Goal: Task Accomplishment & Management: Complete application form

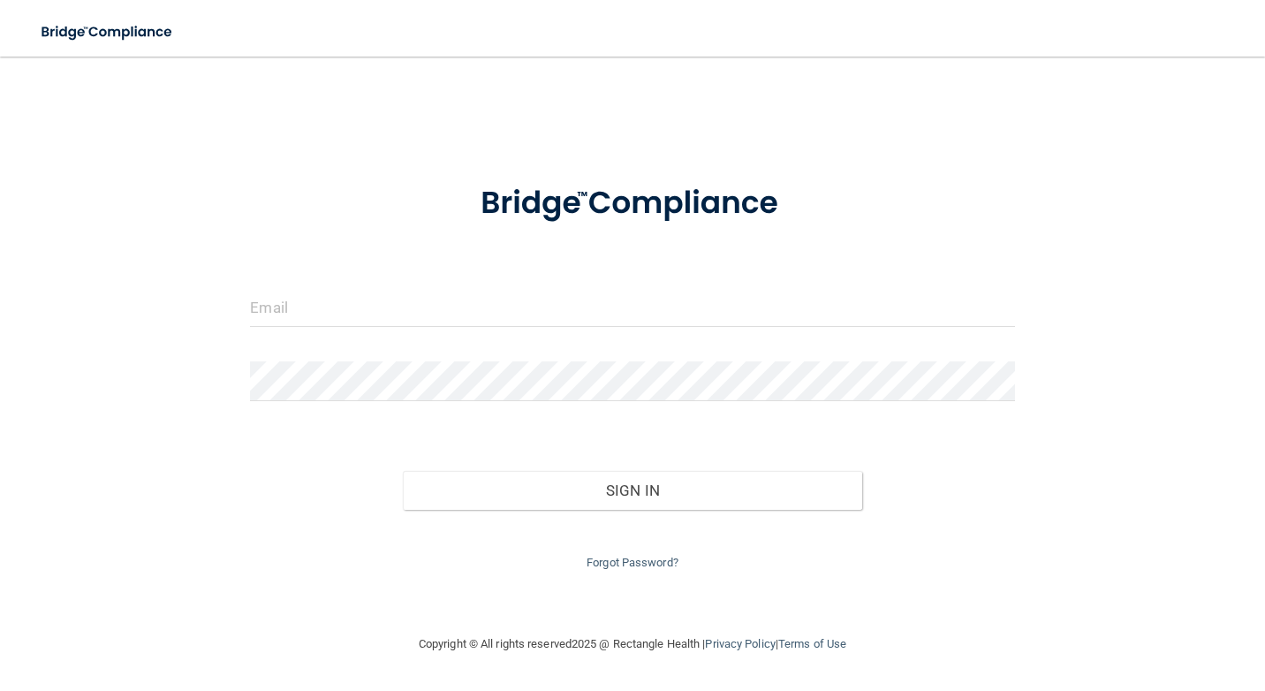
click at [538, 276] on form "Invalid email/password. You don't have permission to access that page. Sign In …" at bounding box center [632, 368] width 764 height 411
click at [538, 290] on input "email" at bounding box center [632, 307] width 764 height 40
type input "[EMAIL_ADDRESS][DOMAIN_NAME]"
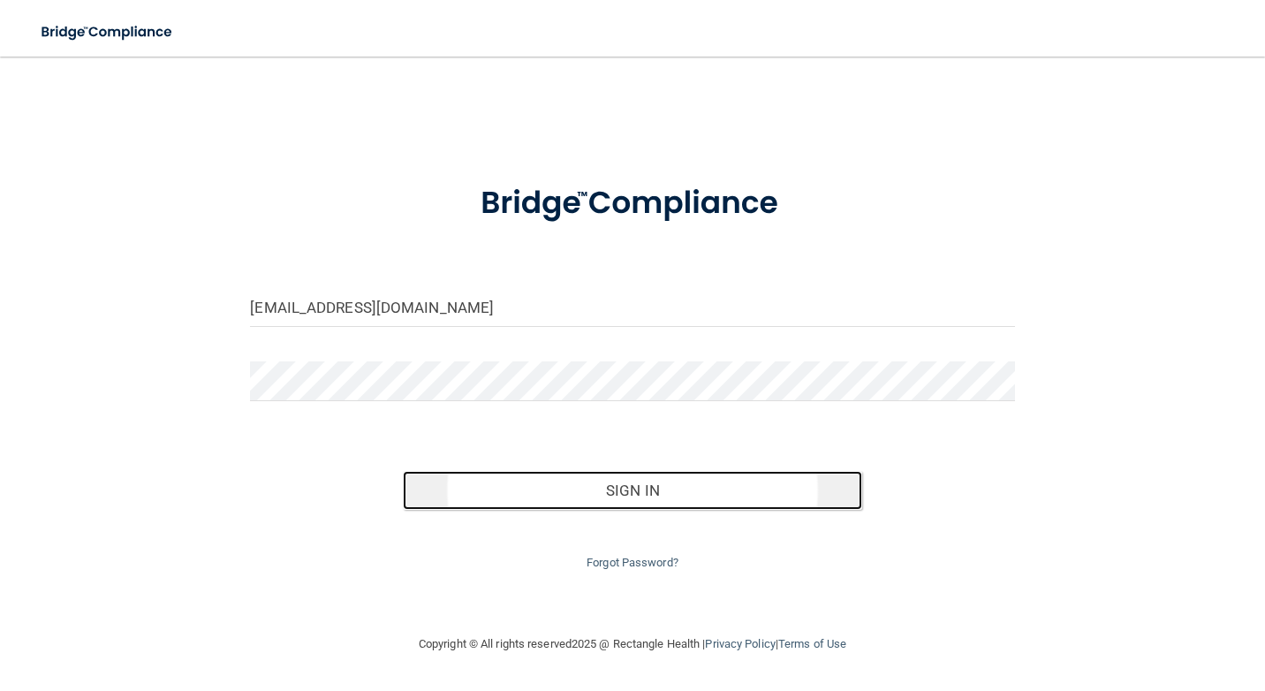
click at [585, 491] on button "Sign In" at bounding box center [632, 490] width 459 height 39
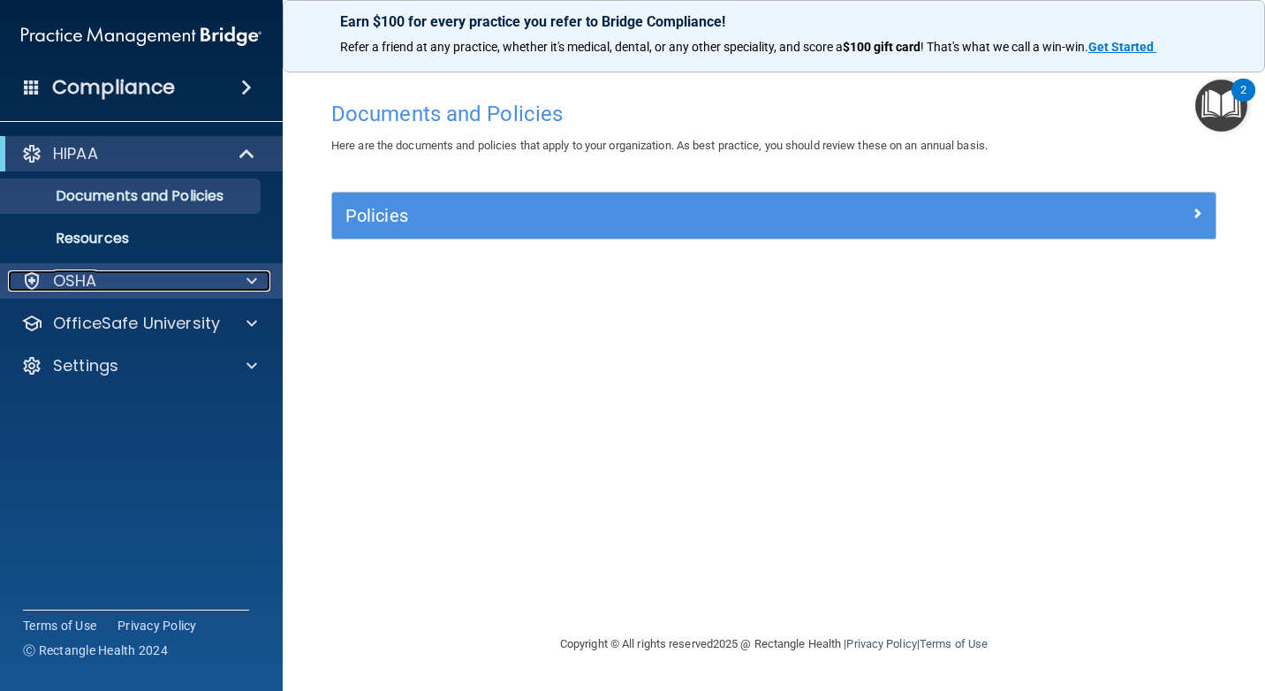
click at [151, 281] on div "OSHA" at bounding box center [117, 280] width 219 height 21
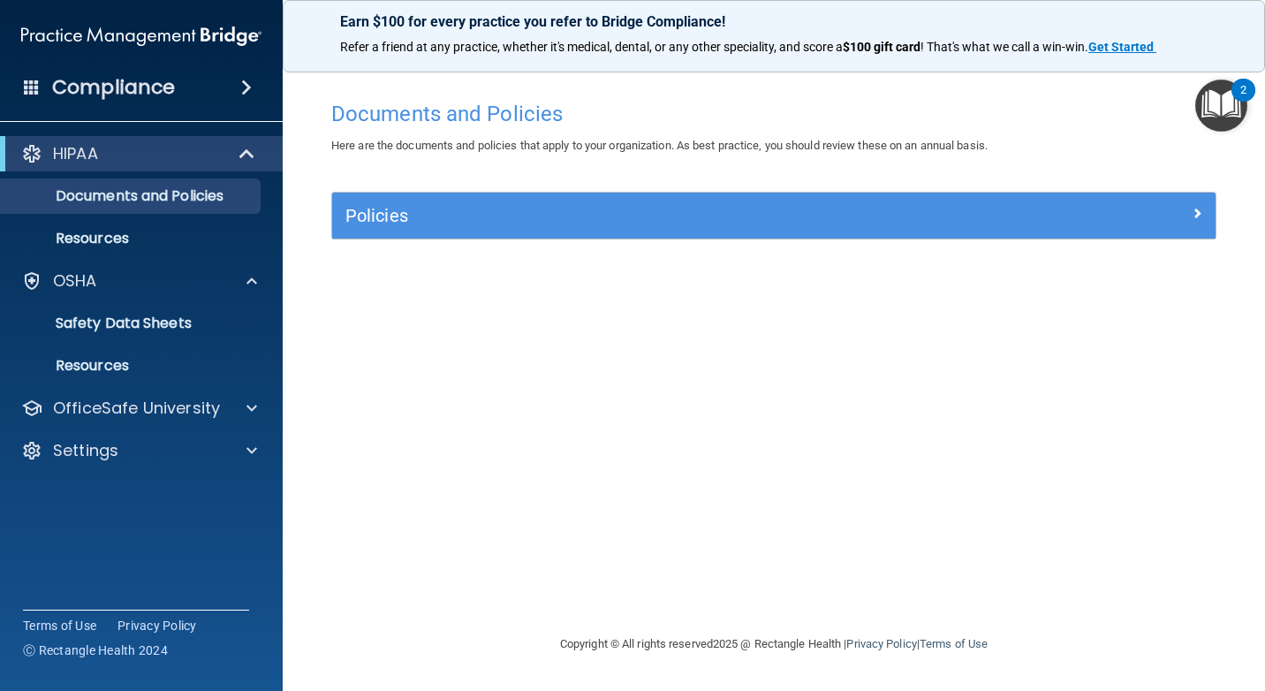
click at [243, 78] on span at bounding box center [246, 87] width 11 height 21
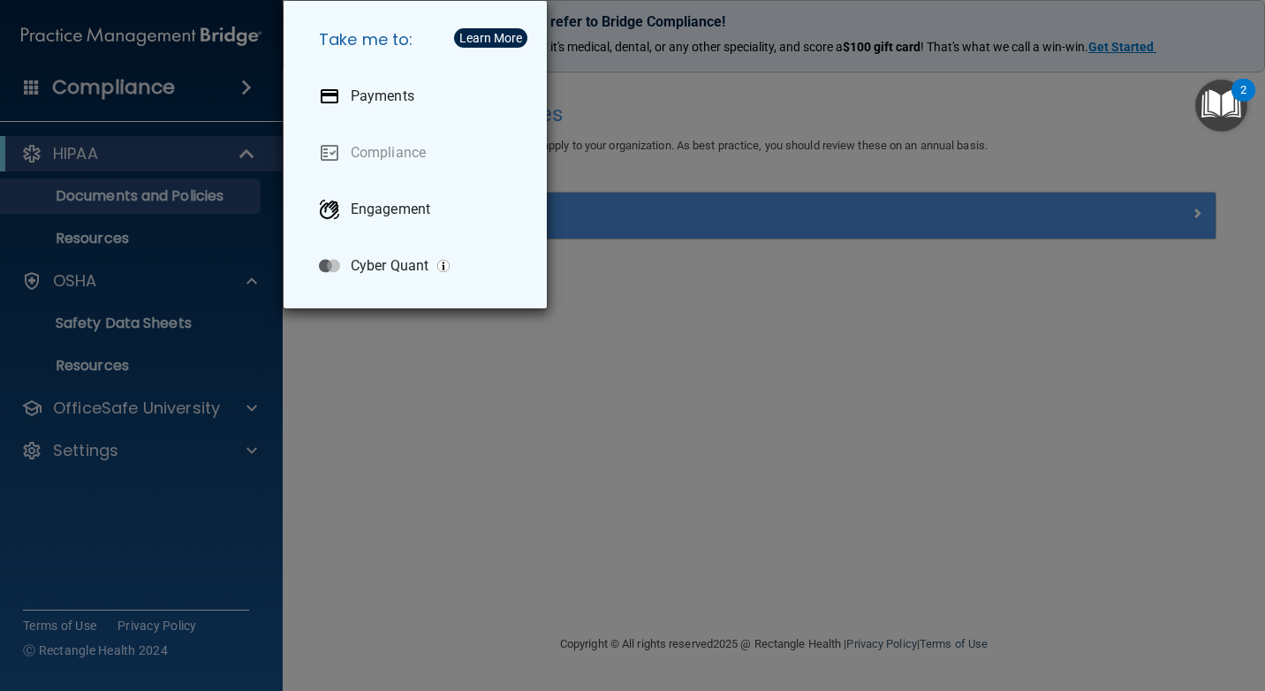
click at [243, 78] on div "Take me to: Payments Compliance Engagement Cyber Quant" at bounding box center [632, 345] width 1265 height 691
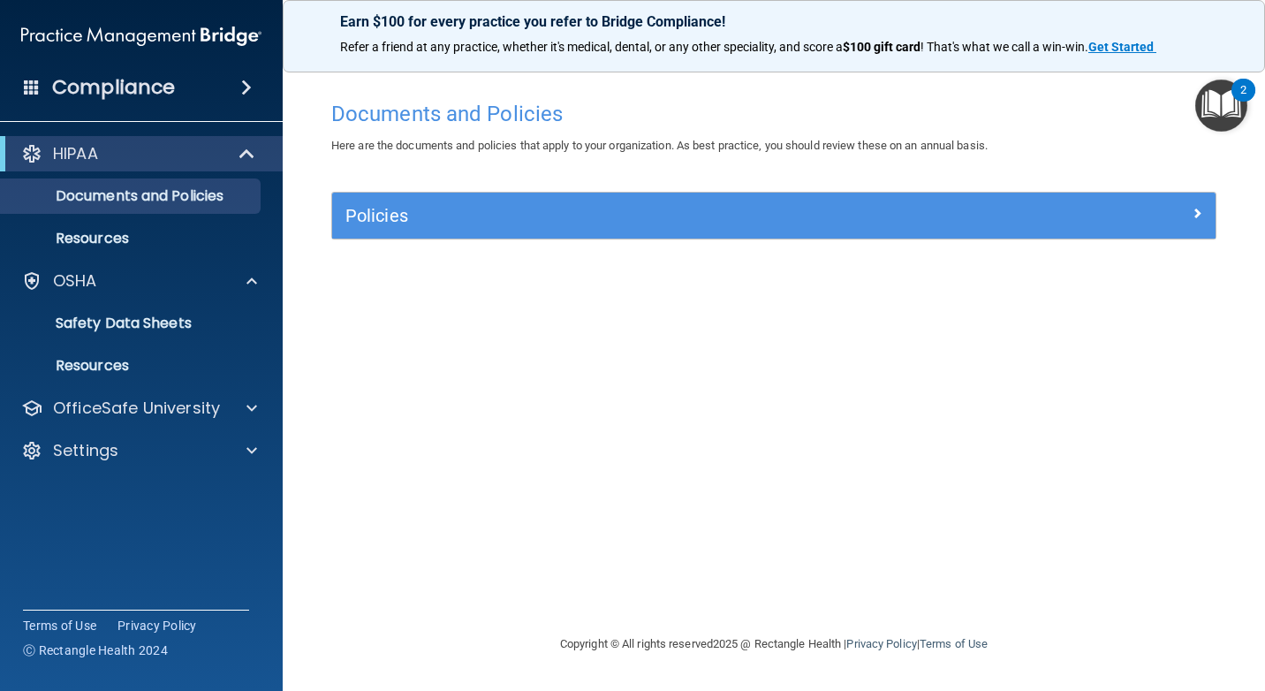
click at [459, 236] on div "Policies" at bounding box center [774, 216] width 884 height 46
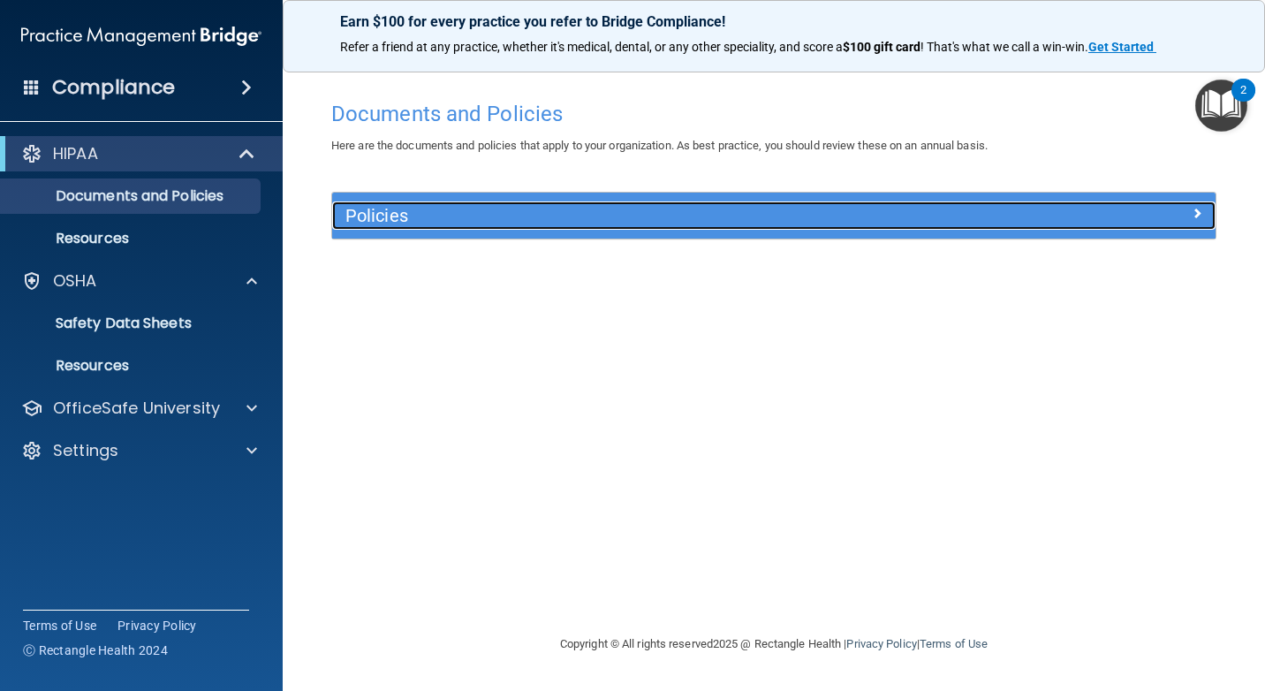
click at [456, 226] on div "Policies" at bounding box center [663, 215] width 663 height 28
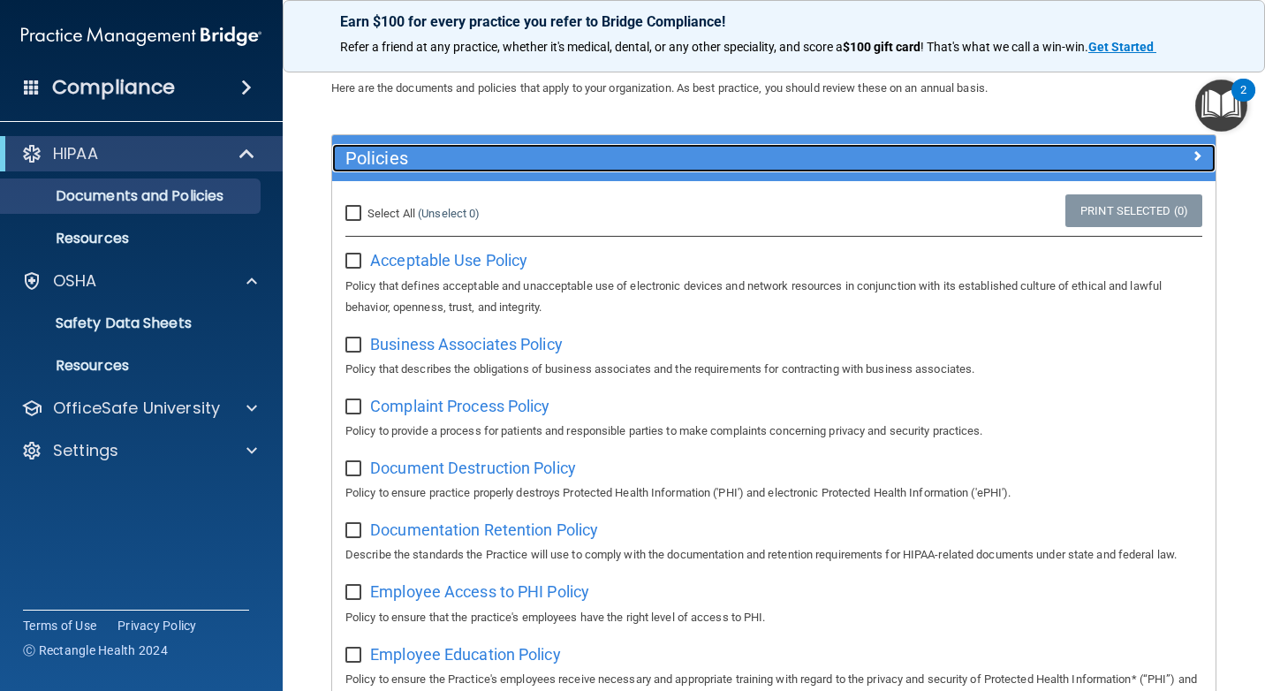
scroll to position [88, 0]
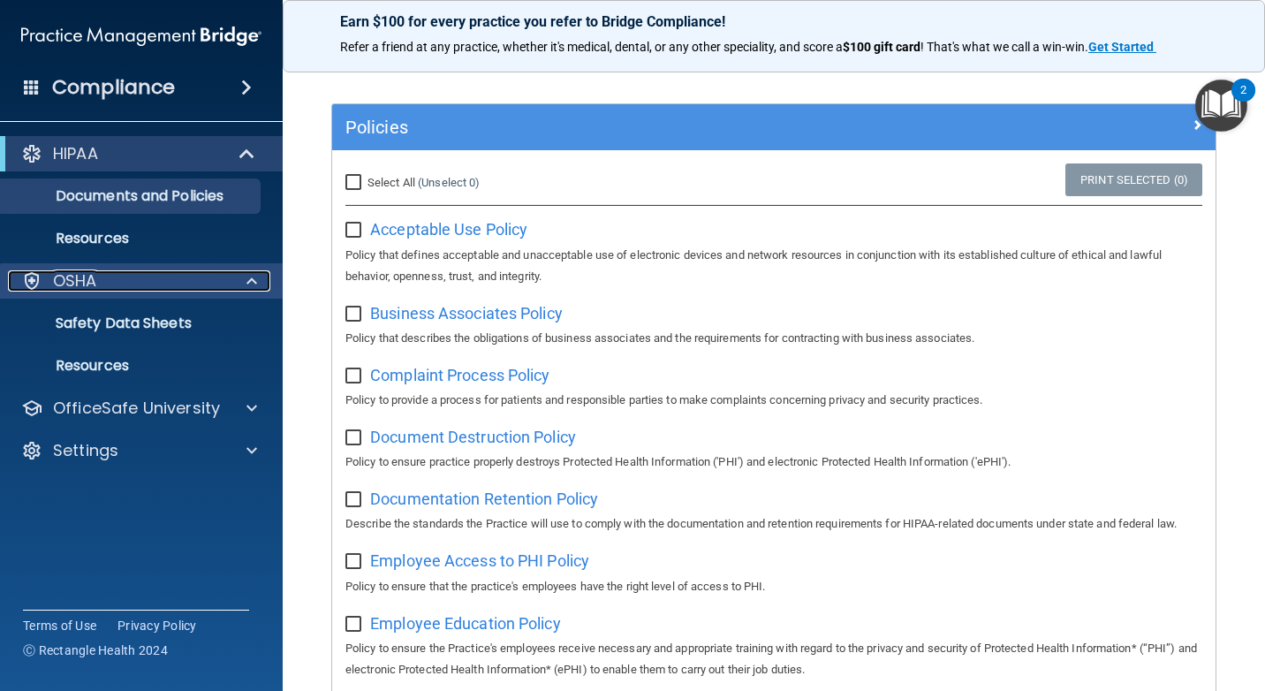
click at [255, 278] on span at bounding box center [252, 280] width 11 height 21
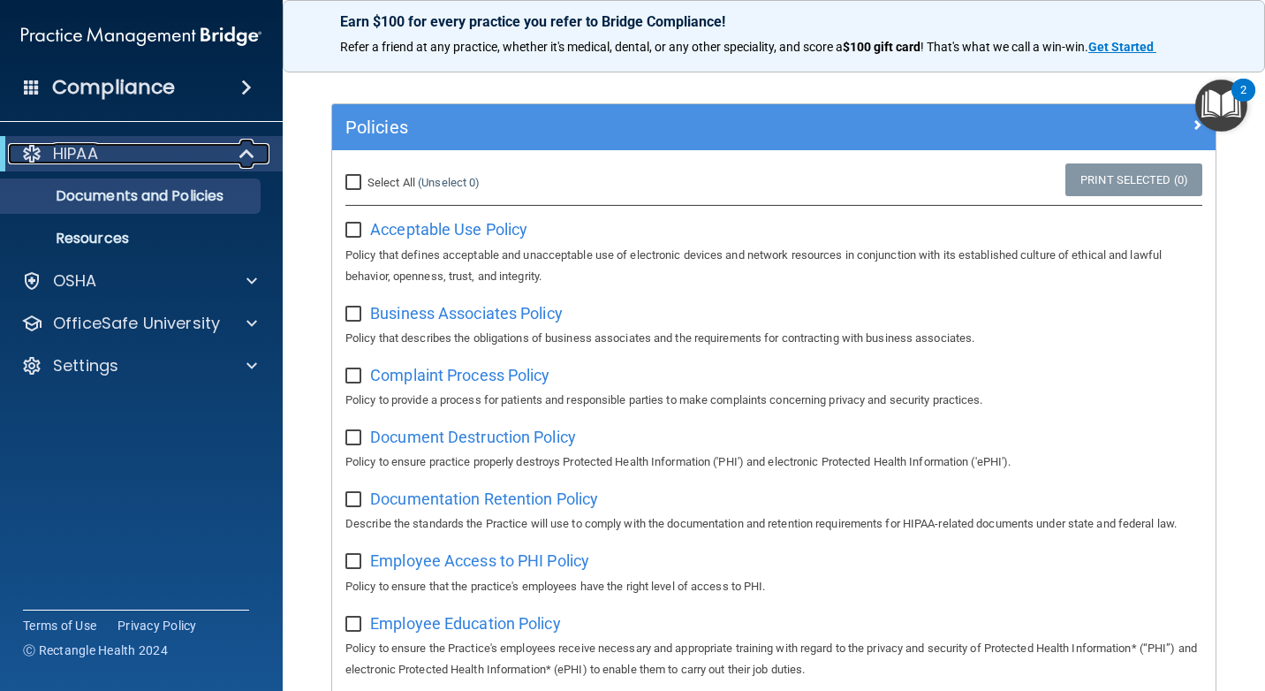
click at [250, 143] on span at bounding box center [248, 153] width 15 height 21
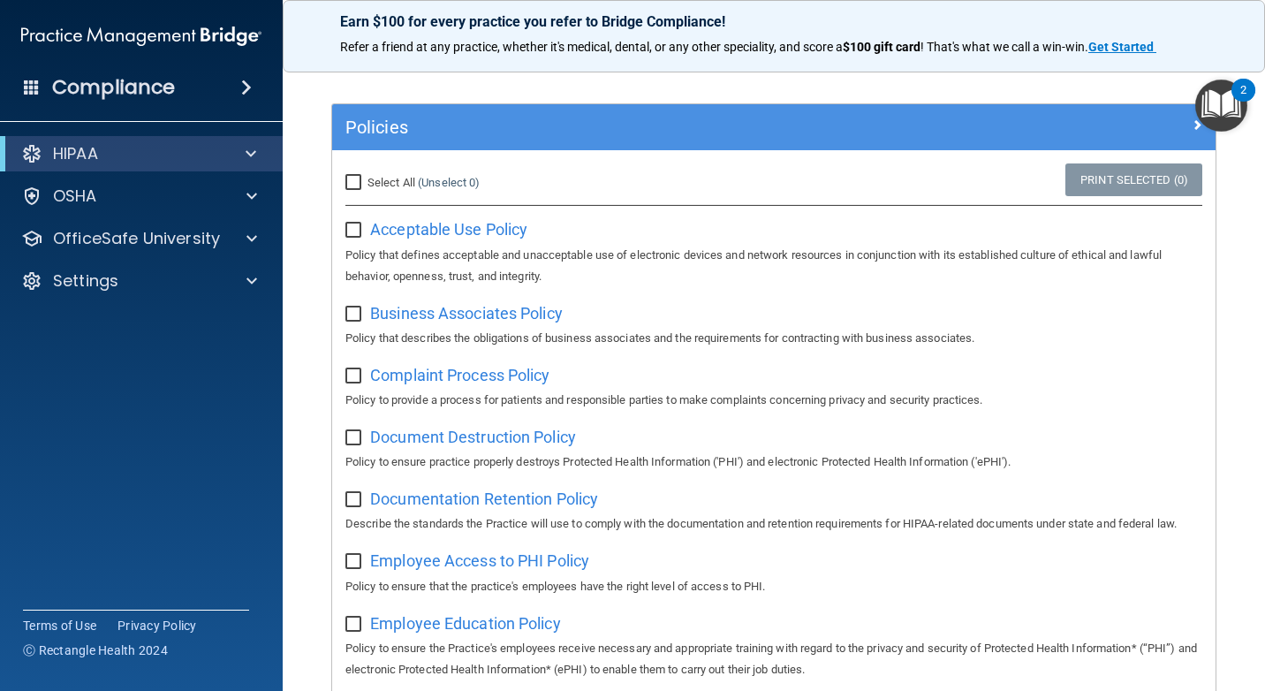
click at [100, 82] on h4 "Compliance" at bounding box center [113, 87] width 123 height 25
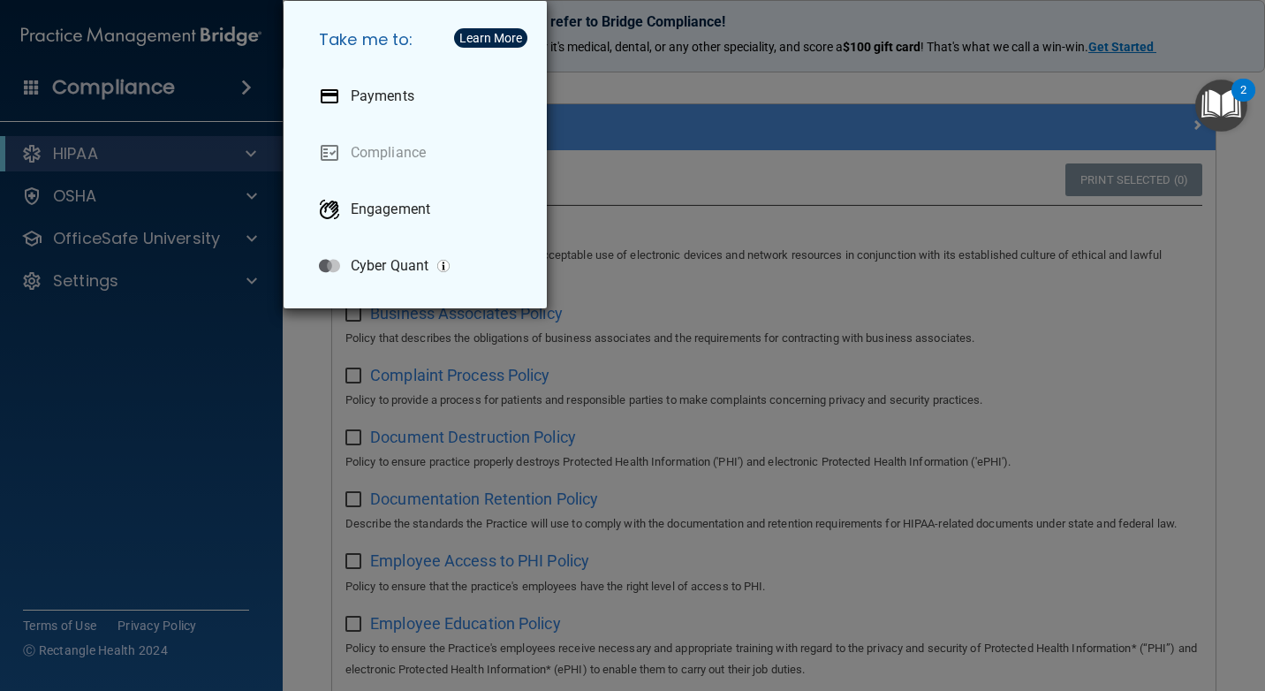
click at [100, 82] on div "Take me to: Payments Compliance Engagement Cyber Quant" at bounding box center [632, 345] width 1265 height 691
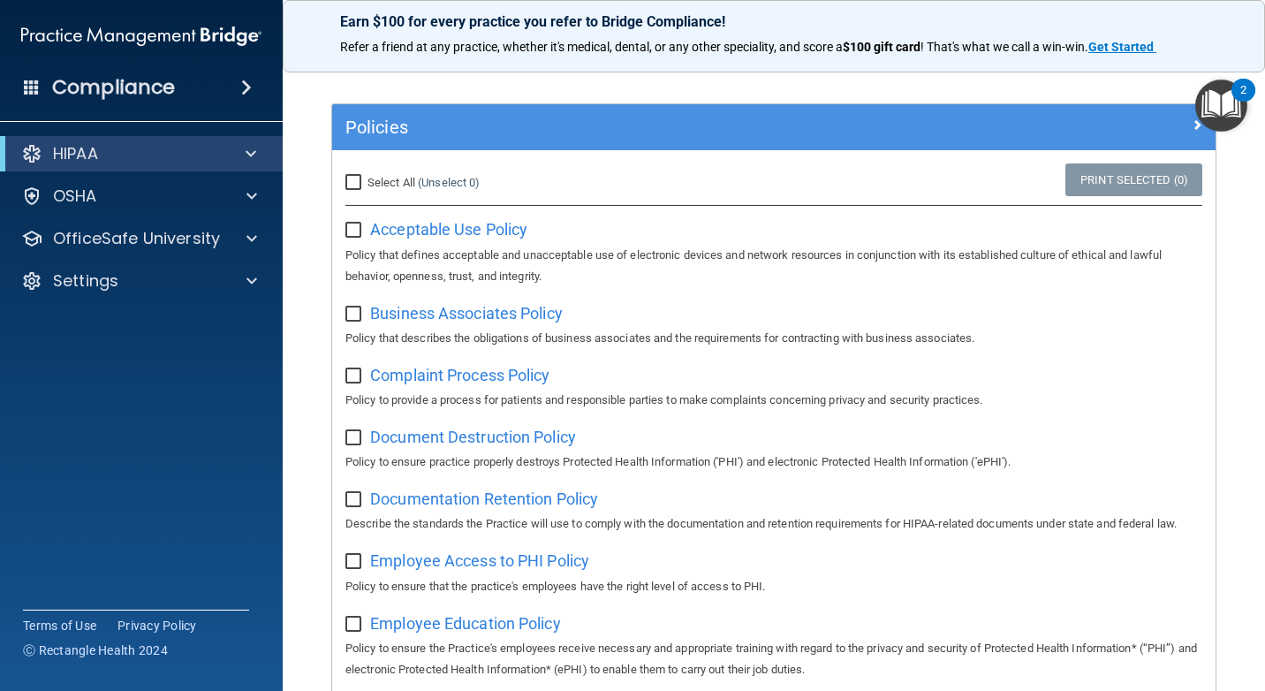
click at [75, 36] on img at bounding box center [141, 36] width 240 height 35
click at [249, 83] on span at bounding box center [246, 87] width 11 height 21
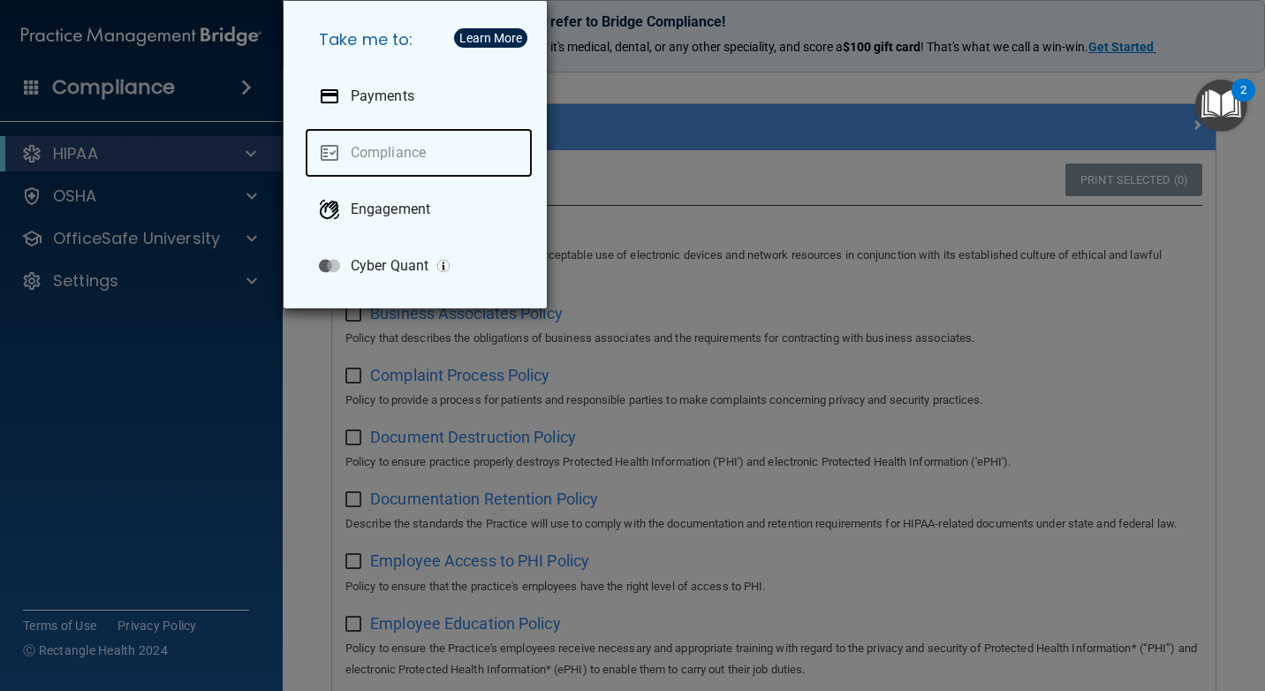
click at [363, 156] on link "Compliance" at bounding box center [419, 152] width 228 height 49
click at [203, 93] on div "Take me to: Payments Compliance Engagement Cyber Quant" at bounding box center [632, 345] width 1265 height 691
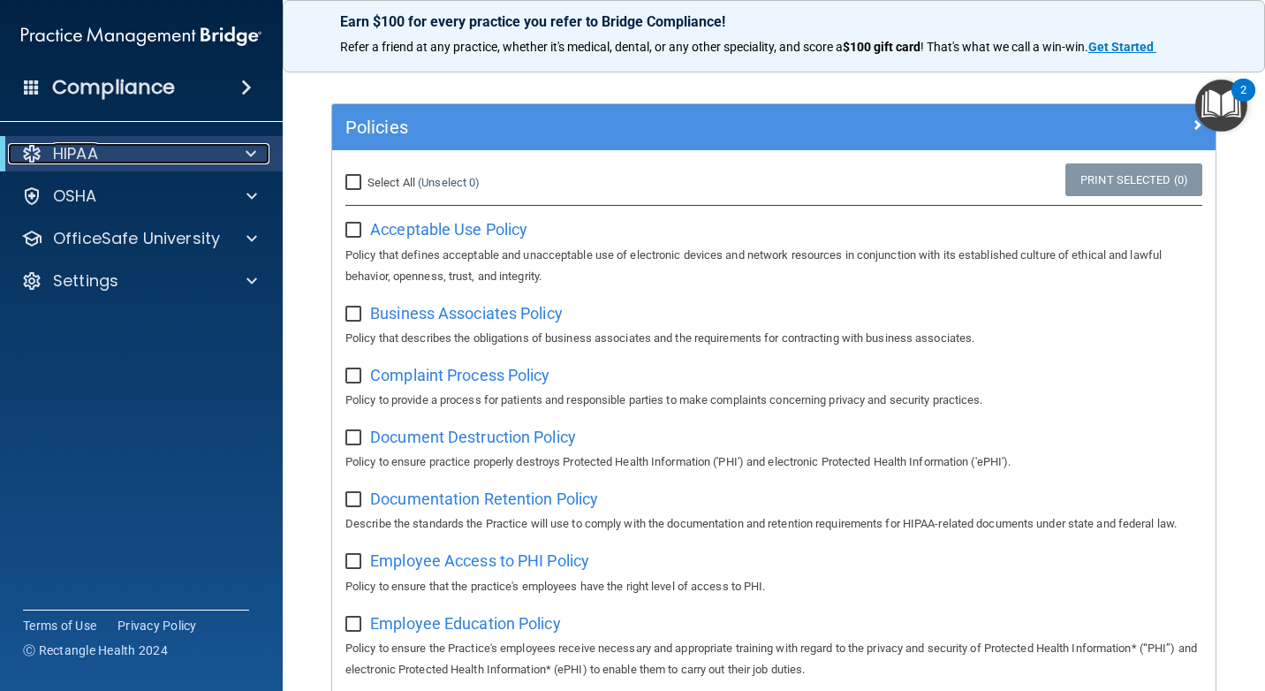
click at [246, 148] on span at bounding box center [251, 153] width 11 height 21
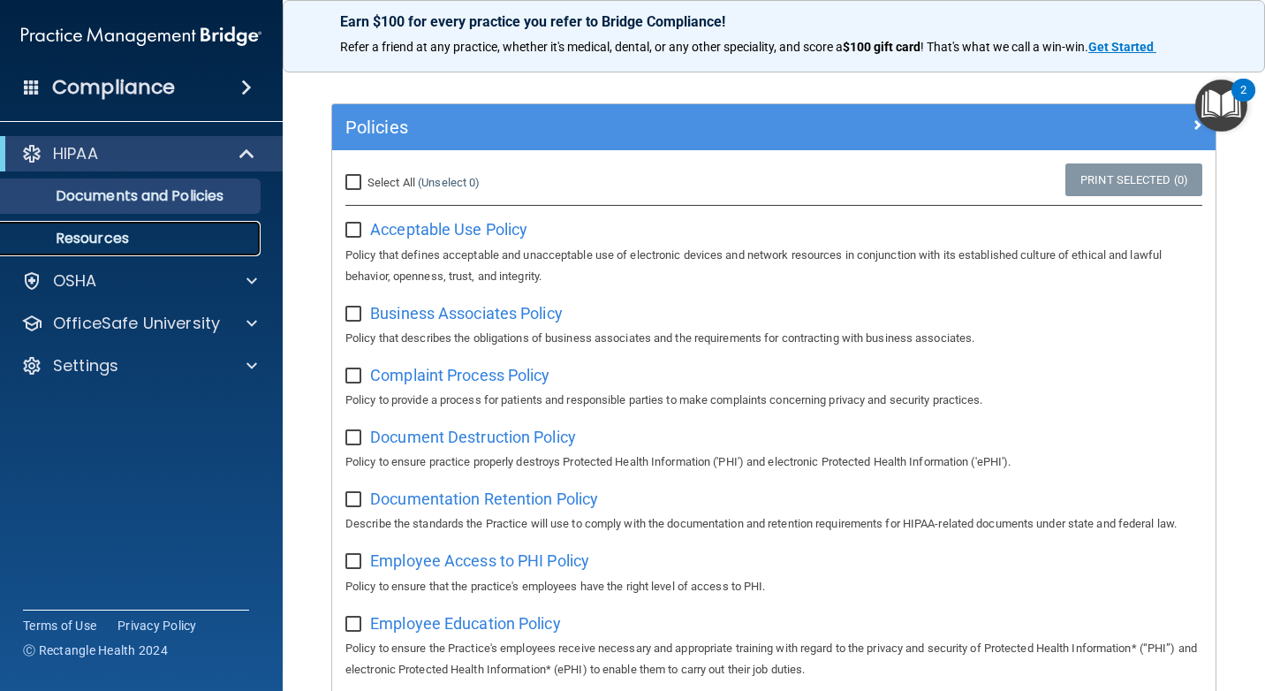
click at [140, 234] on p "Resources" at bounding box center [131, 239] width 241 height 18
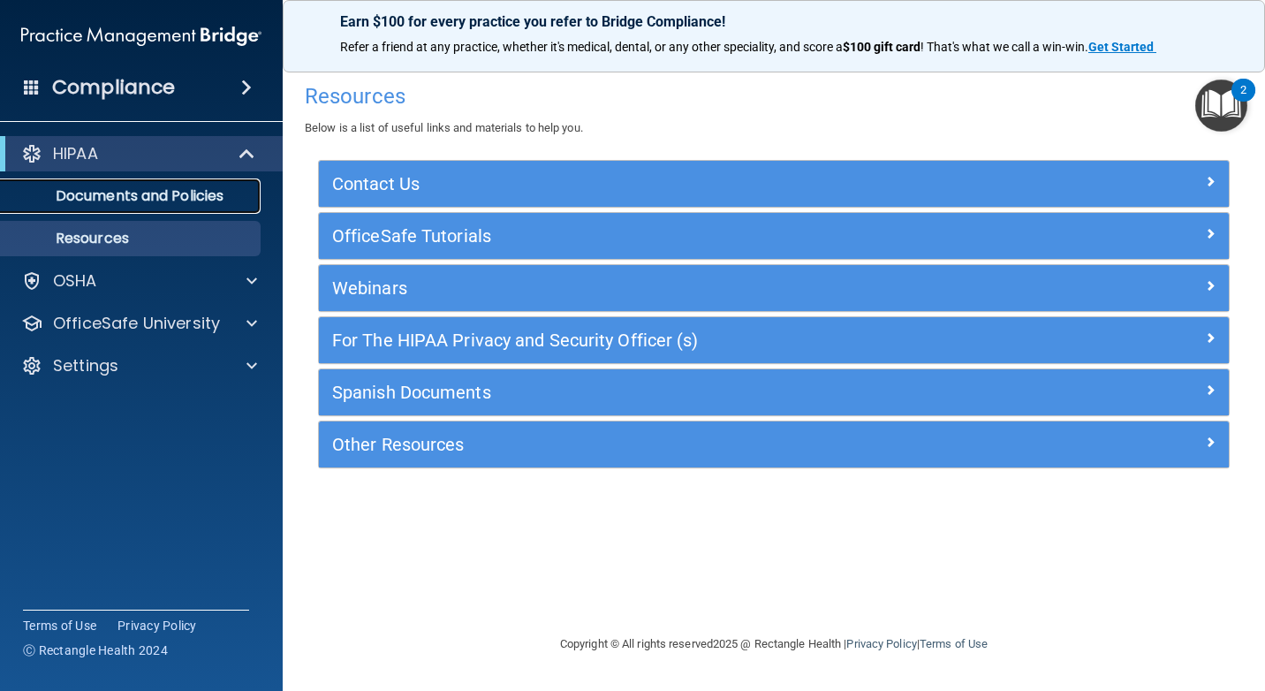
click at [142, 192] on p "Documents and Policies" at bounding box center [131, 196] width 241 height 18
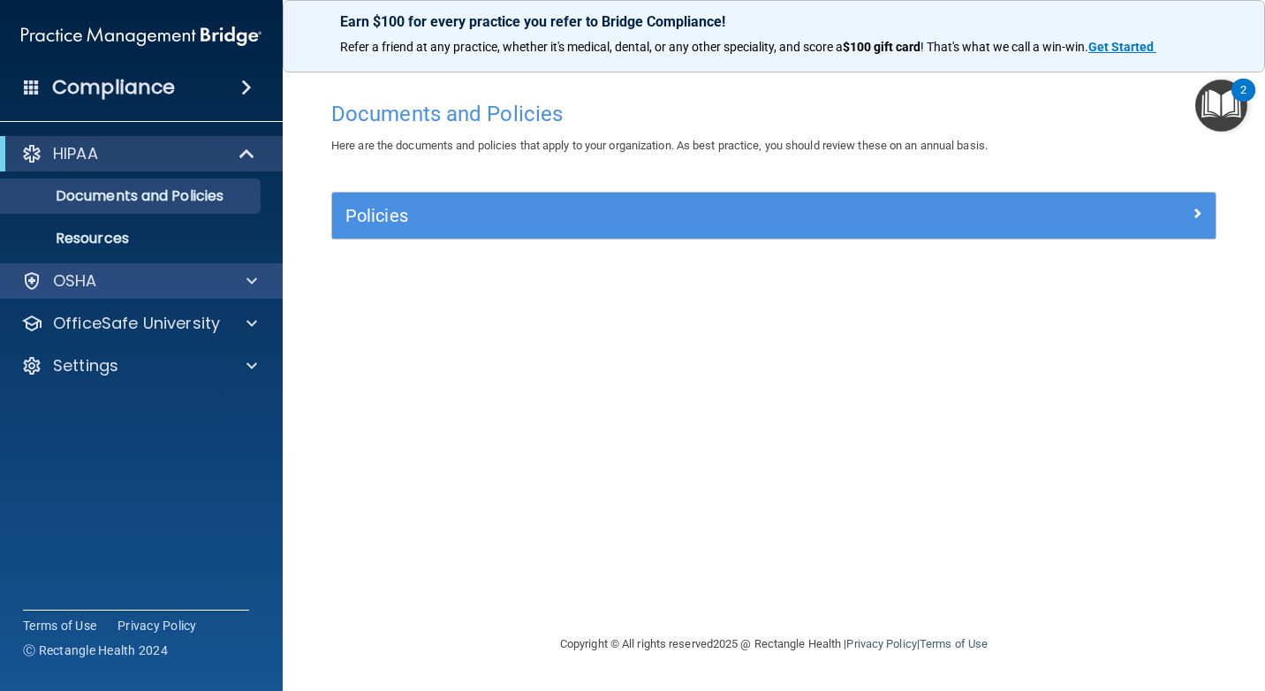
click at [141, 269] on div "OSHA" at bounding box center [142, 280] width 284 height 35
click at [252, 274] on span at bounding box center [252, 280] width 11 height 21
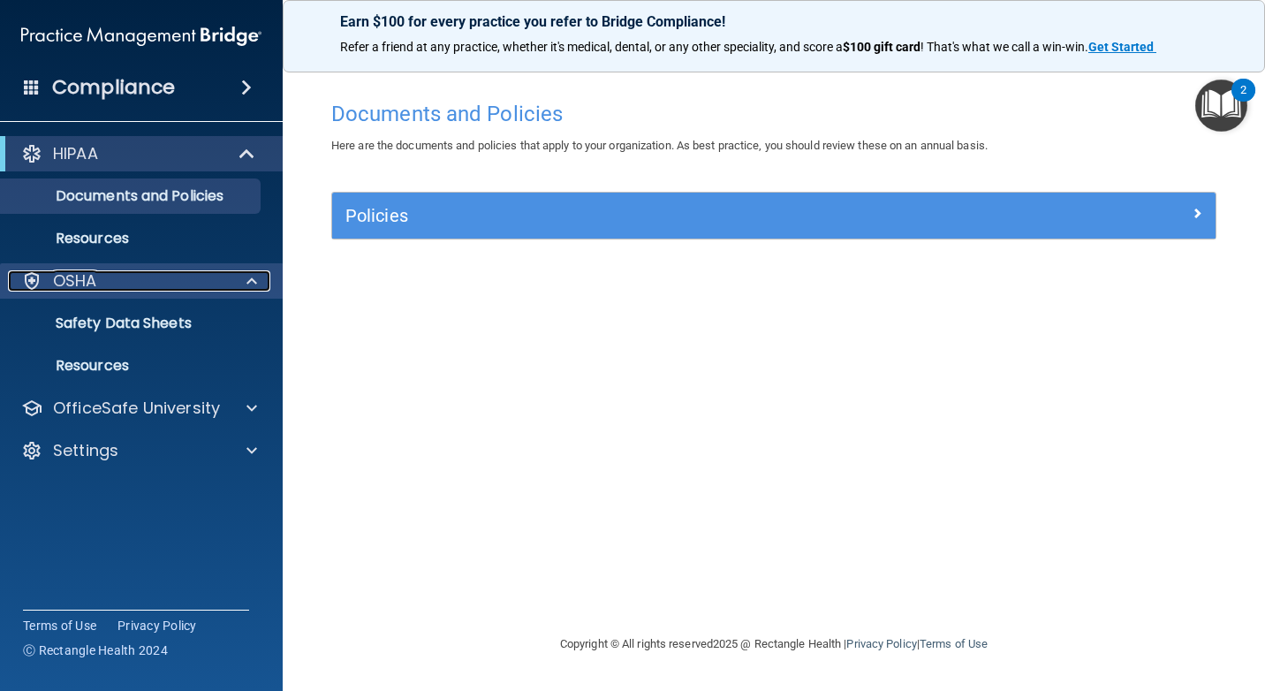
click at [252, 274] on span at bounding box center [252, 280] width 11 height 21
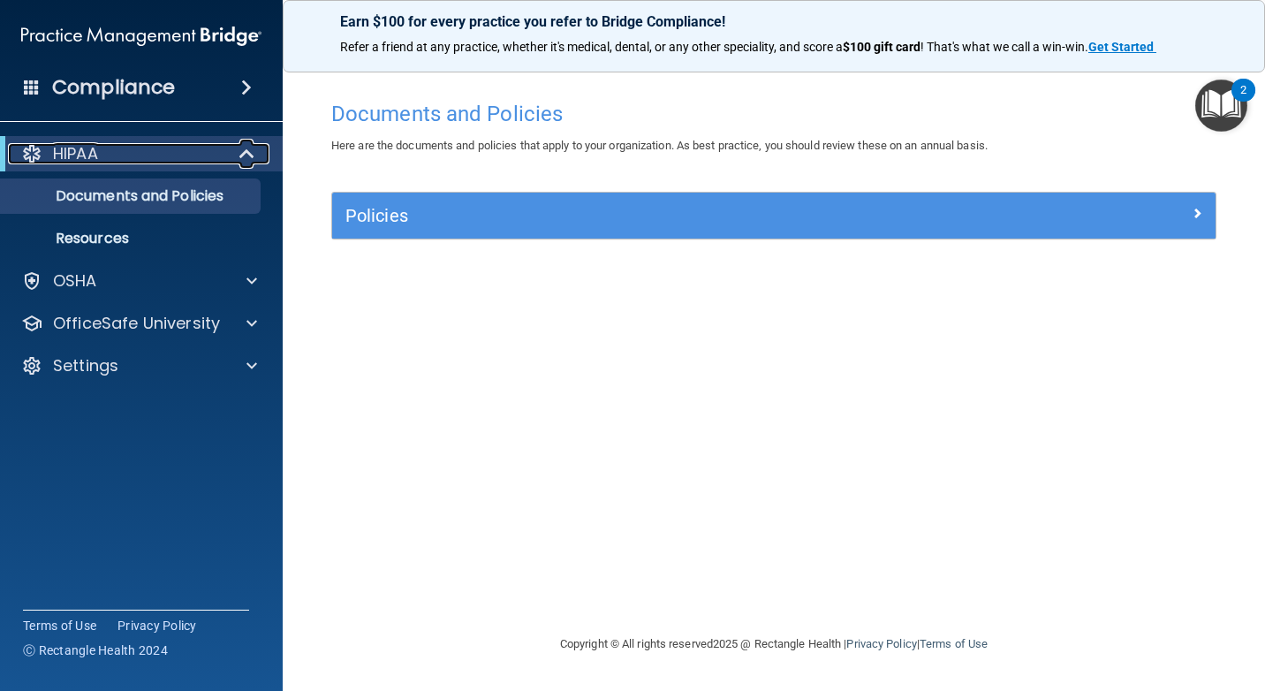
click at [249, 149] on span at bounding box center [248, 153] width 15 height 21
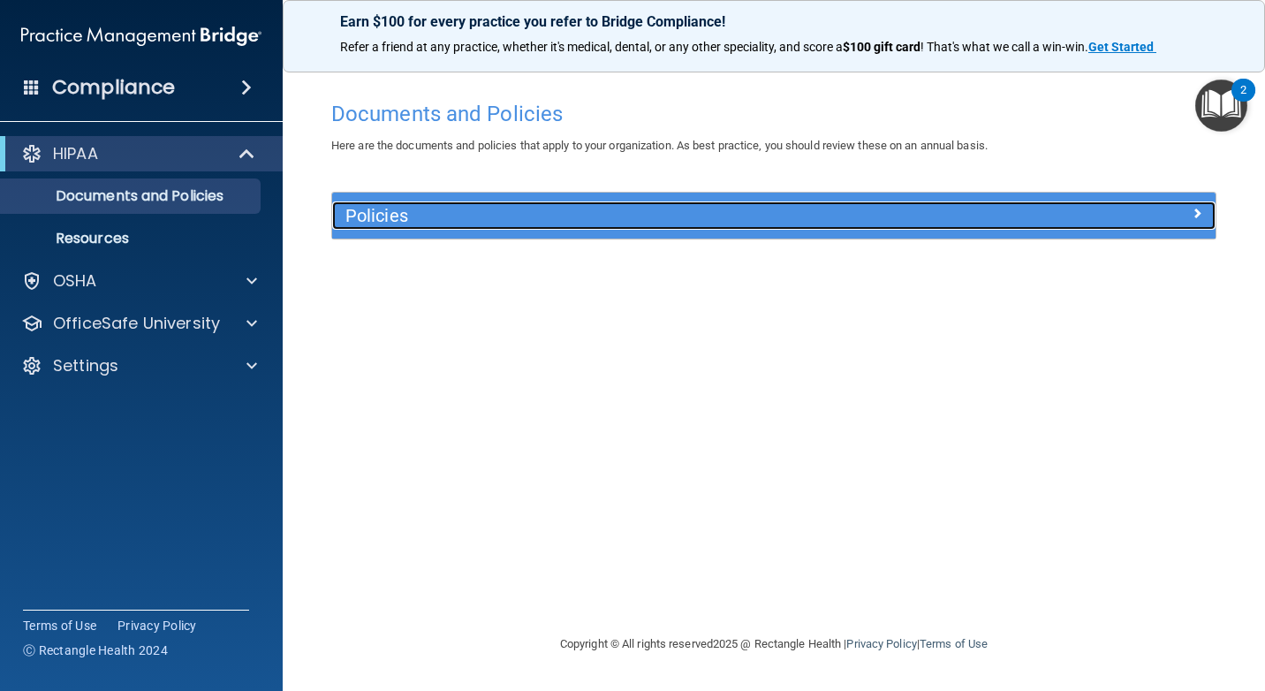
click at [672, 209] on h5 "Policies" at bounding box center [663, 215] width 636 height 19
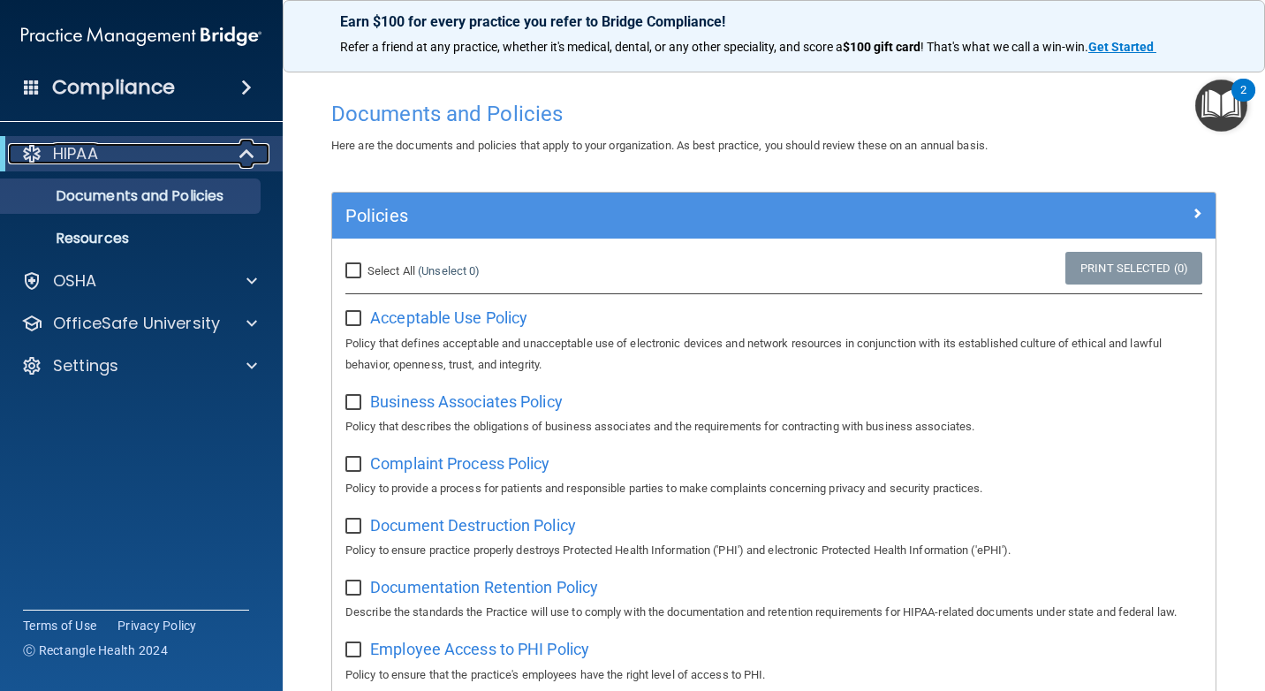
click at [35, 153] on div at bounding box center [31, 153] width 21 height 21
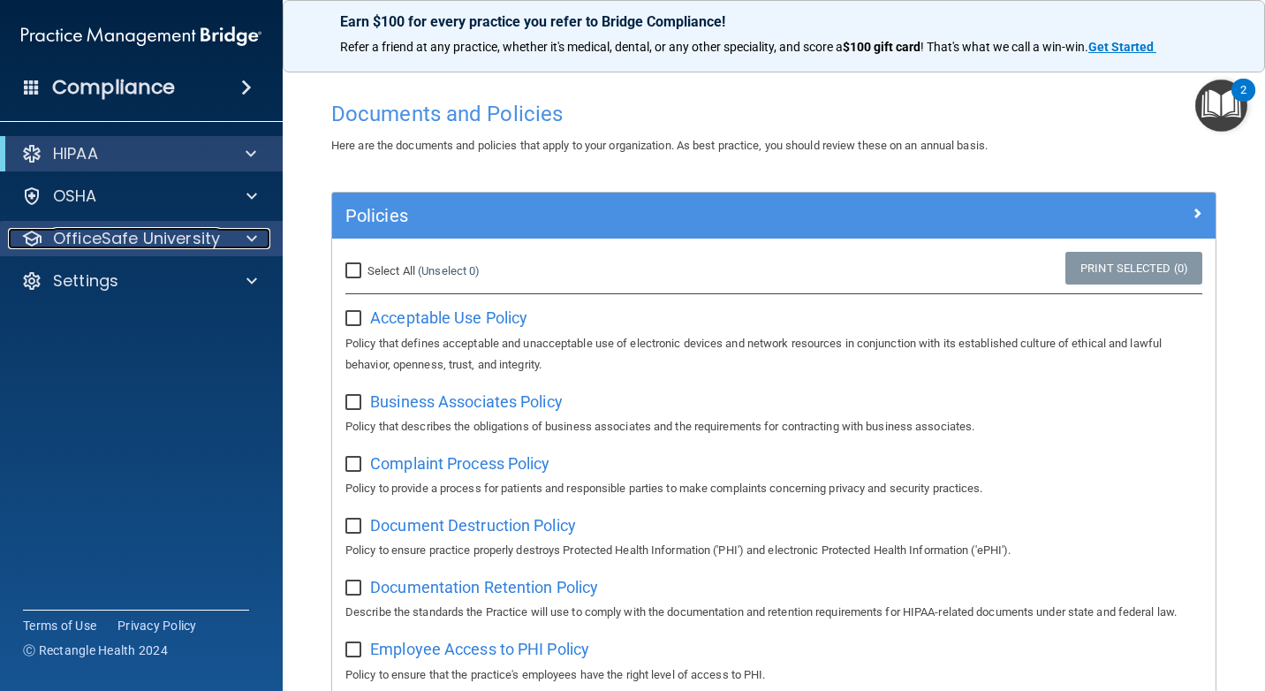
click at [254, 239] on span at bounding box center [252, 238] width 11 height 21
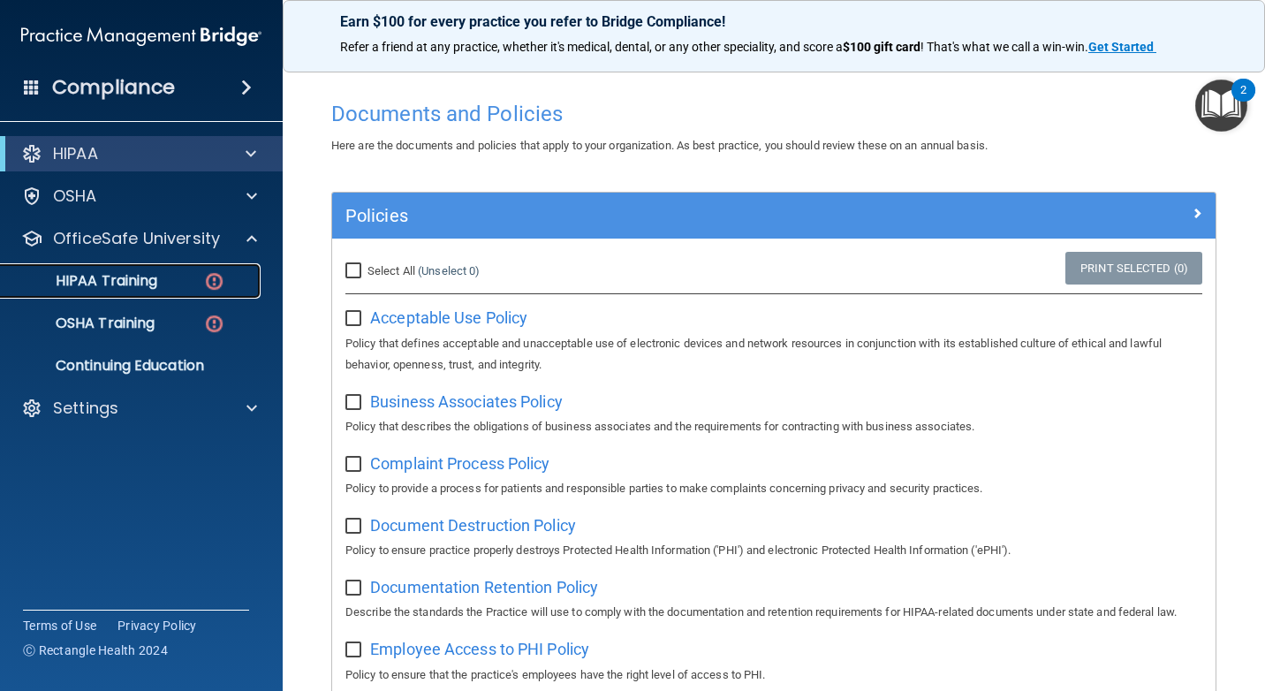
click at [138, 289] on p "HIPAA Training" at bounding box center [84, 281] width 146 height 18
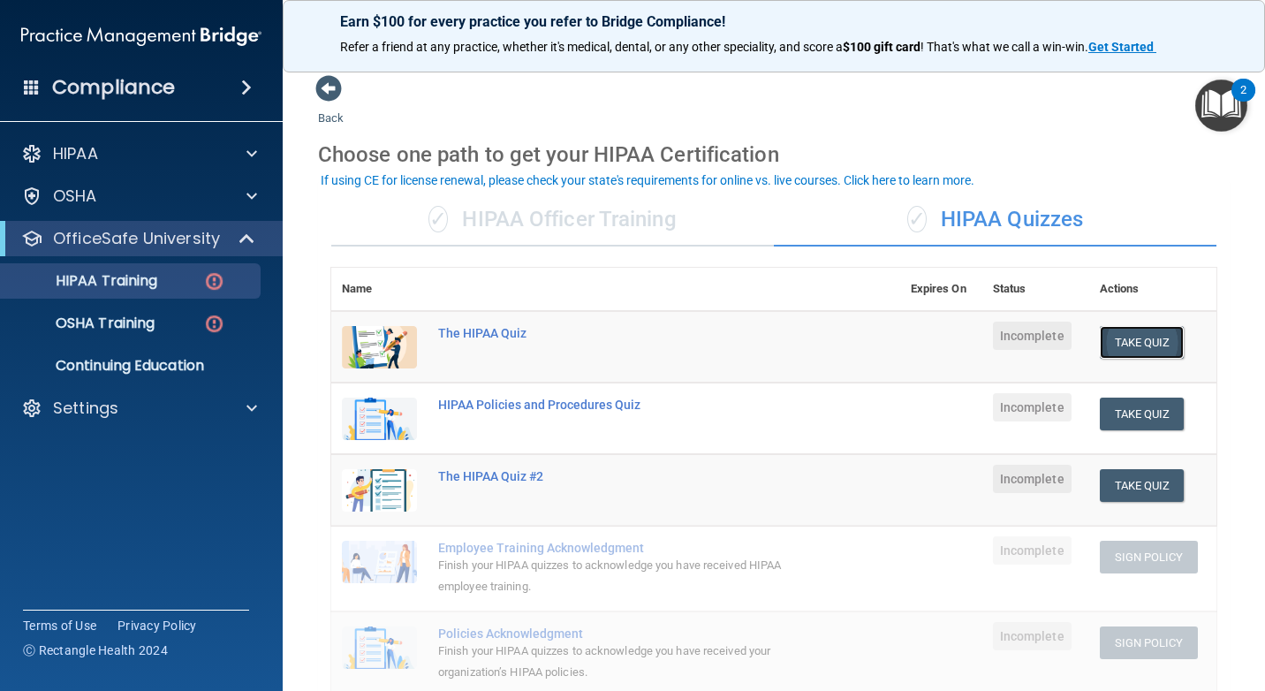
click at [1112, 348] on button "Take Quiz" at bounding box center [1142, 342] width 85 height 33
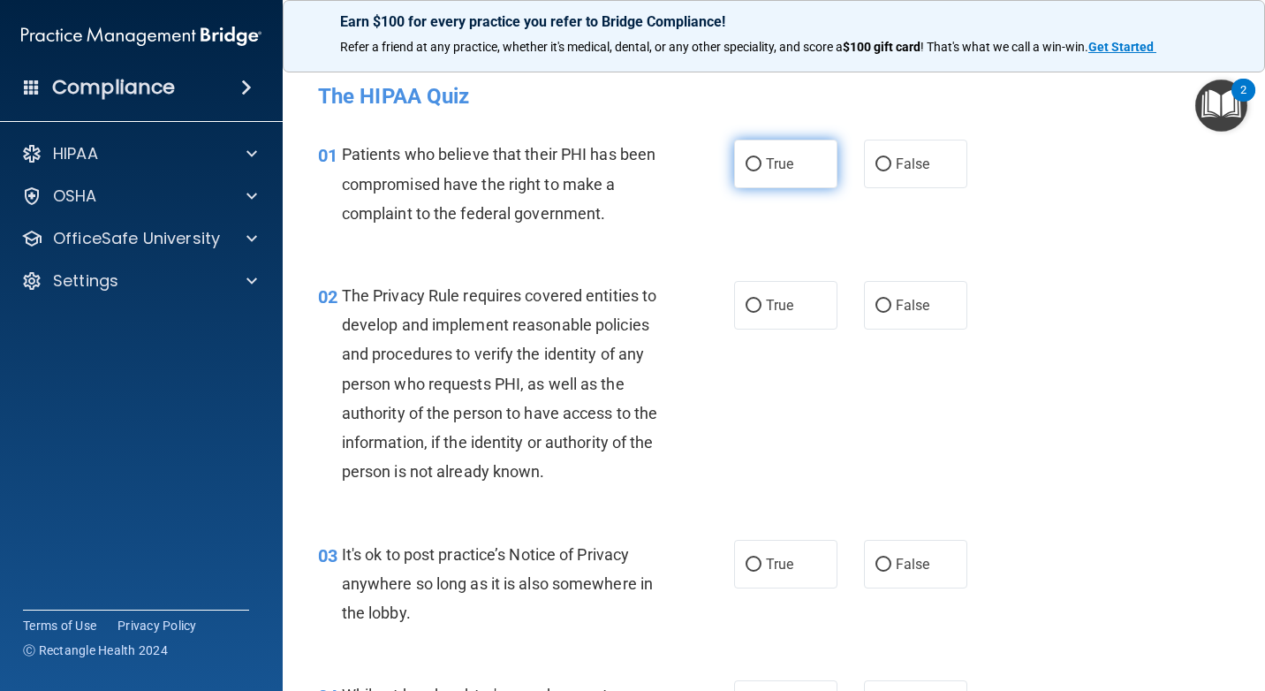
click at [803, 169] on label "True" at bounding box center [785, 164] width 103 height 49
click at [762, 169] on input "True" at bounding box center [754, 164] width 16 height 13
radio input "true"
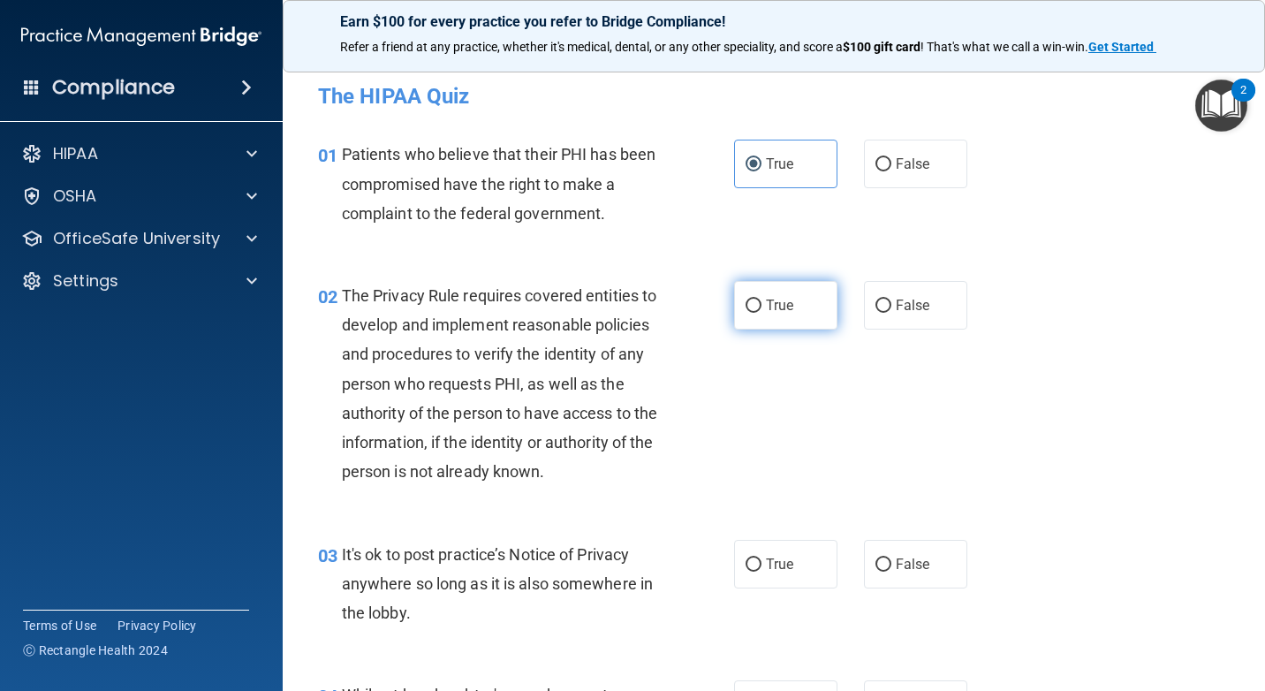
click at [801, 299] on label "True" at bounding box center [785, 305] width 103 height 49
click at [762, 300] on input "True" at bounding box center [754, 306] width 16 height 13
radio input "true"
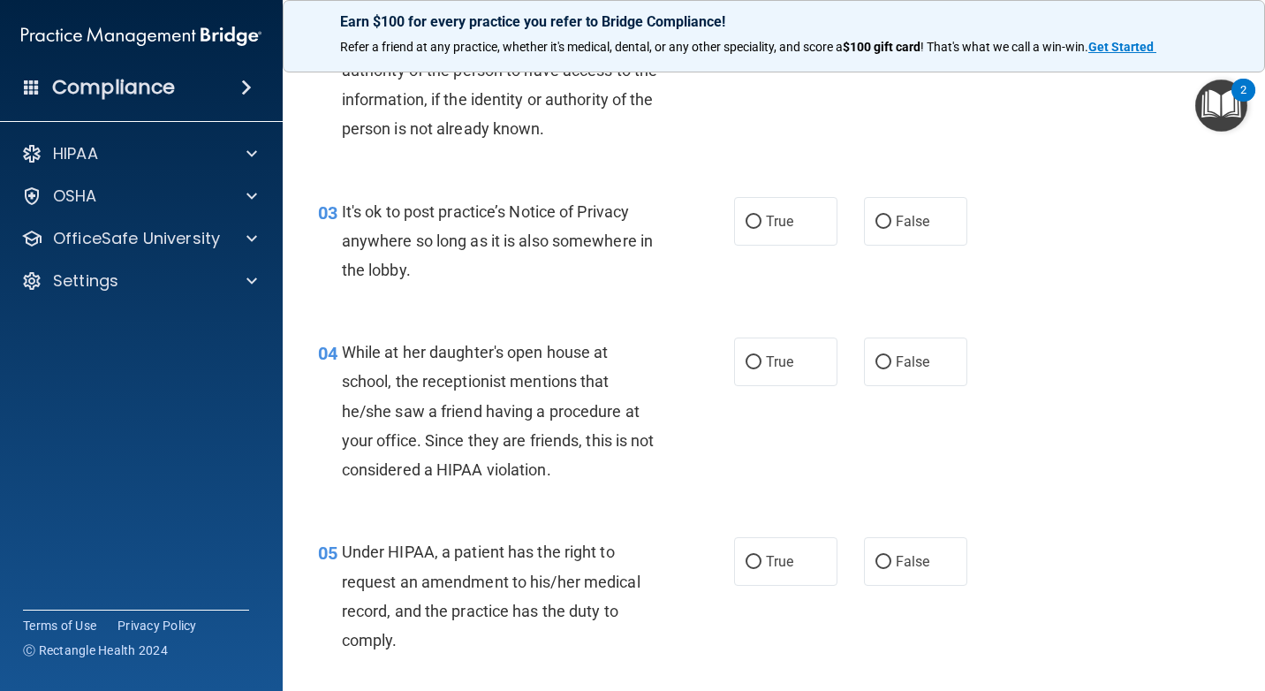
scroll to position [353, 0]
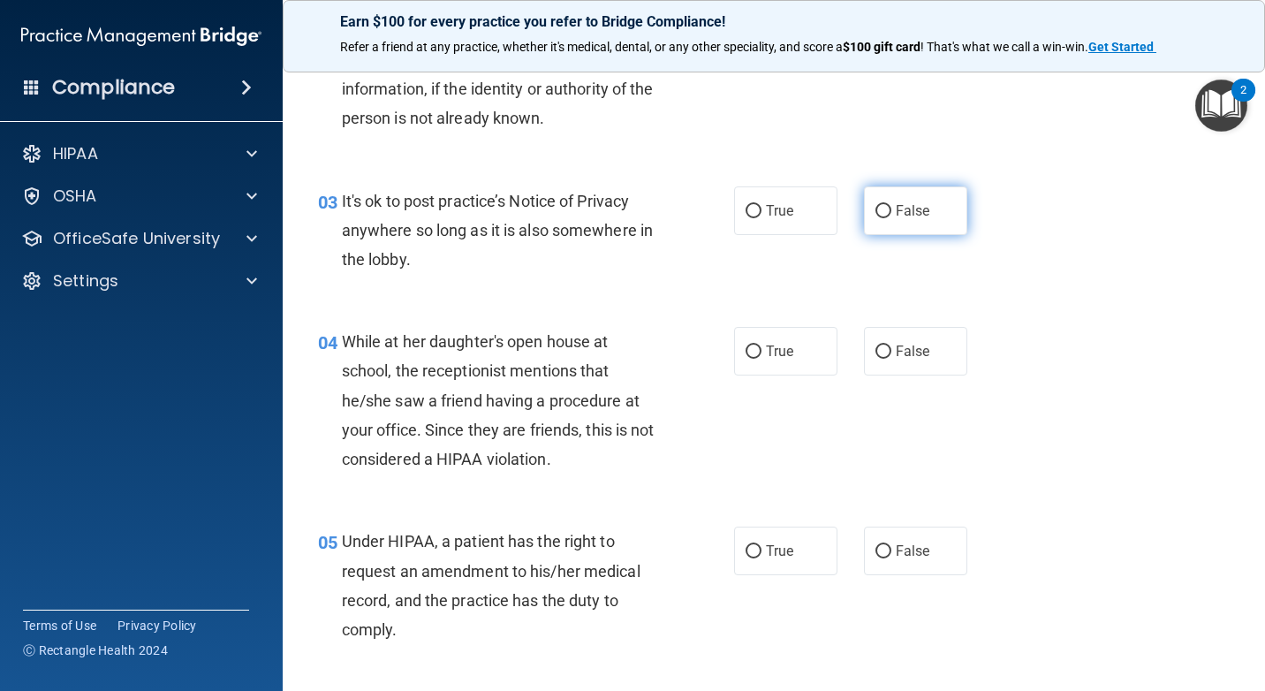
click at [896, 219] on span "False" at bounding box center [913, 210] width 34 height 17
click at [890, 218] on input "False" at bounding box center [884, 211] width 16 height 13
radio input "true"
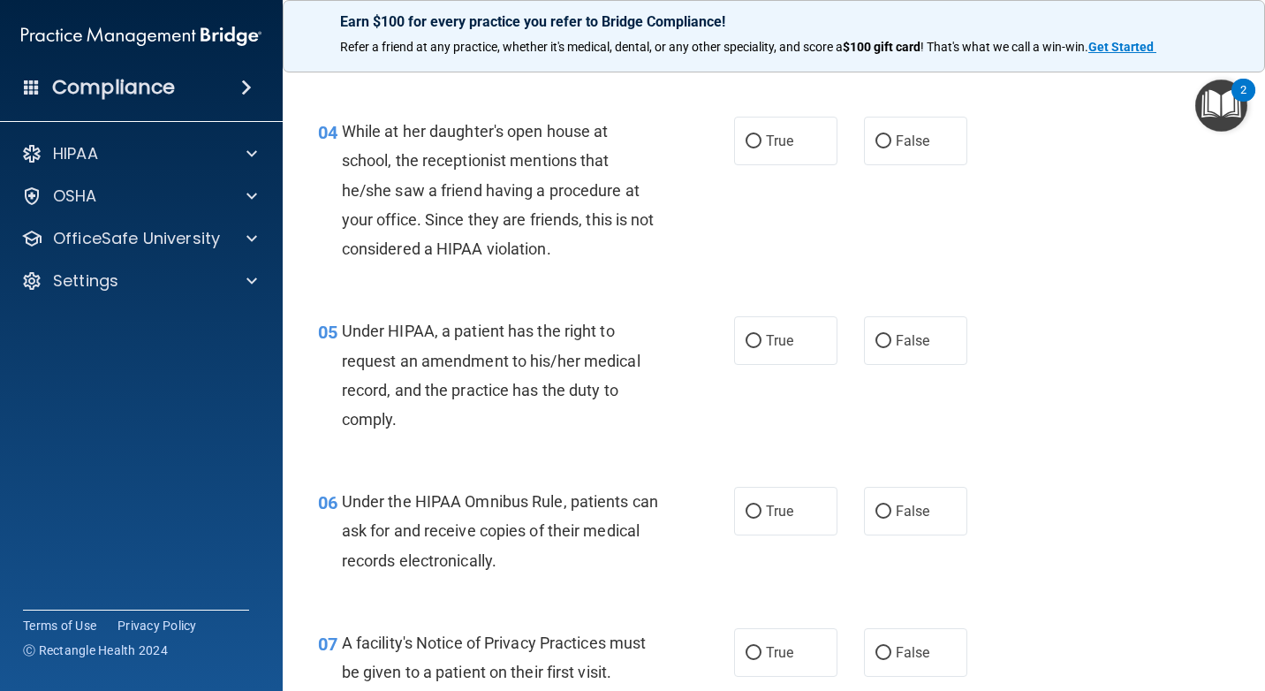
scroll to position [619, 0]
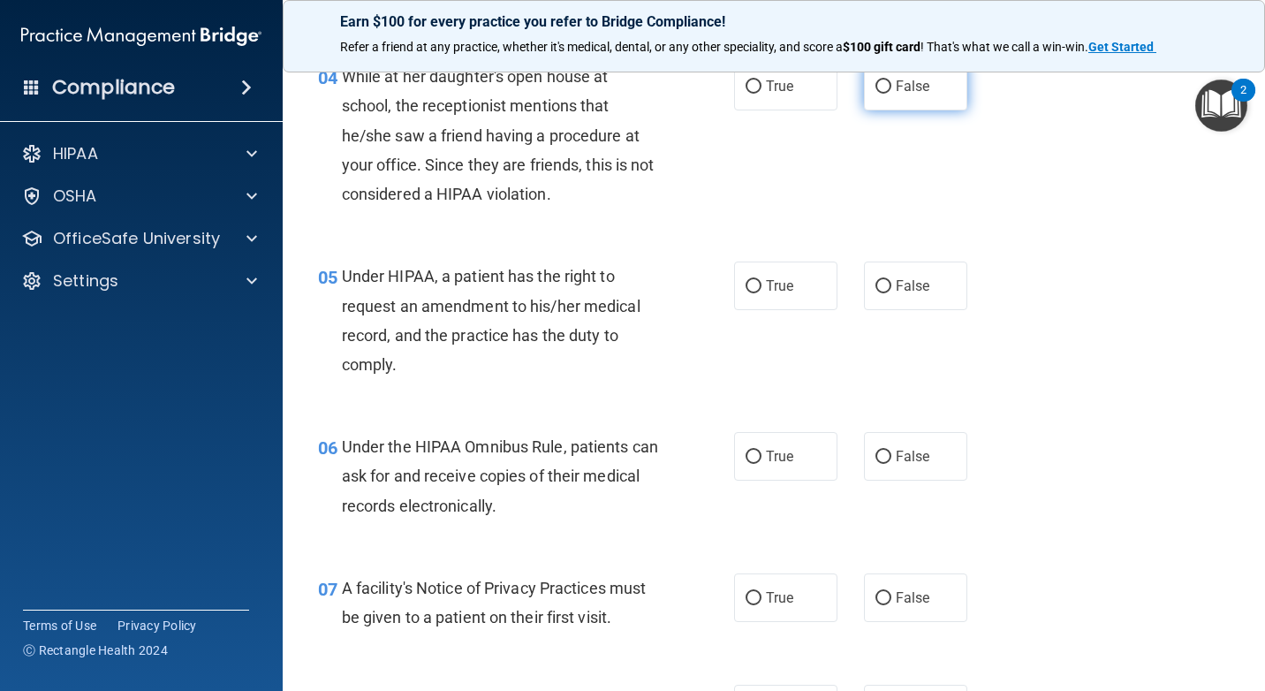
click at [893, 110] on label "False" at bounding box center [915, 86] width 103 height 49
click at [896, 95] on span "False" at bounding box center [913, 86] width 34 height 17
click at [888, 94] on input "False" at bounding box center [884, 86] width 16 height 13
radio input "true"
click at [817, 310] on label "True" at bounding box center [785, 286] width 103 height 49
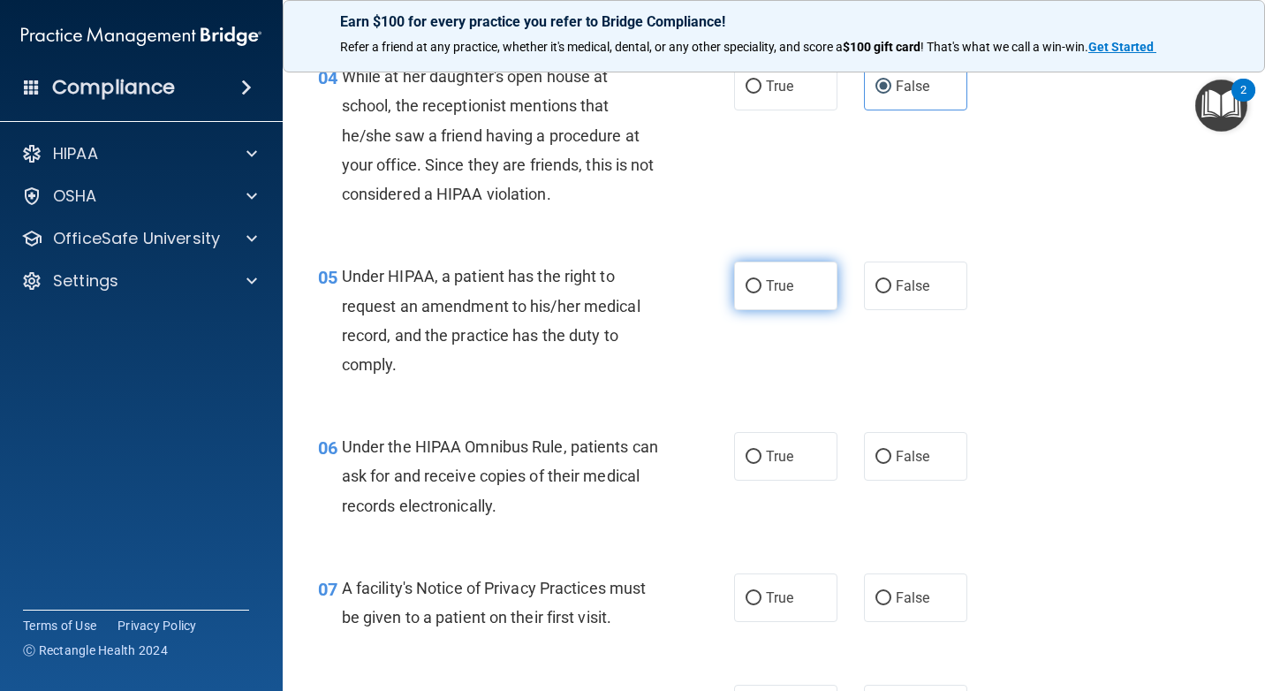
click at [762, 293] on input "True" at bounding box center [754, 286] width 16 height 13
radio input "true"
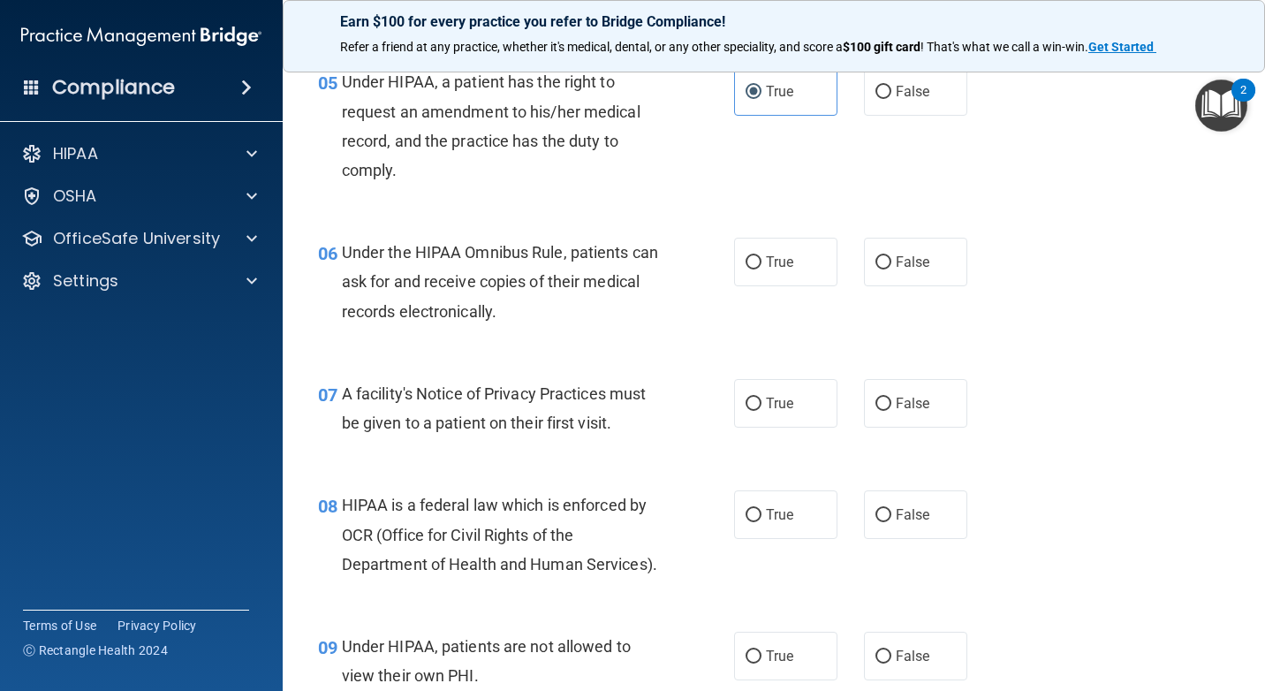
scroll to position [884, 0]
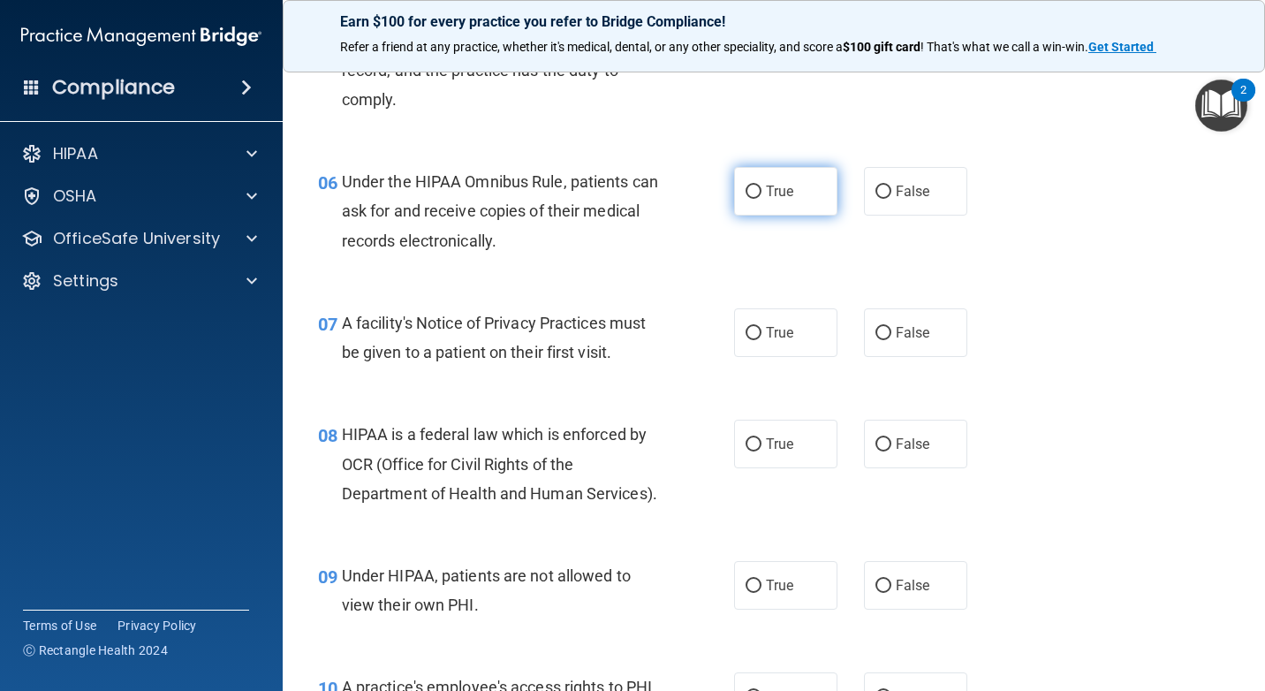
click at [791, 208] on label "True" at bounding box center [785, 191] width 103 height 49
click at [762, 199] on input "True" at bounding box center [754, 192] width 16 height 13
radio input "true"
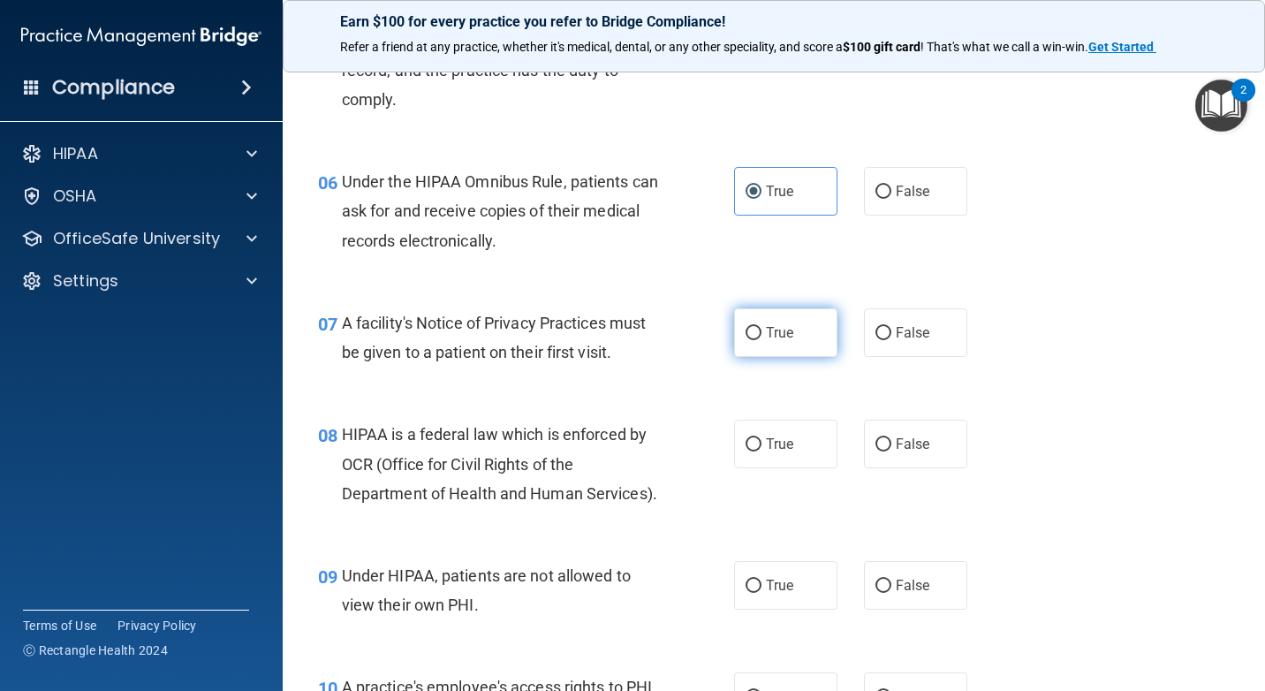
click at [819, 357] on label "True" at bounding box center [785, 332] width 103 height 49
click at [762, 340] on input "True" at bounding box center [754, 333] width 16 height 13
radio input "true"
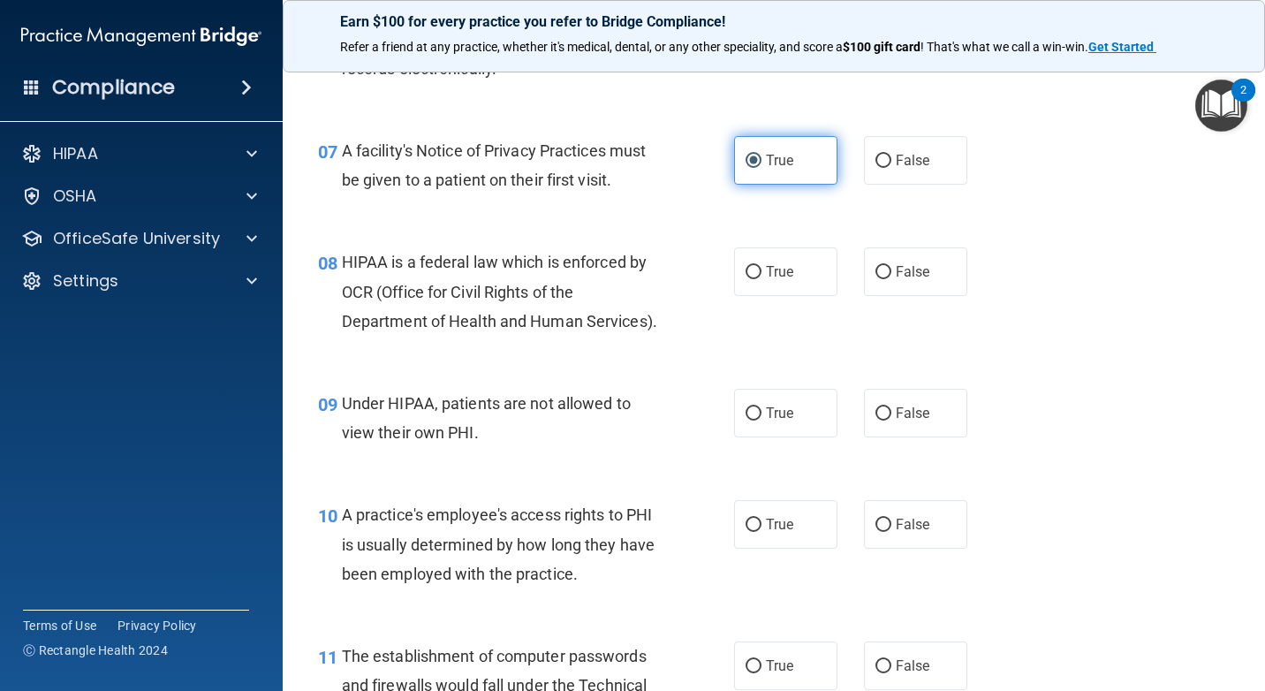
scroll to position [1060, 0]
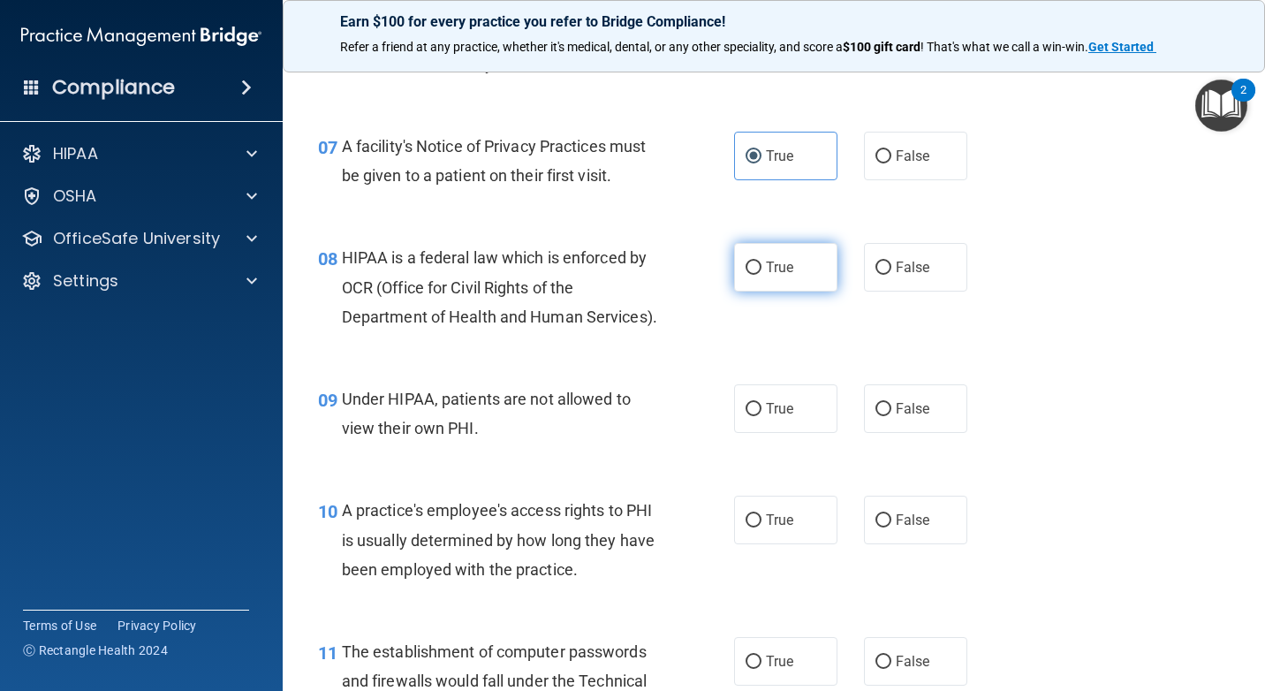
click at [793, 282] on label "True" at bounding box center [785, 267] width 103 height 49
click at [762, 275] on input "True" at bounding box center [754, 268] width 16 height 13
radio input "true"
click at [896, 417] on span "False" at bounding box center [913, 408] width 34 height 17
click at [892, 416] on input "False" at bounding box center [884, 409] width 16 height 13
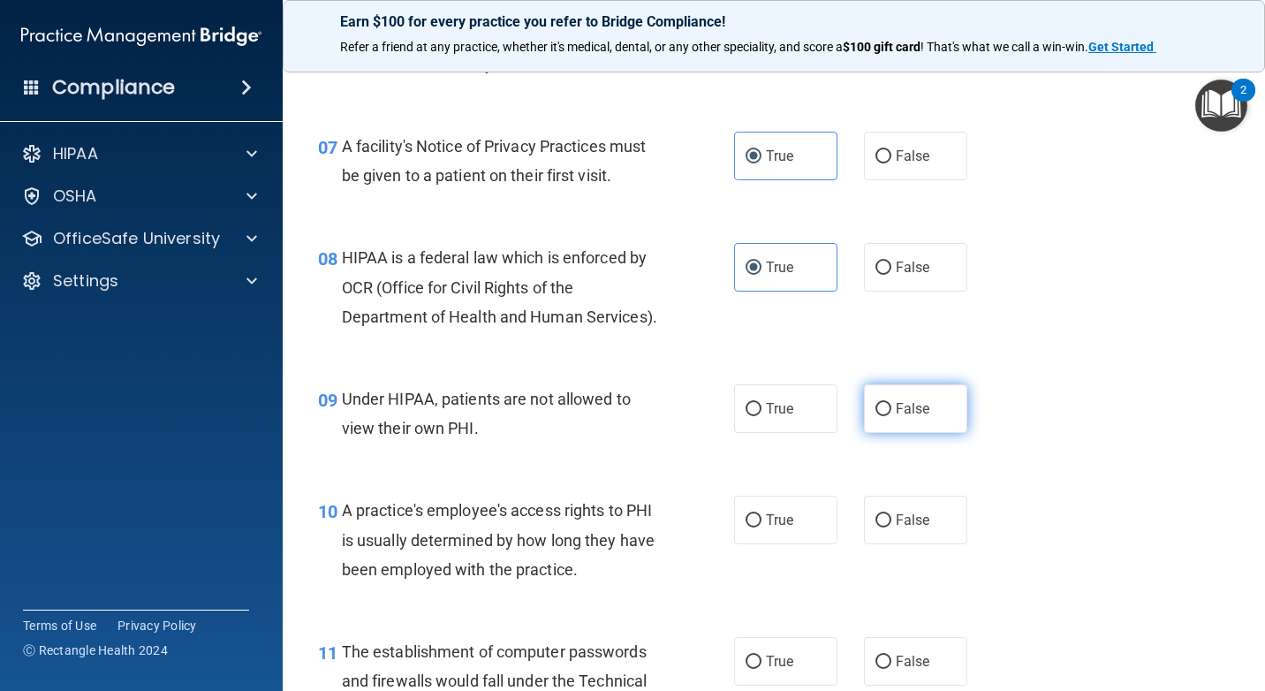
radio input "true"
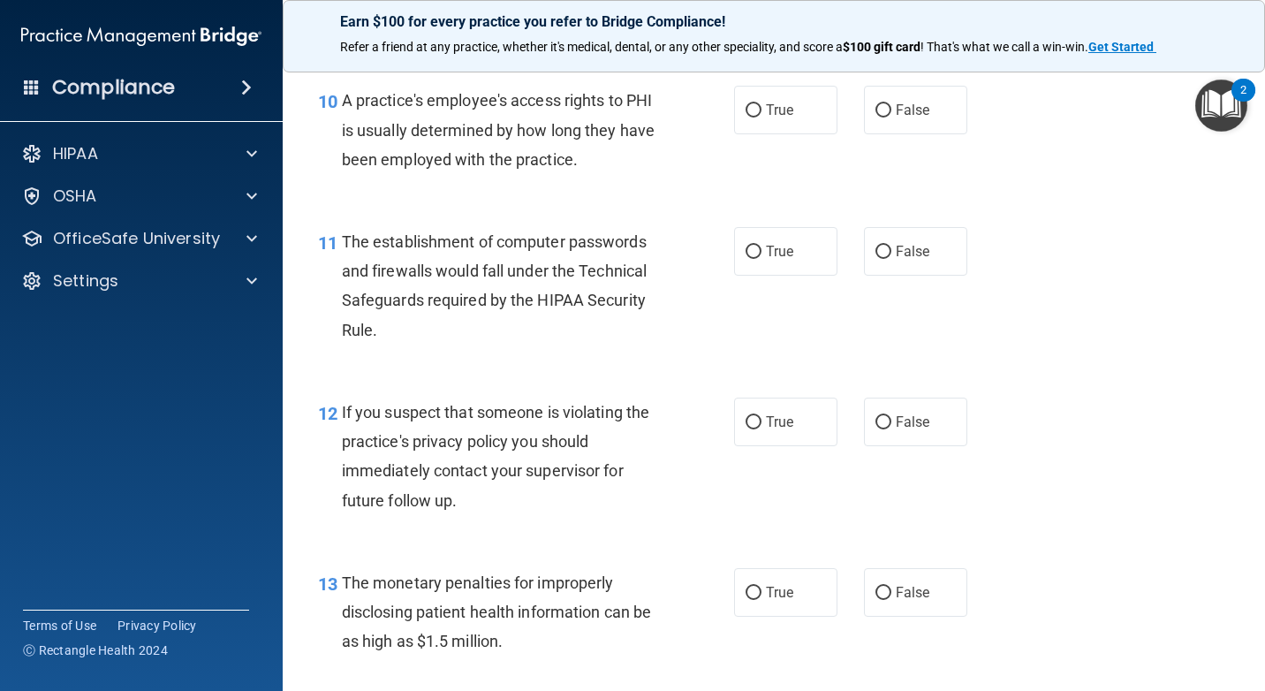
scroll to position [1502, 0]
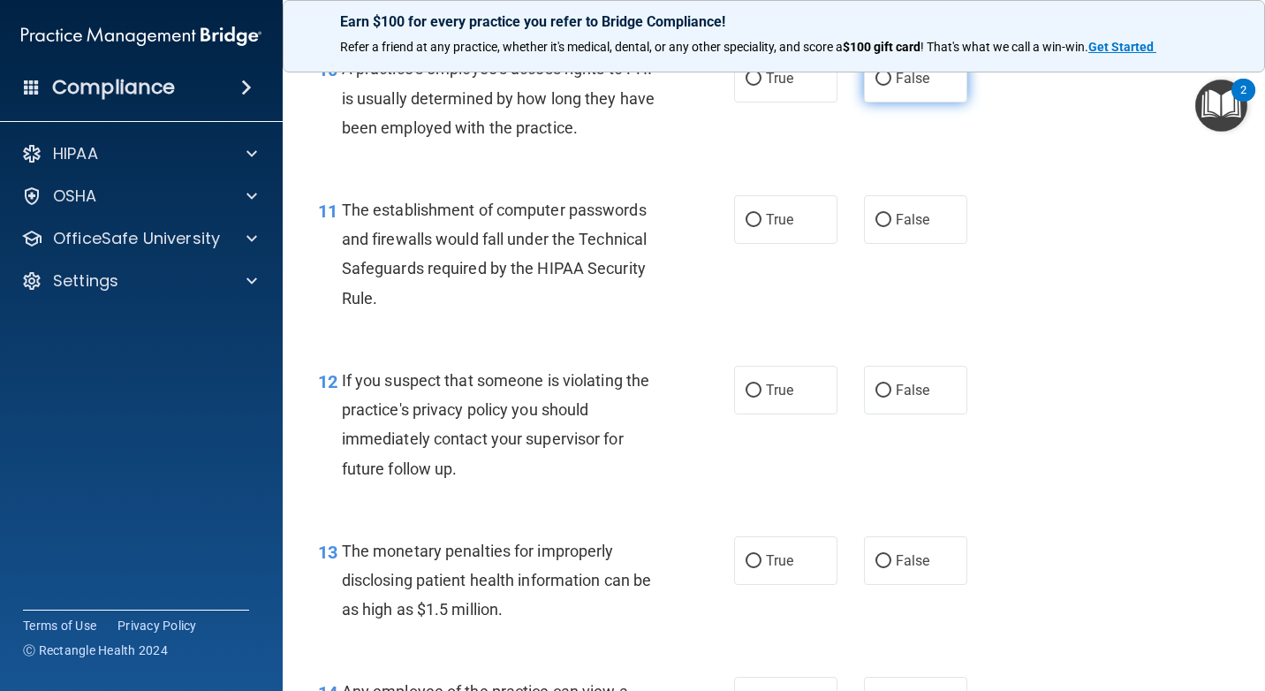
click at [898, 102] on label "False" at bounding box center [915, 78] width 103 height 49
click at [892, 86] on input "False" at bounding box center [884, 78] width 16 height 13
radio input "true"
click at [789, 244] on label "True" at bounding box center [785, 219] width 103 height 49
click at [762, 227] on input "True" at bounding box center [754, 220] width 16 height 13
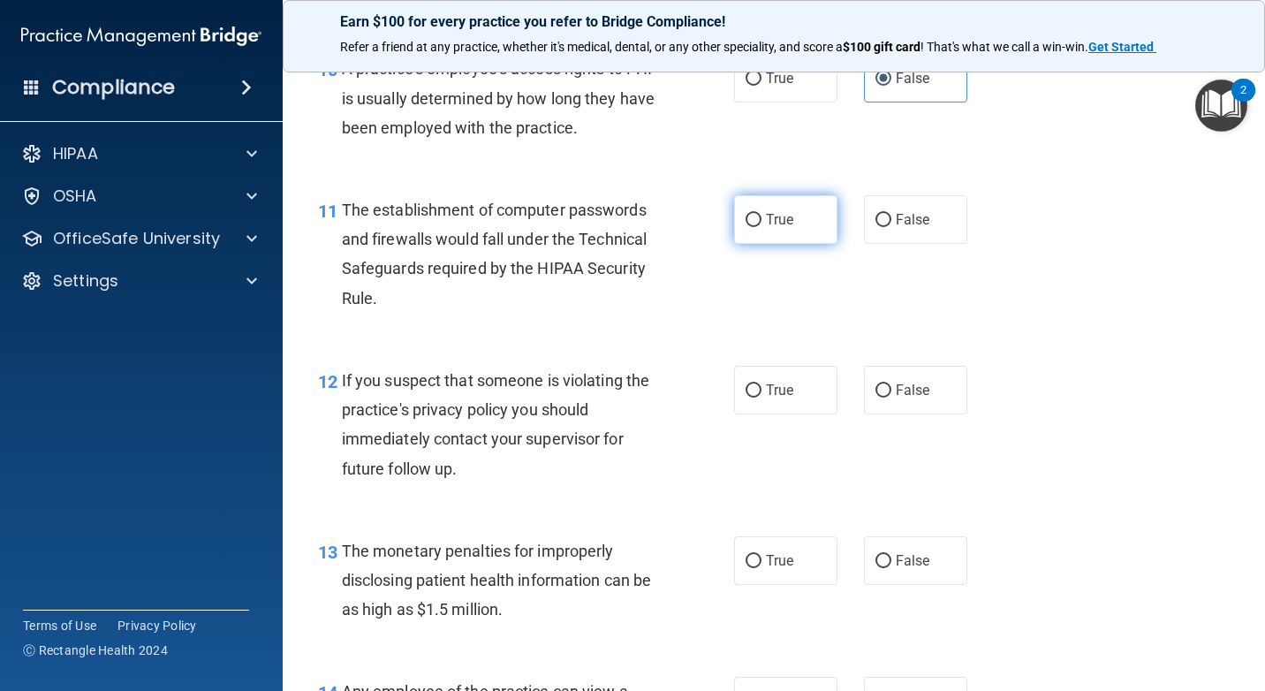
radio input "true"
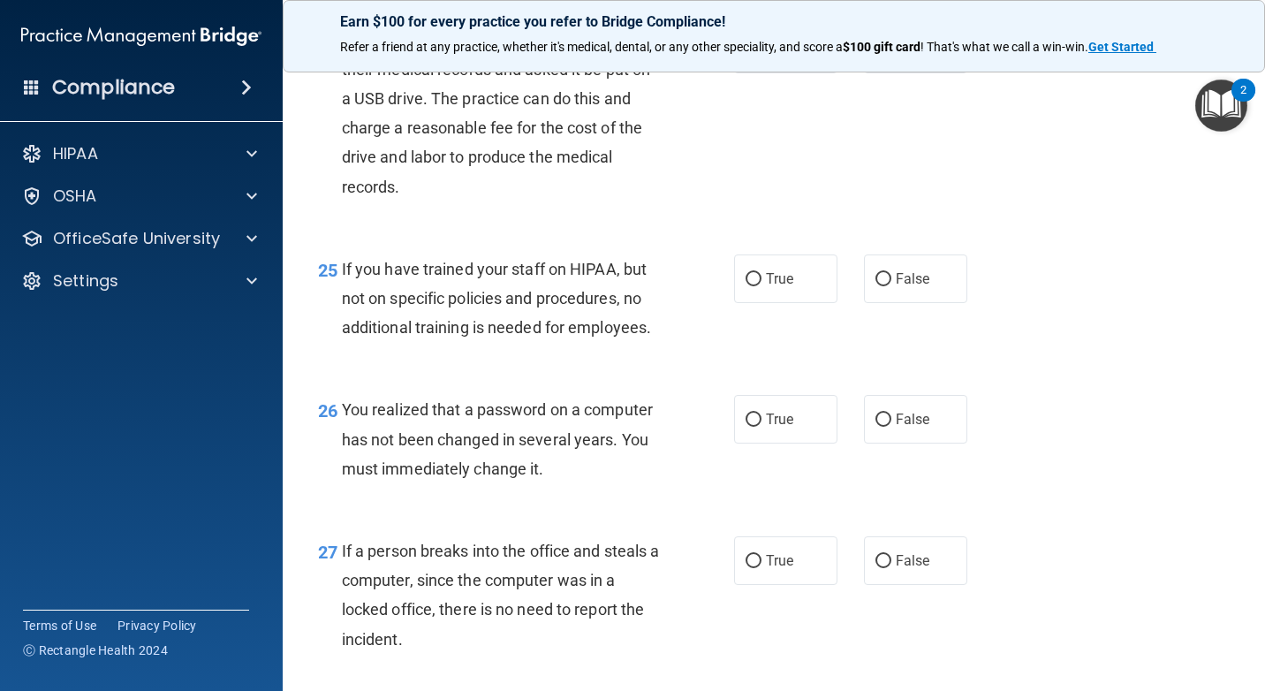
scroll to position [3534, 0]
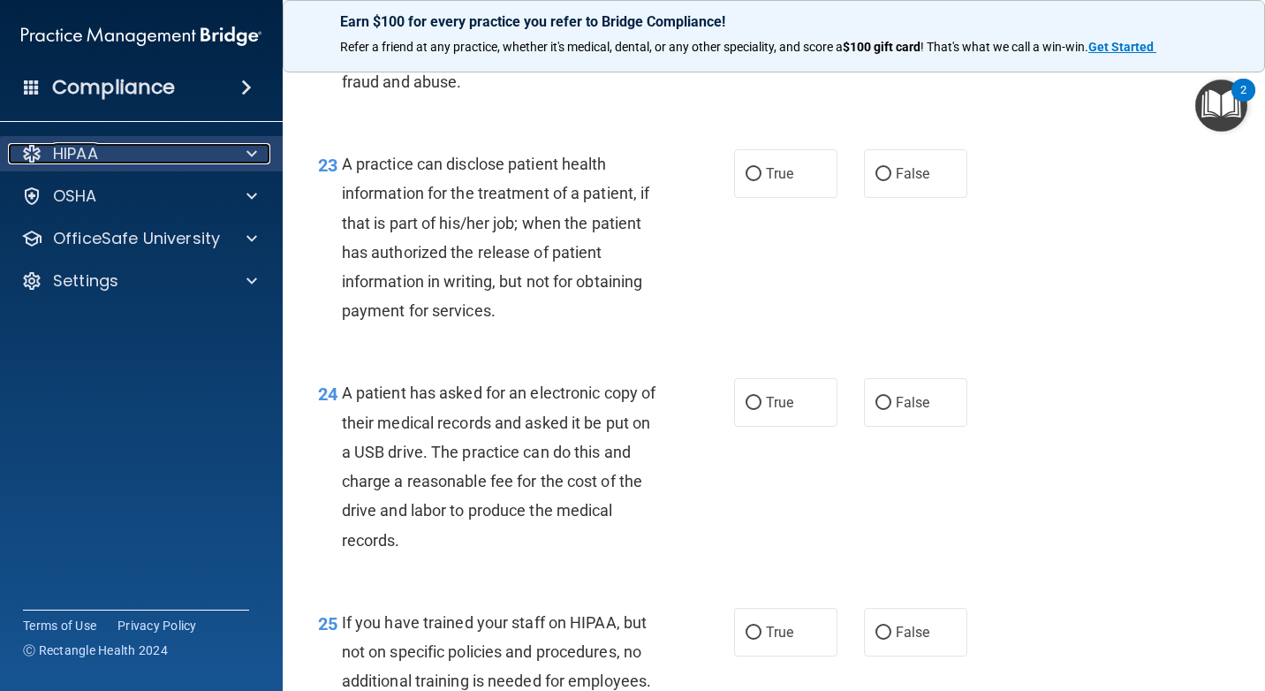
click at [240, 154] on div at bounding box center [249, 153] width 44 height 21
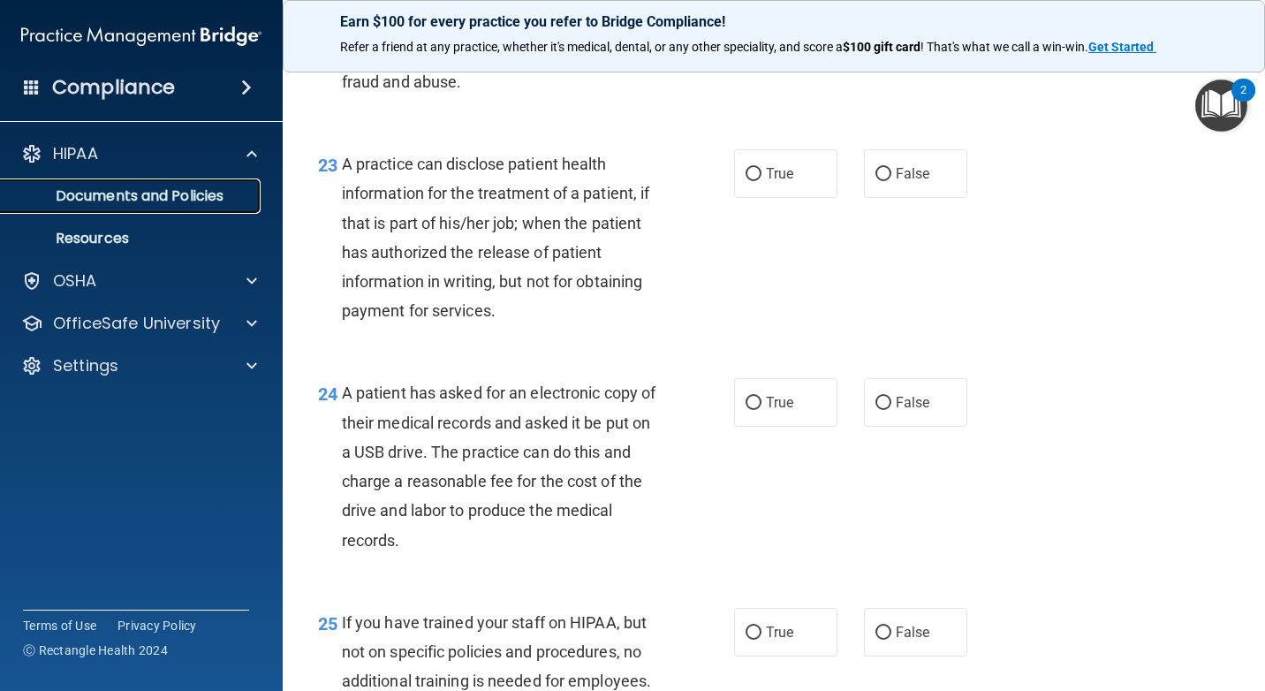
click at [221, 203] on p "Documents and Policies" at bounding box center [131, 196] width 241 height 18
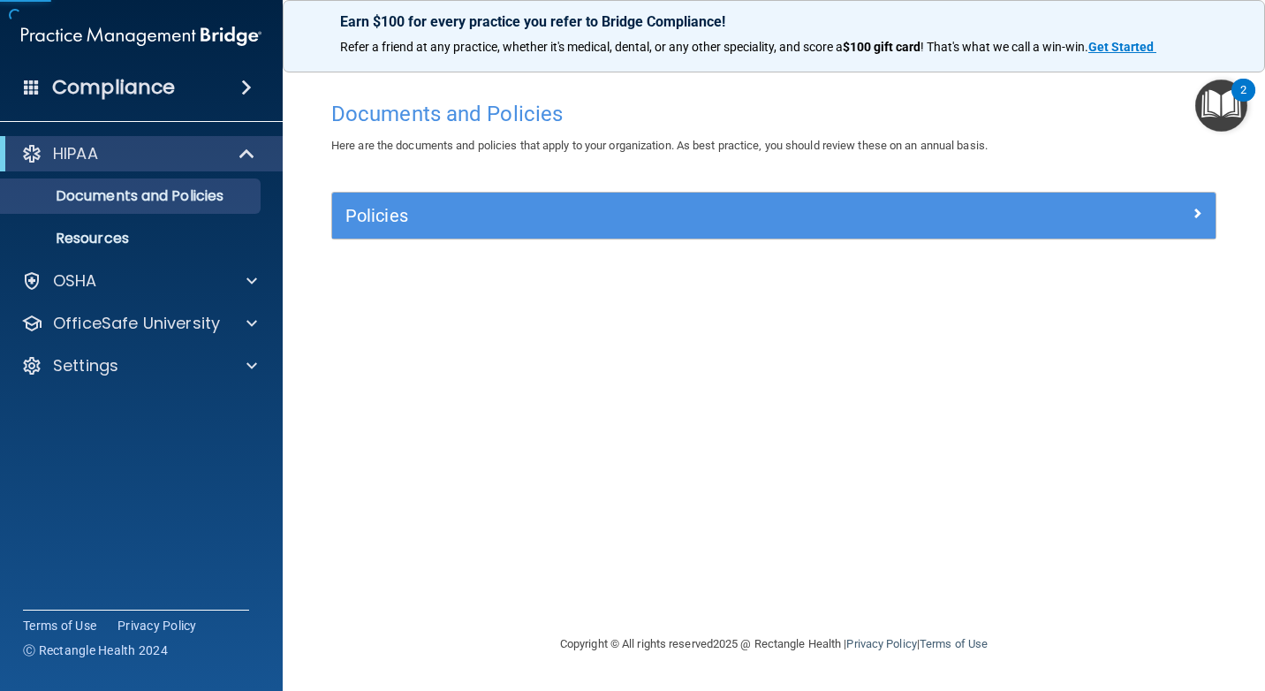
click at [414, 200] on div "Policies" at bounding box center [774, 216] width 884 height 46
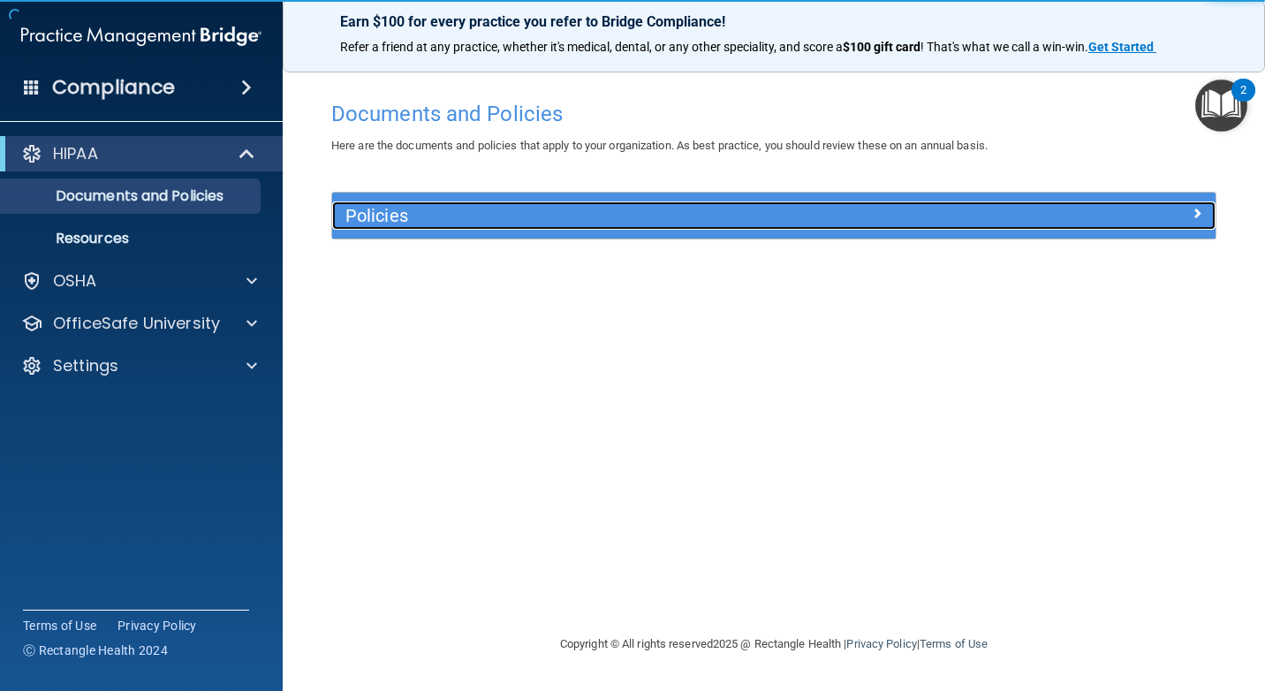
click at [414, 216] on h5 "Policies" at bounding box center [663, 215] width 636 height 19
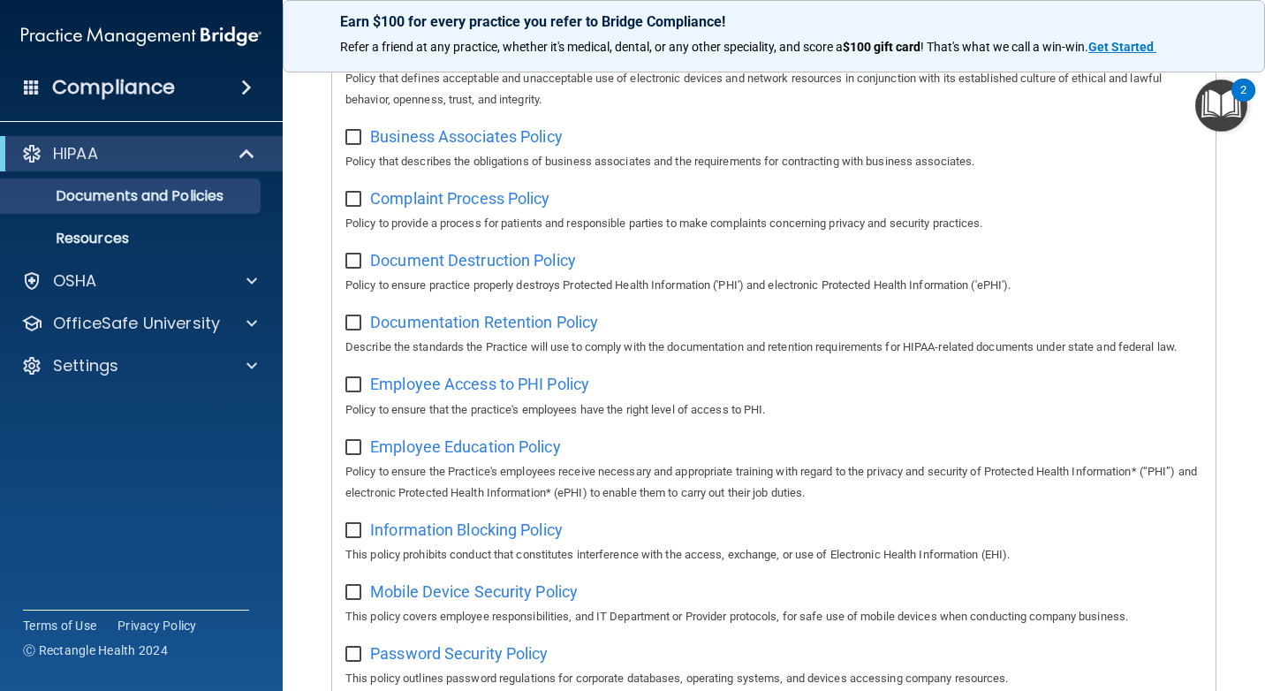
scroll to position [88, 0]
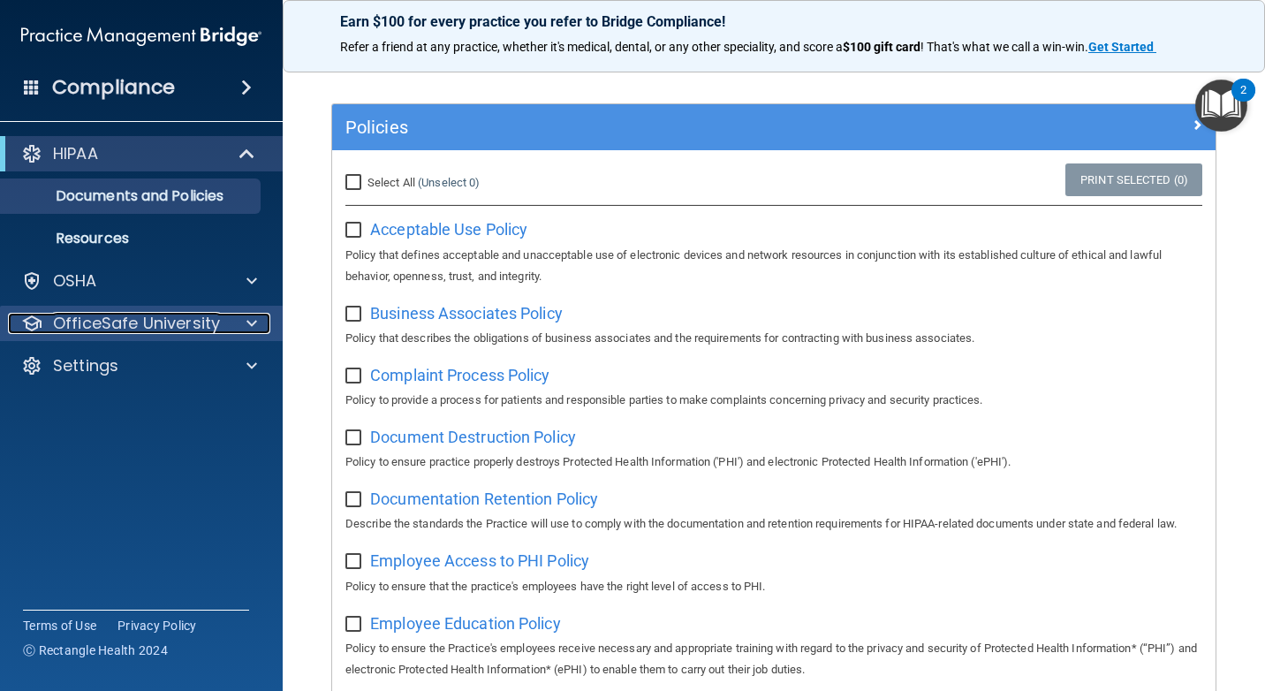
click at [185, 315] on p "OfficeSafe University" at bounding box center [136, 323] width 167 height 21
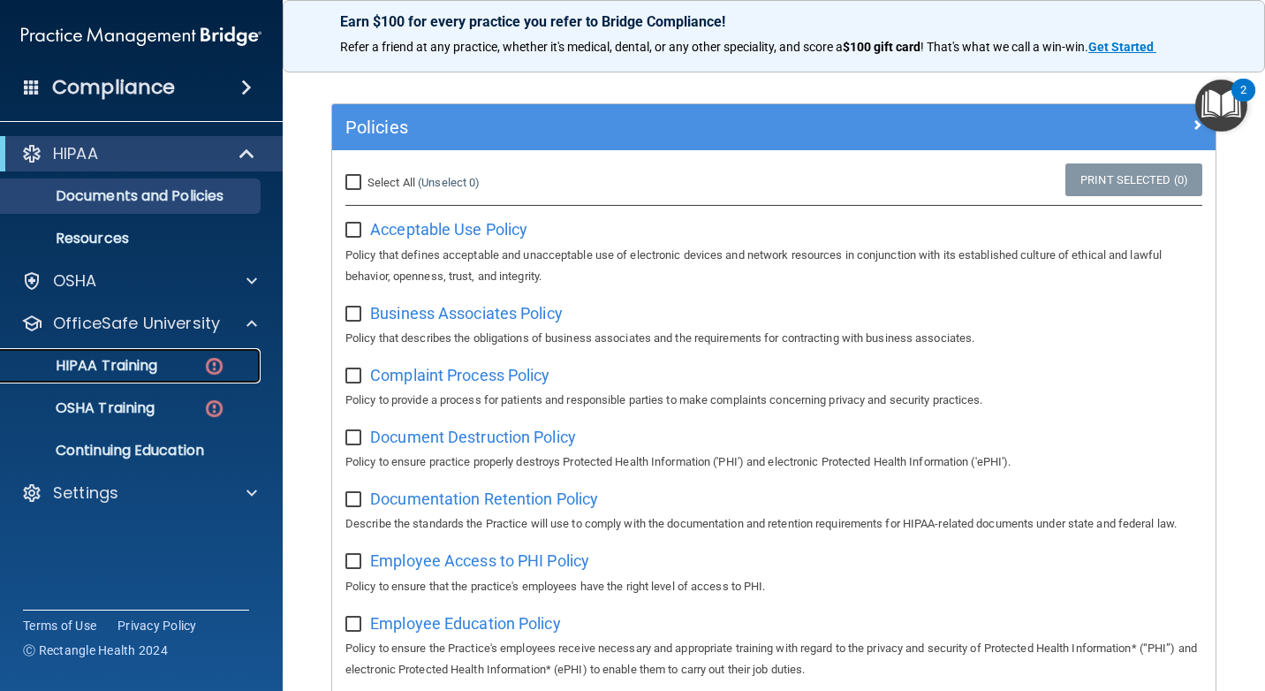
click at [163, 359] on div "HIPAA Training" at bounding box center [131, 366] width 241 height 18
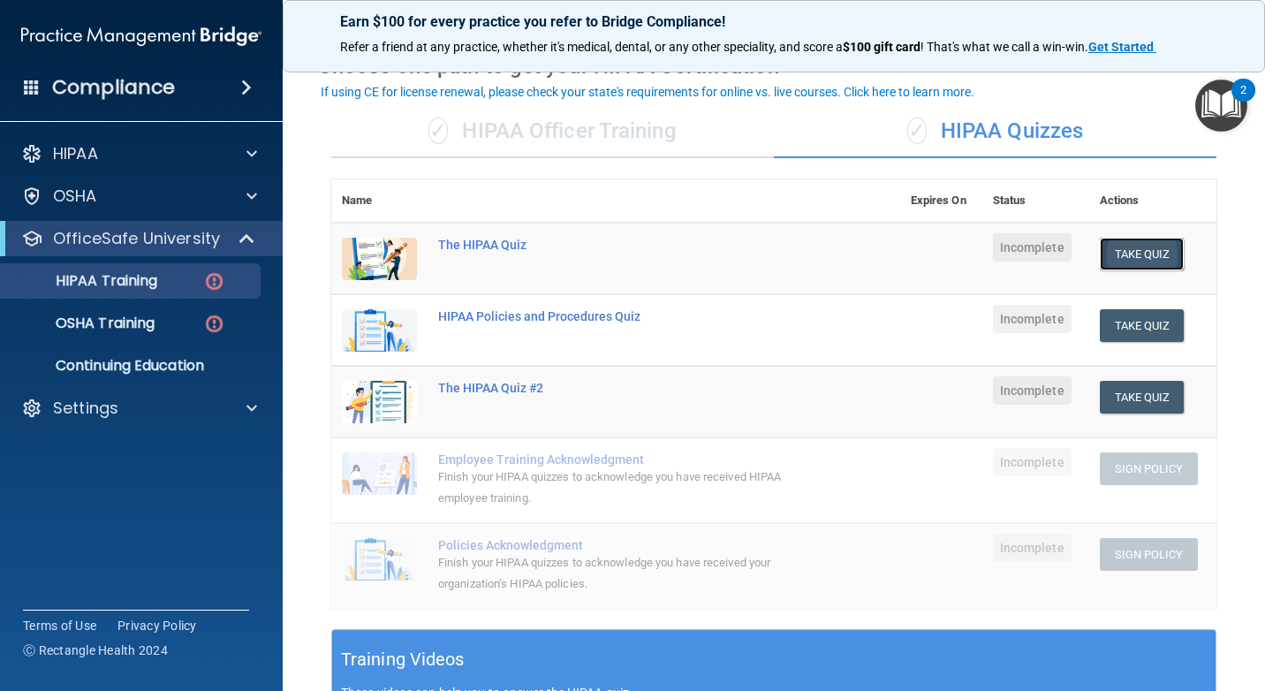
click at [1159, 255] on button "Take Quiz" at bounding box center [1142, 254] width 85 height 33
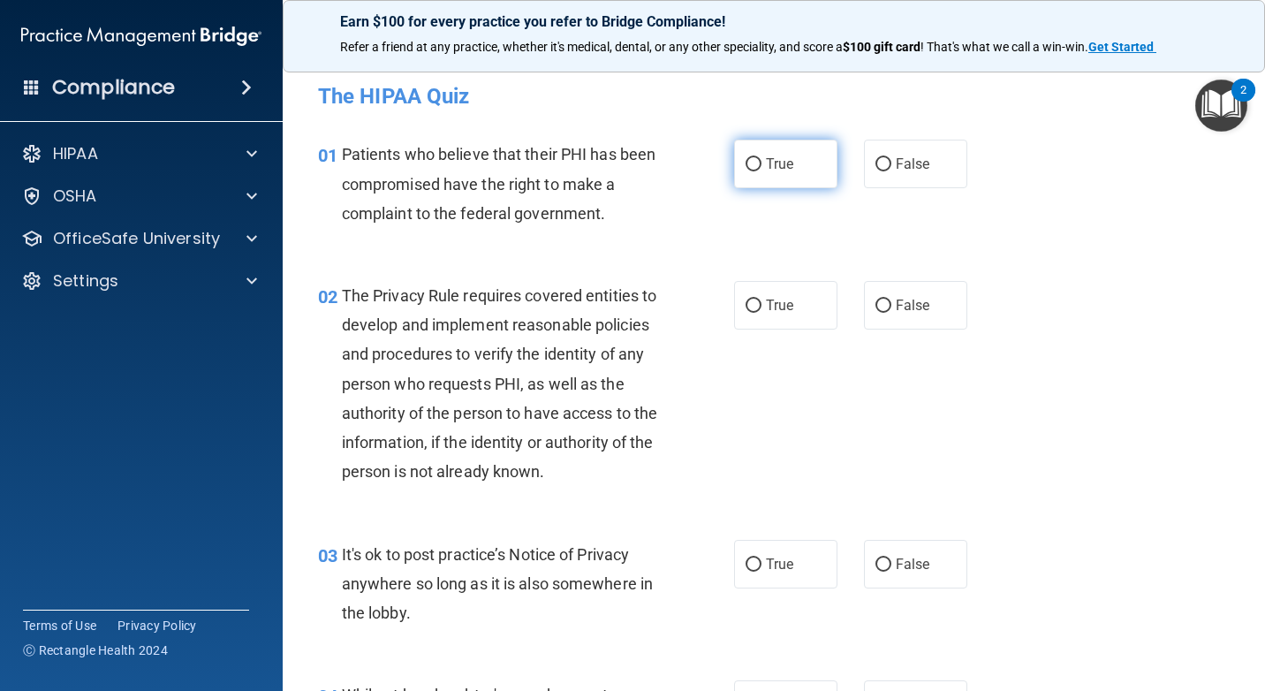
click at [786, 173] on label "True" at bounding box center [785, 164] width 103 height 49
click at [762, 171] on input "True" at bounding box center [754, 164] width 16 height 13
radio input "true"
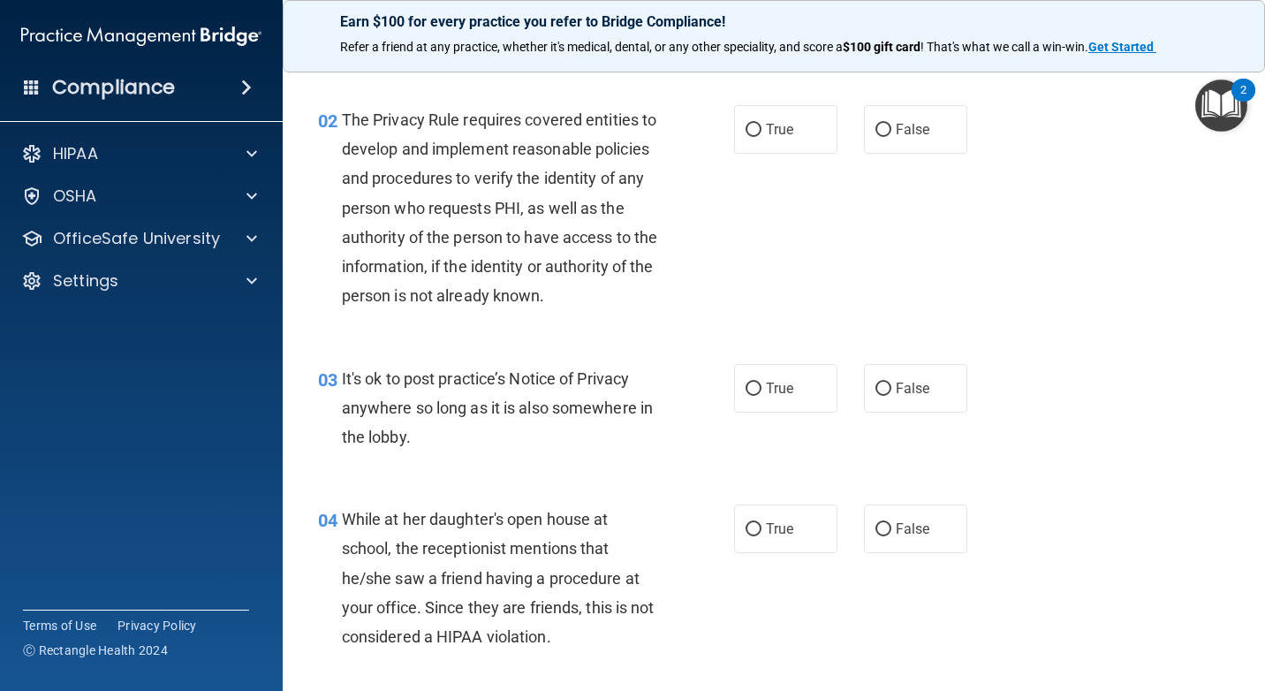
scroll to position [177, 0]
click at [753, 127] on input "True" at bounding box center [754, 129] width 16 height 13
radio input "true"
click at [770, 396] on span "True" at bounding box center [779, 387] width 27 height 17
drag, startPoint x: 770, startPoint y: 418, endPoint x: 752, endPoint y: 417, distance: 17.7
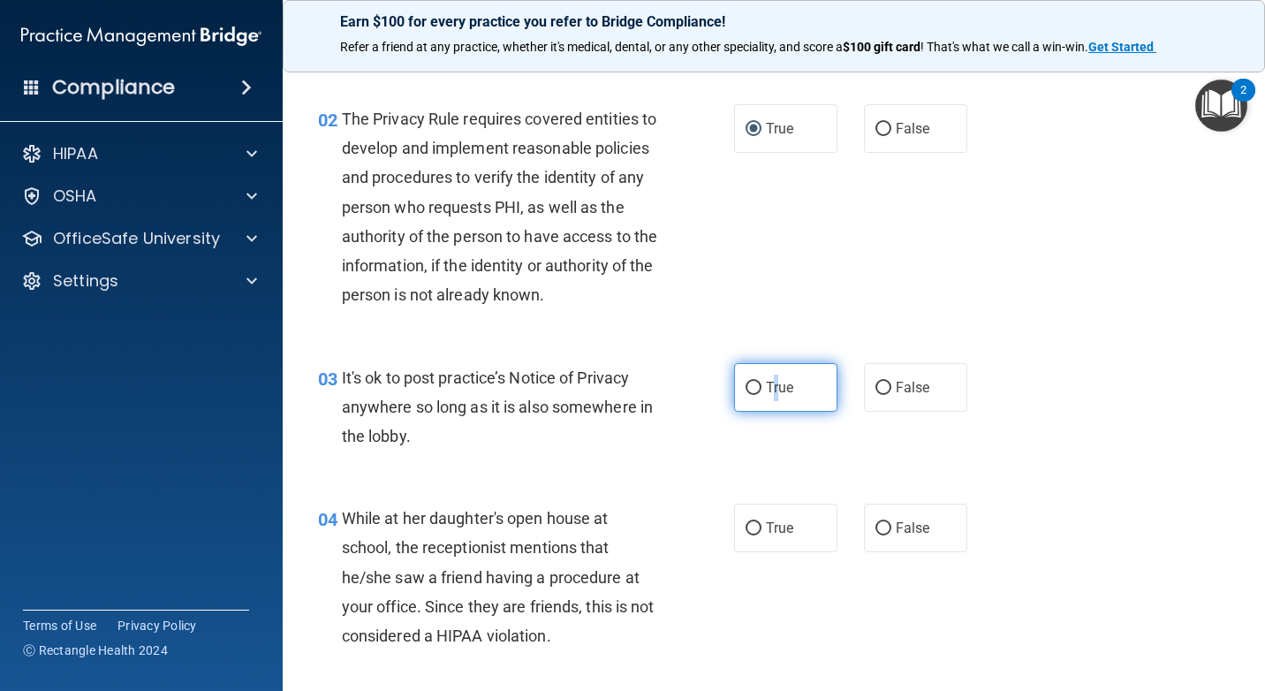
click at [753, 395] on input "True" at bounding box center [754, 388] width 16 height 13
radio input "true"
click at [779, 482] on div "03 It's ok to post practice’s Notice of Privacy anywhere so long as it is also …" at bounding box center [774, 411] width 938 height 141
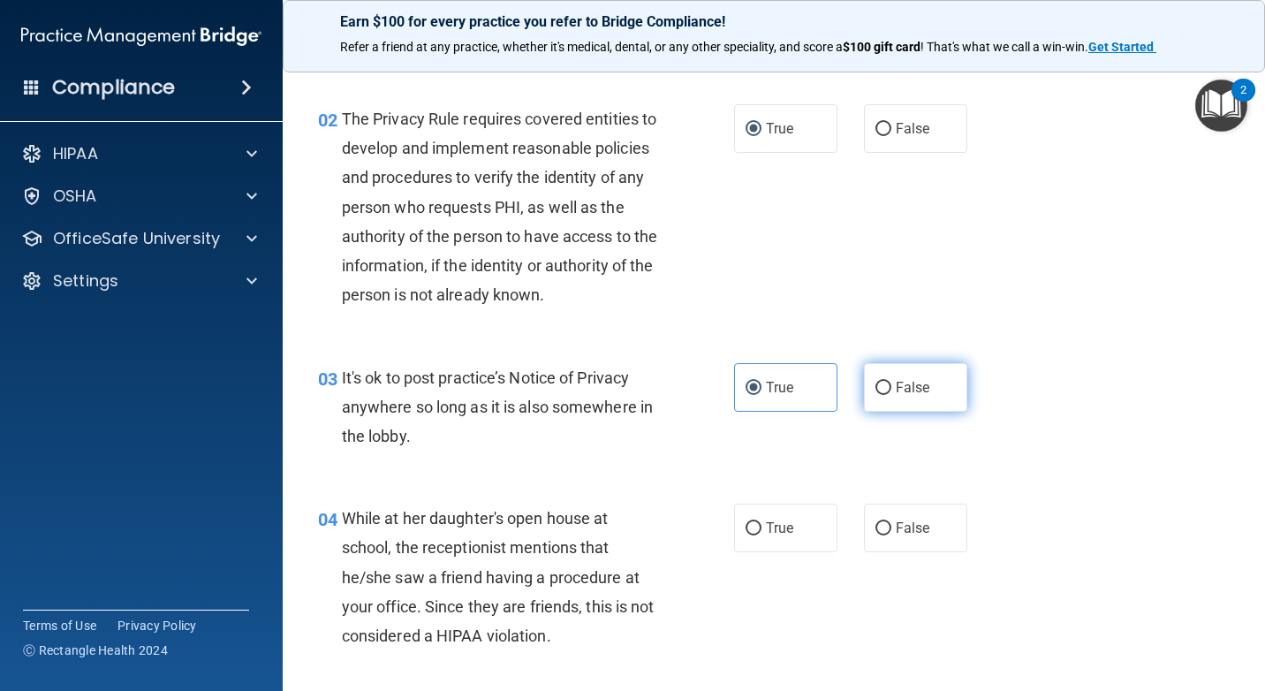
click at [864, 412] on label "False" at bounding box center [915, 387] width 103 height 49
click at [876, 395] on input "False" at bounding box center [884, 388] width 16 height 13
radio input "true"
radio input "false"
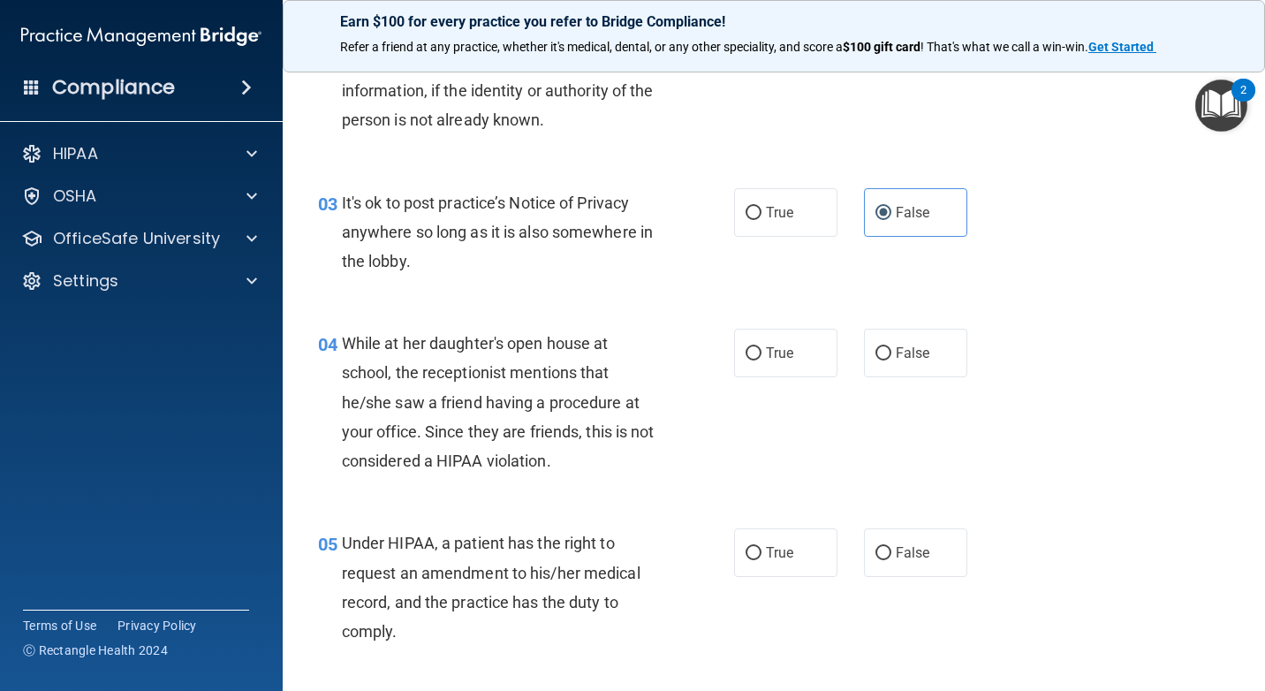
scroll to position [353, 0]
click at [878, 359] on input "False" at bounding box center [884, 351] width 16 height 13
radio input "true"
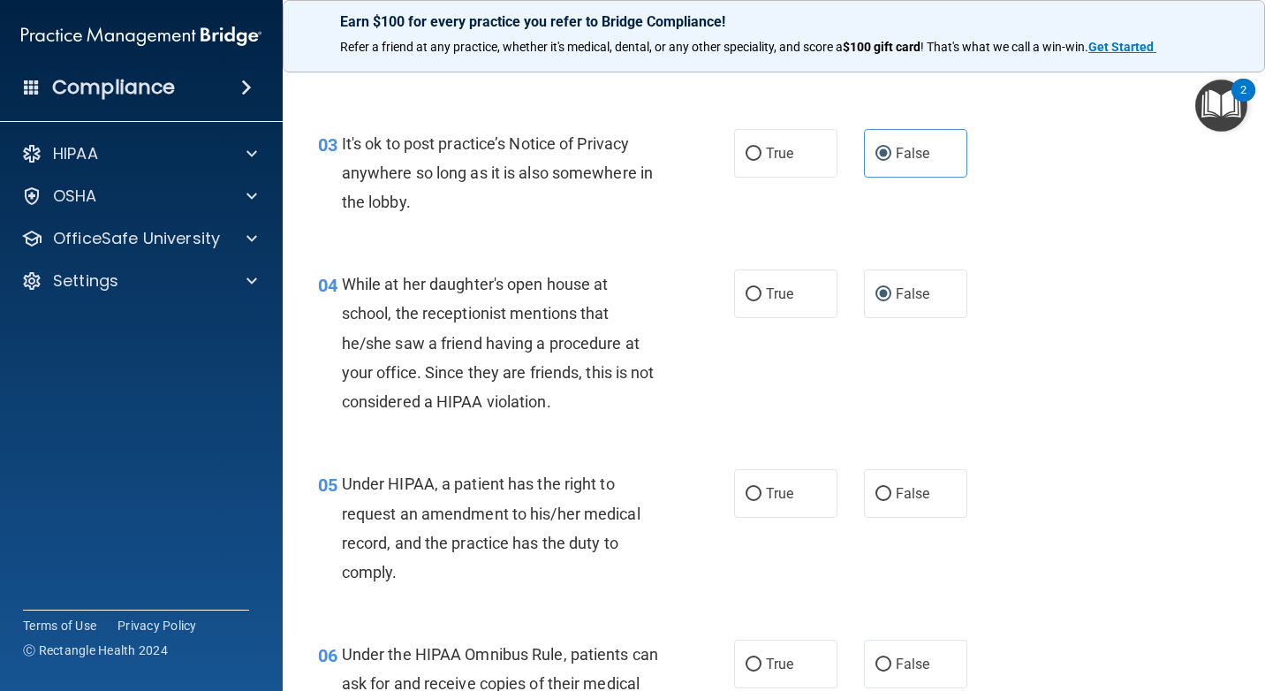
scroll to position [442, 0]
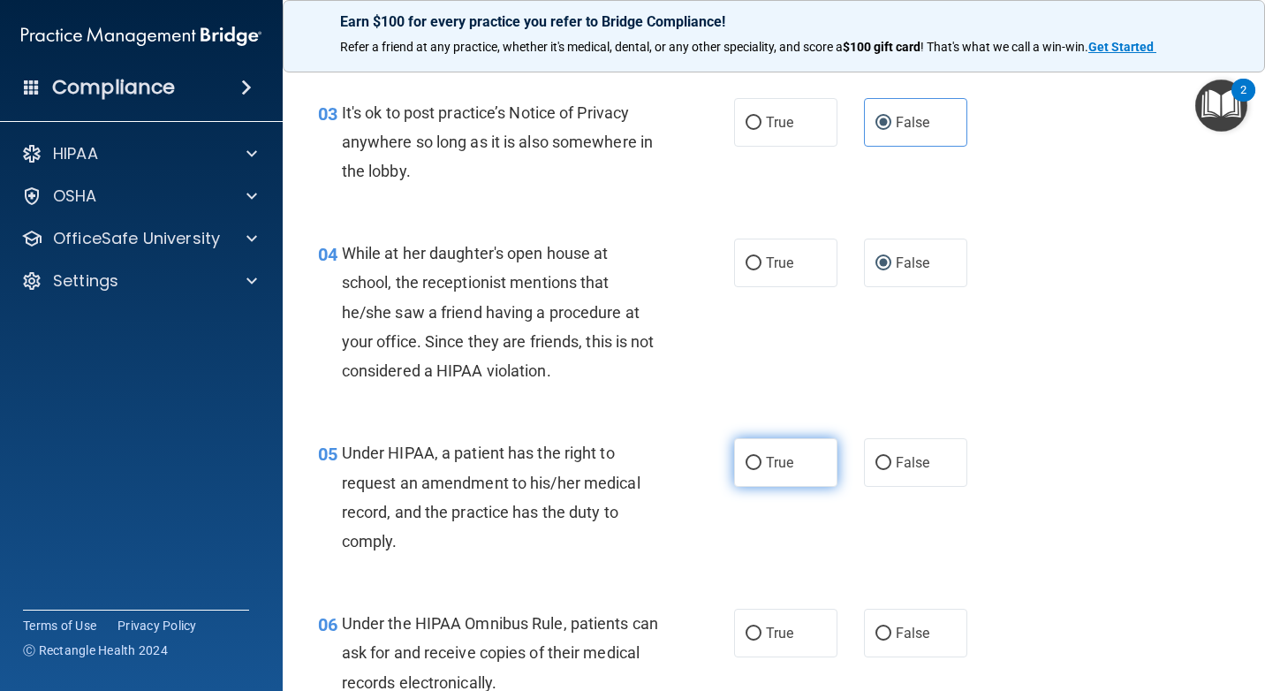
click at [759, 481] on label "True" at bounding box center [785, 462] width 103 height 49
click at [759, 470] on input "True" at bounding box center [754, 463] width 16 height 13
radio input "true"
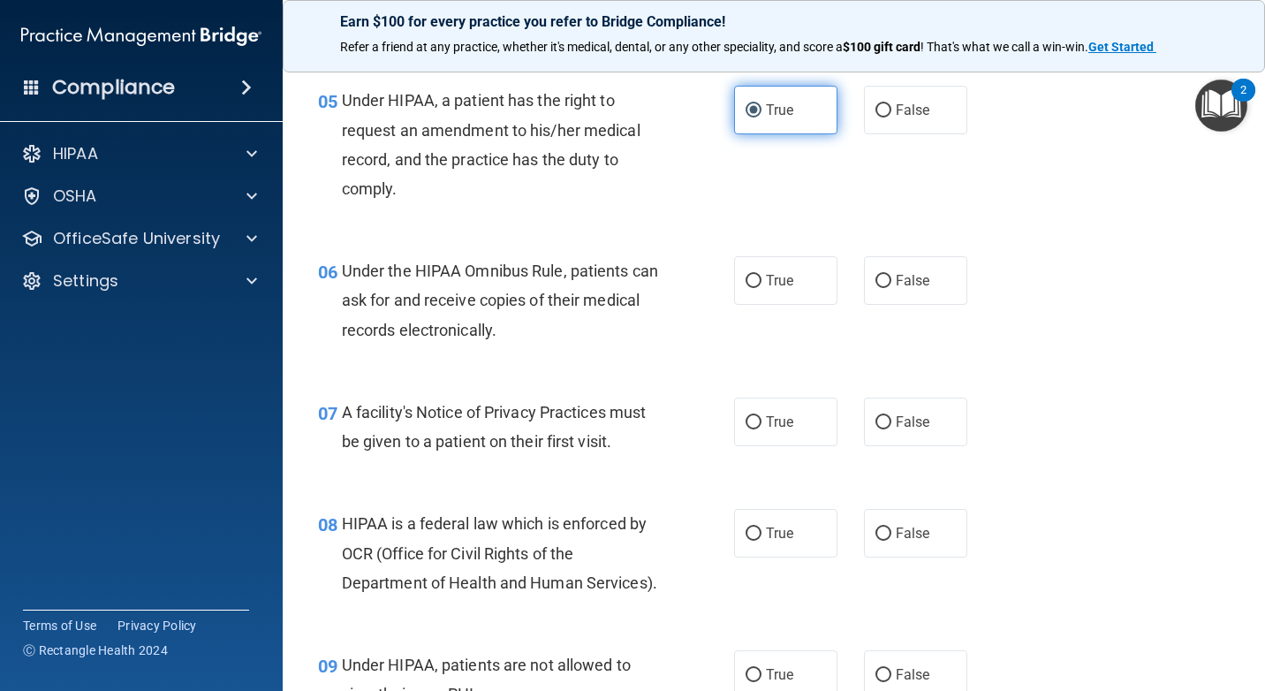
scroll to position [795, 0]
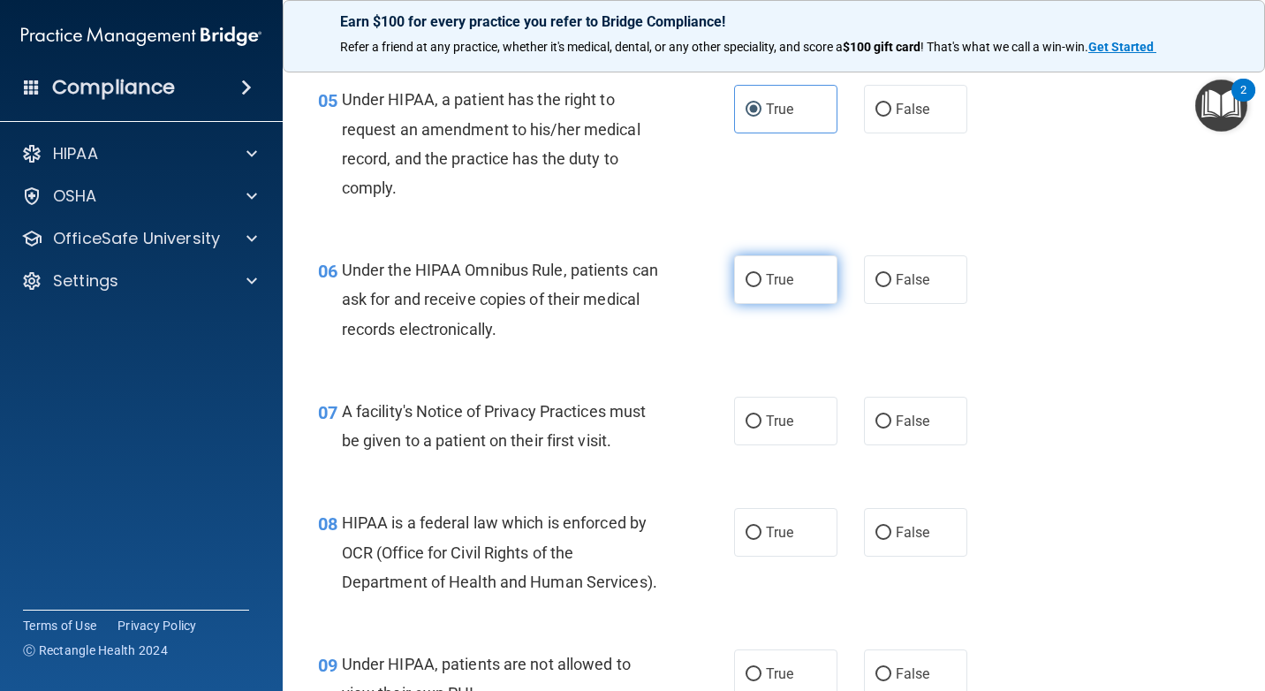
click at [774, 304] on label "True" at bounding box center [785, 279] width 103 height 49
click at [762, 287] on input "True" at bounding box center [754, 280] width 16 height 13
radio input "true"
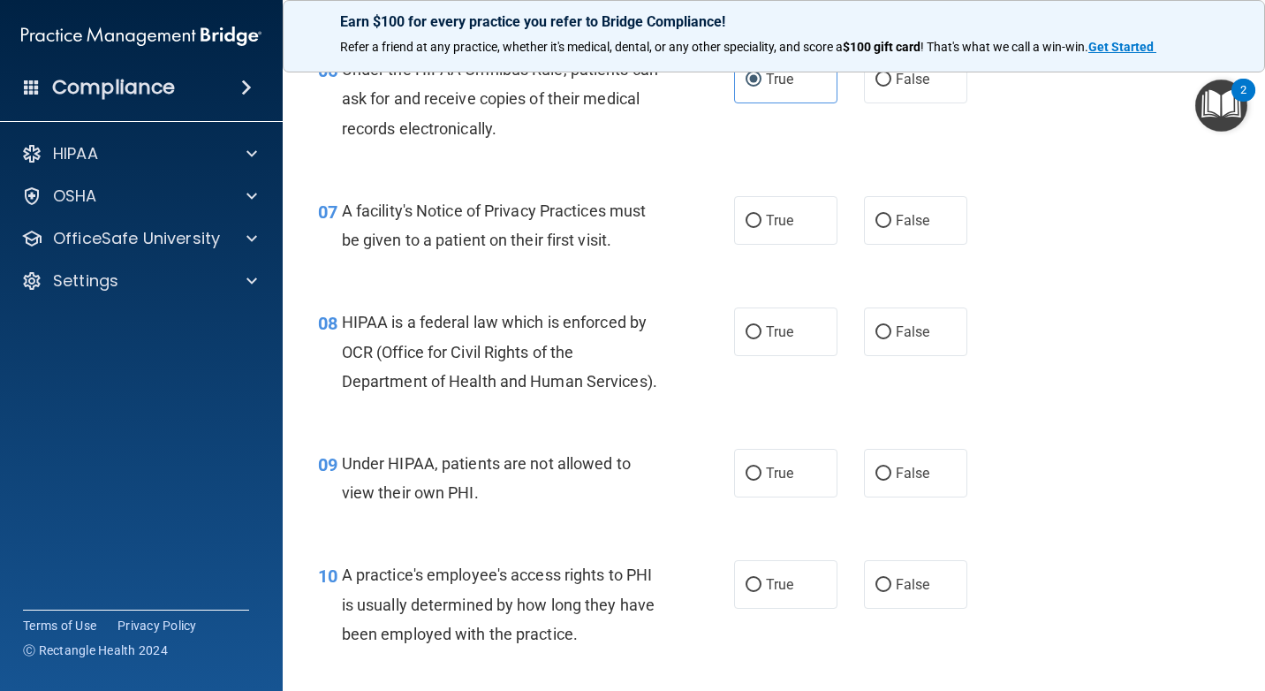
scroll to position [1060, 0]
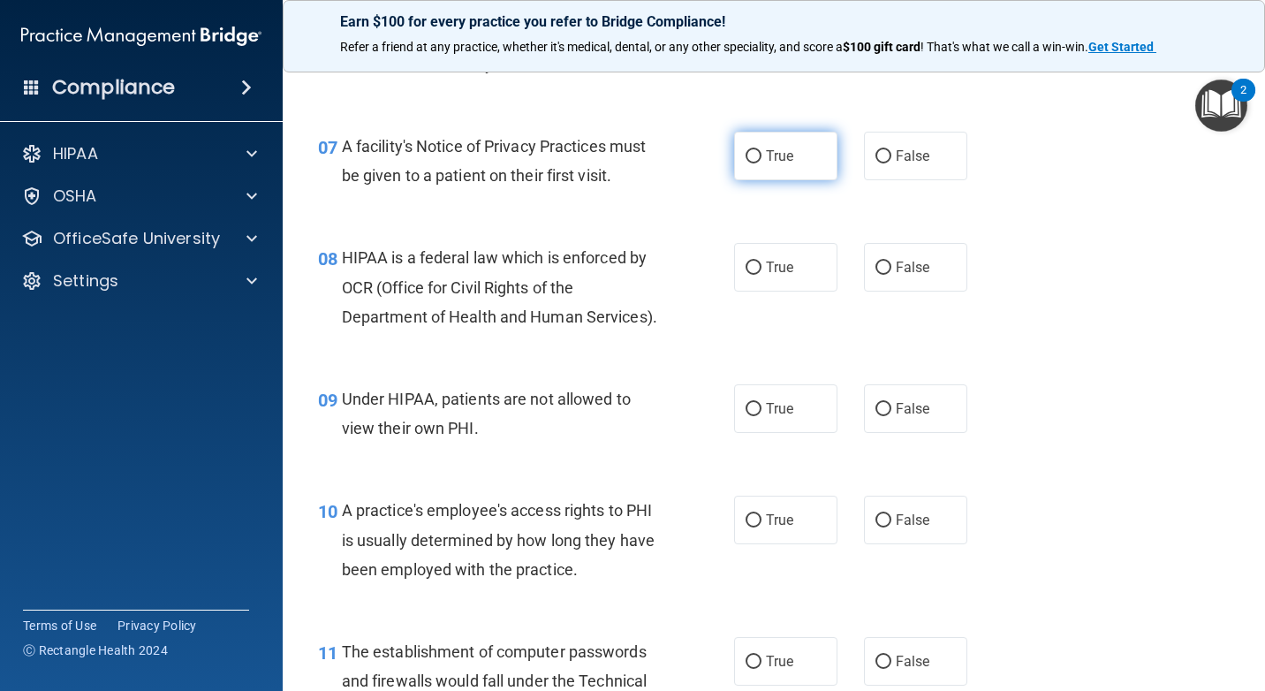
click at [784, 164] on span "True" at bounding box center [779, 156] width 27 height 17
click at [762, 163] on input "True" at bounding box center [754, 156] width 16 height 13
radio input "true"
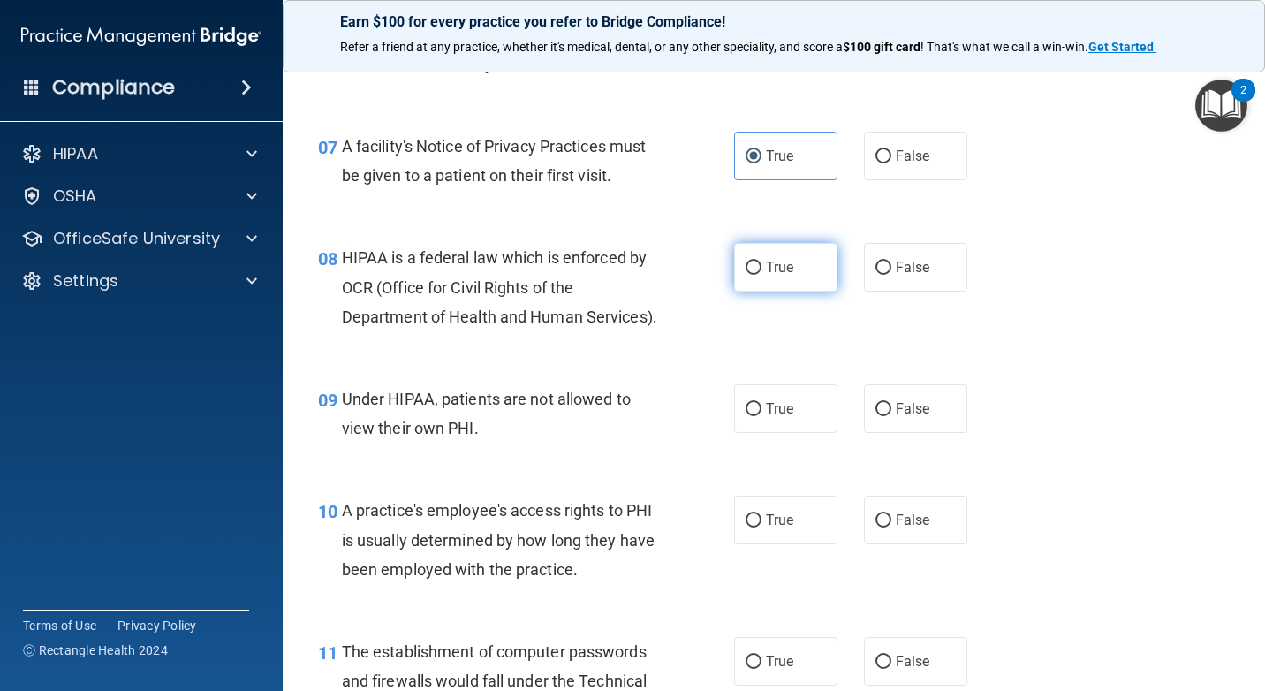
click at [766, 276] on span "True" at bounding box center [779, 267] width 27 height 17
click at [762, 275] on input "True" at bounding box center [754, 268] width 16 height 13
radio input "true"
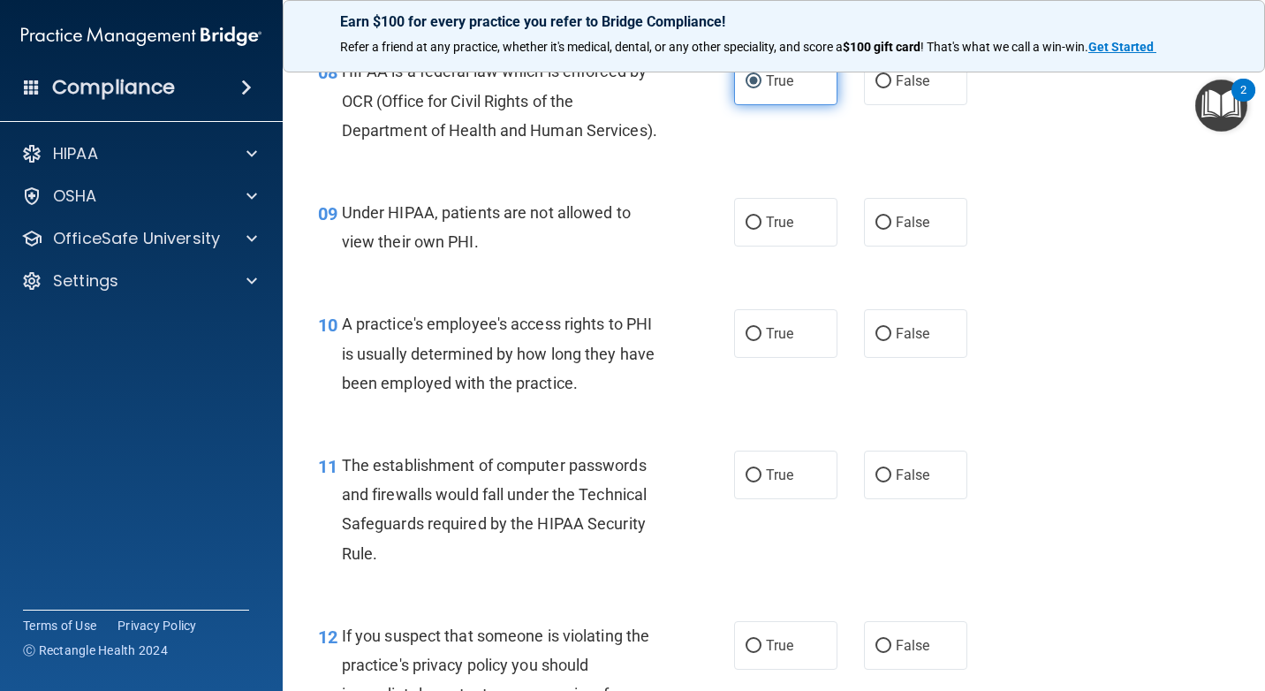
scroll to position [1325, 0]
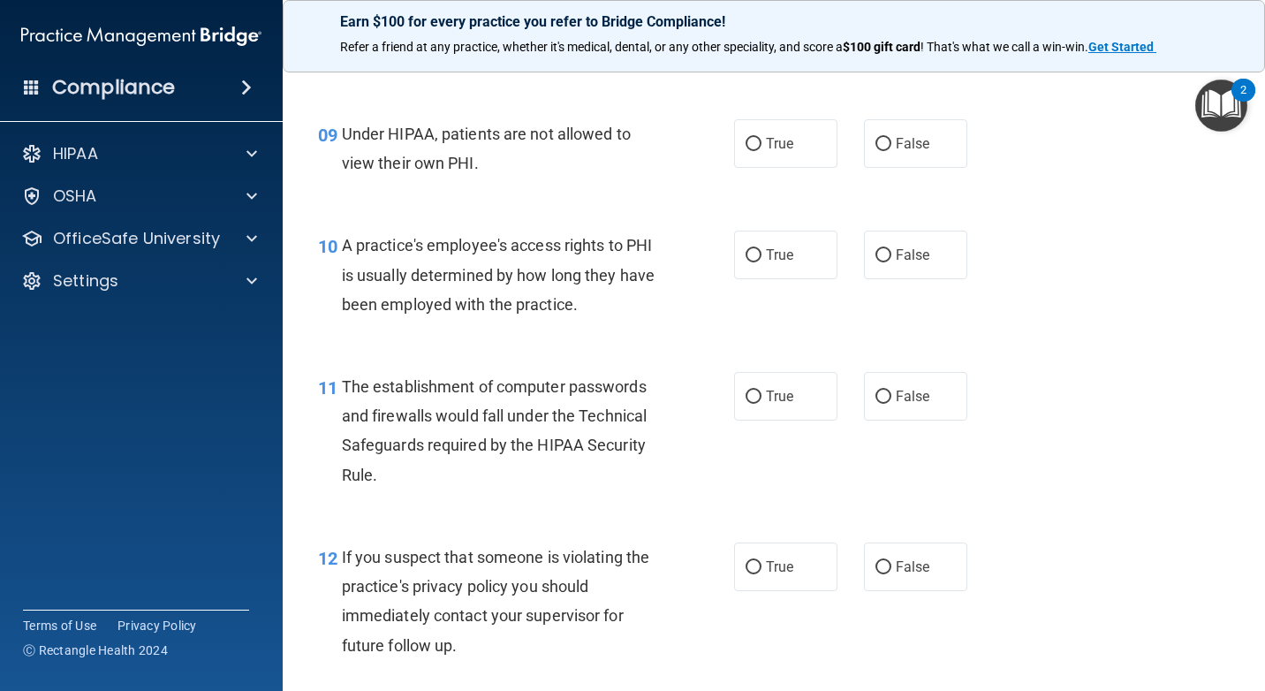
click at [854, 168] on div "True False" at bounding box center [858, 143] width 248 height 49
click at [876, 151] on input "False" at bounding box center [884, 144] width 16 height 13
radio input "true"
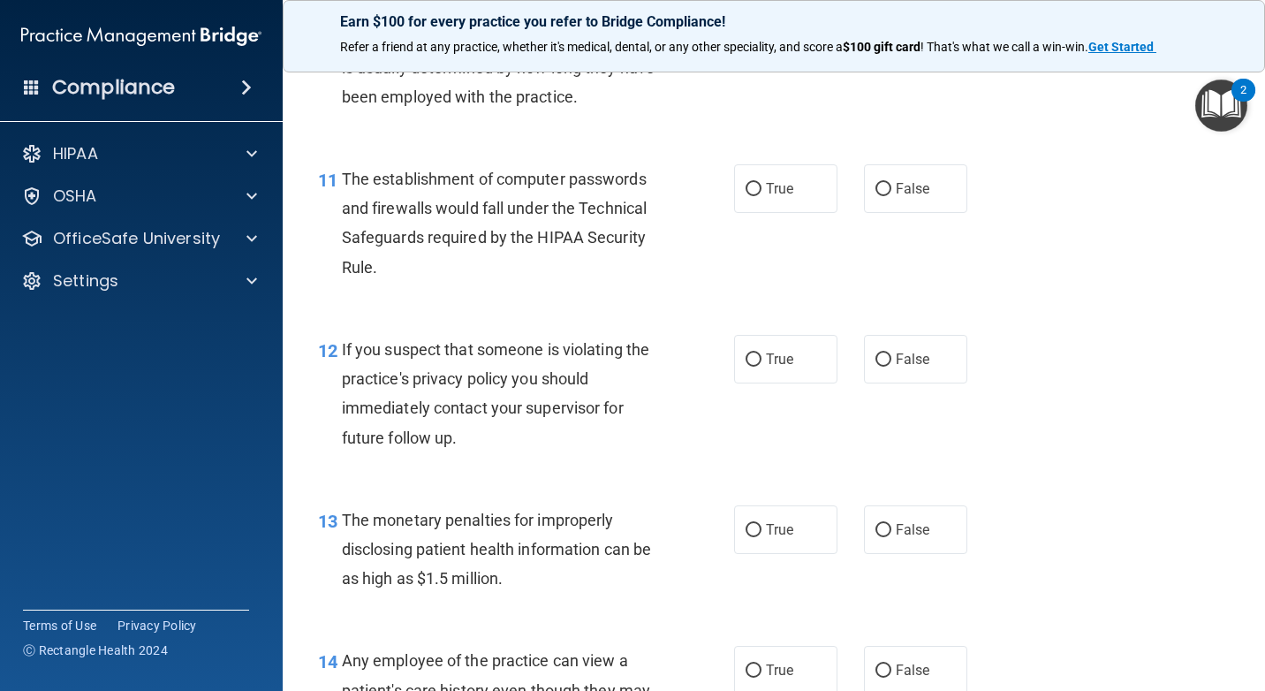
scroll to position [1502, 0]
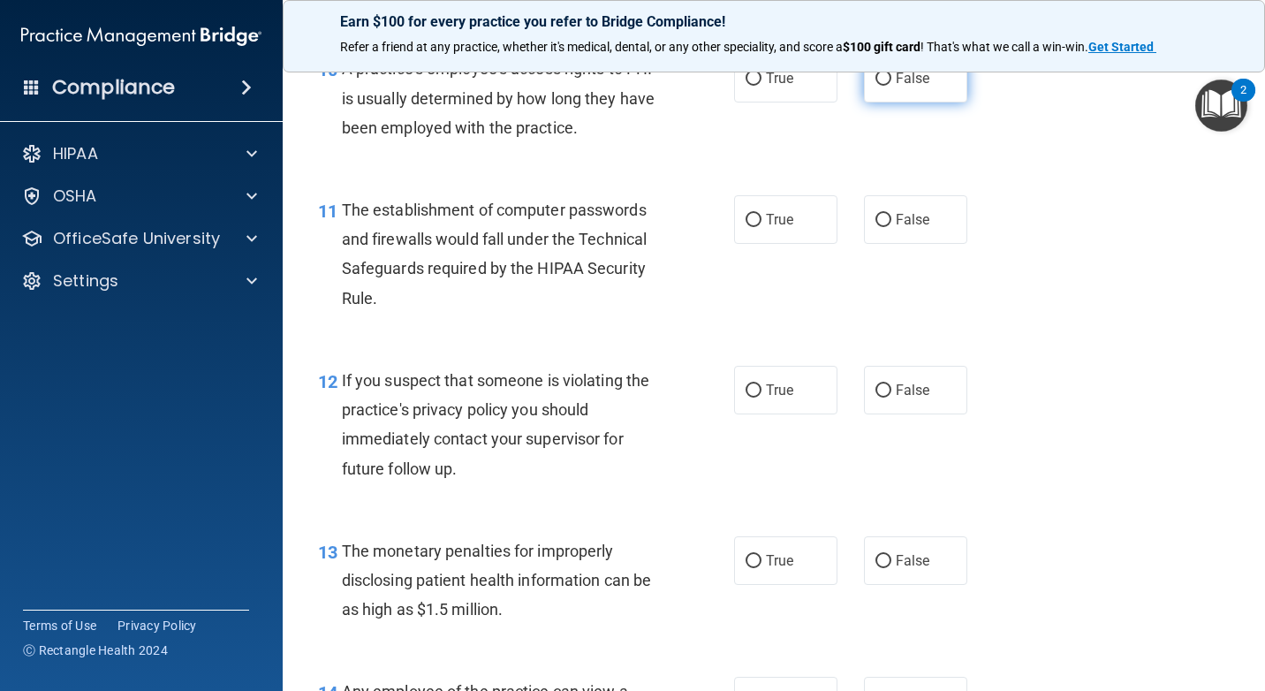
click at [880, 86] on input "False" at bounding box center [884, 78] width 16 height 13
radio input "true"
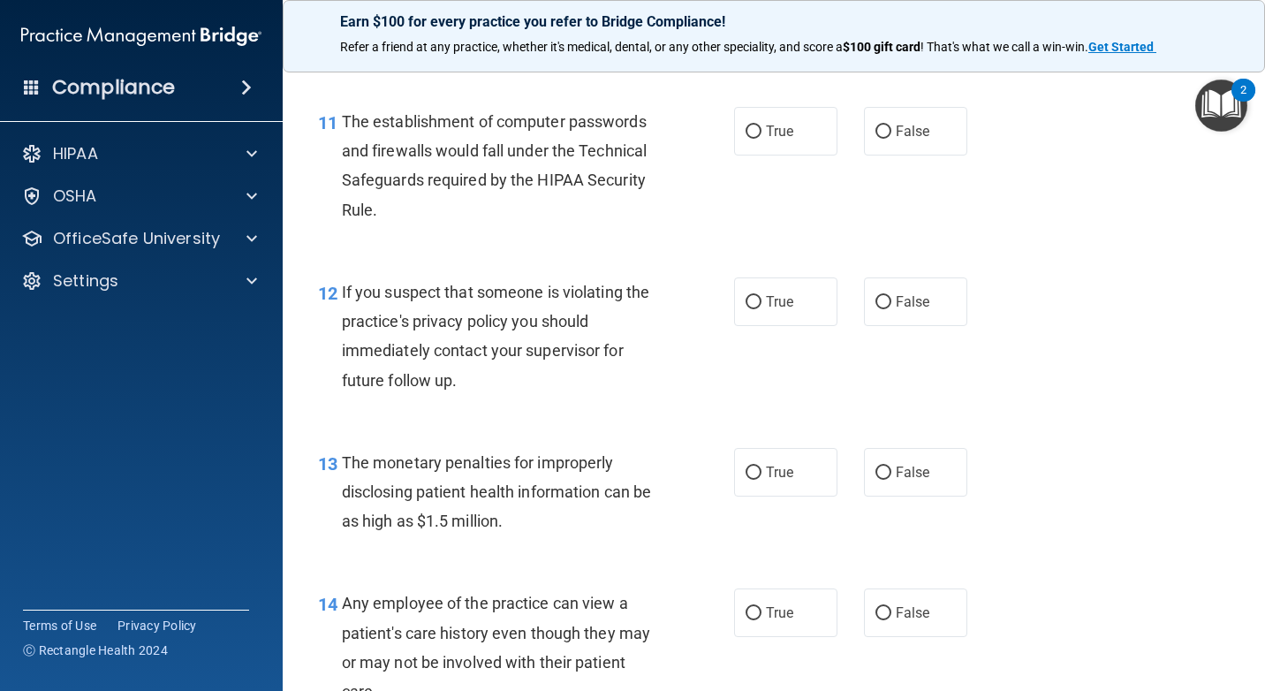
scroll to position [1679, 0]
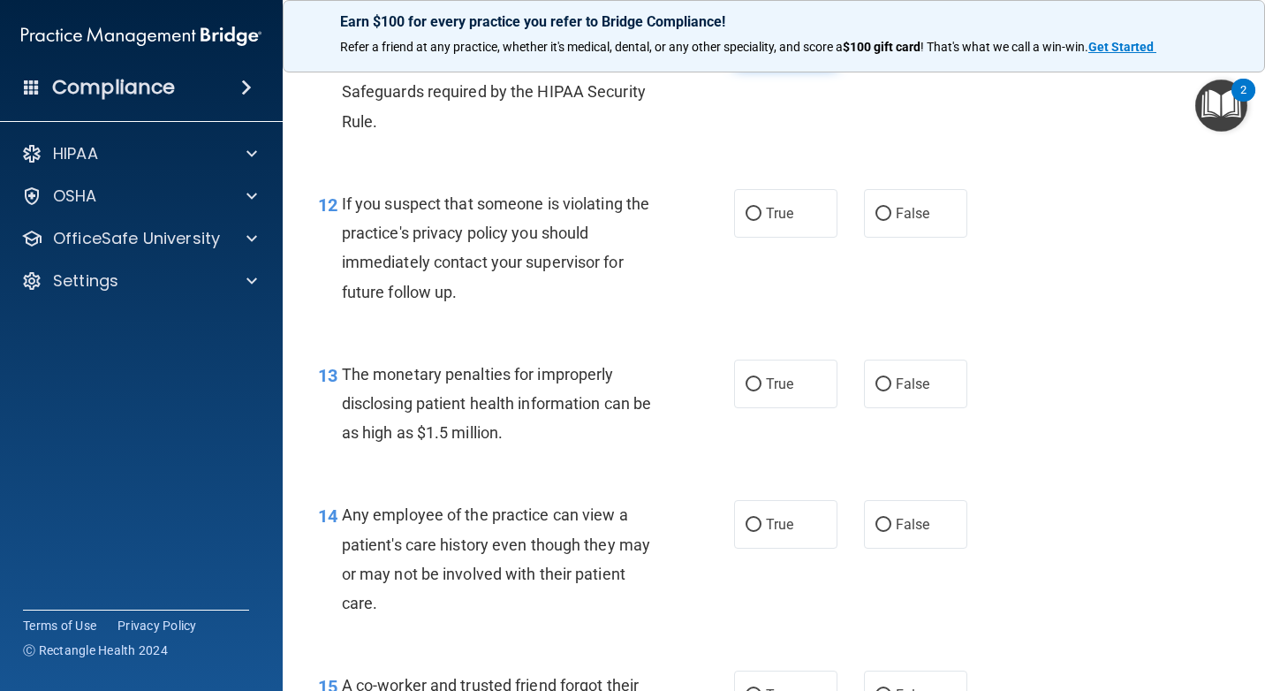
click at [809, 67] on label "True" at bounding box center [785, 43] width 103 height 49
click at [762, 50] on input "True" at bounding box center [754, 43] width 16 height 13
radio input "true"
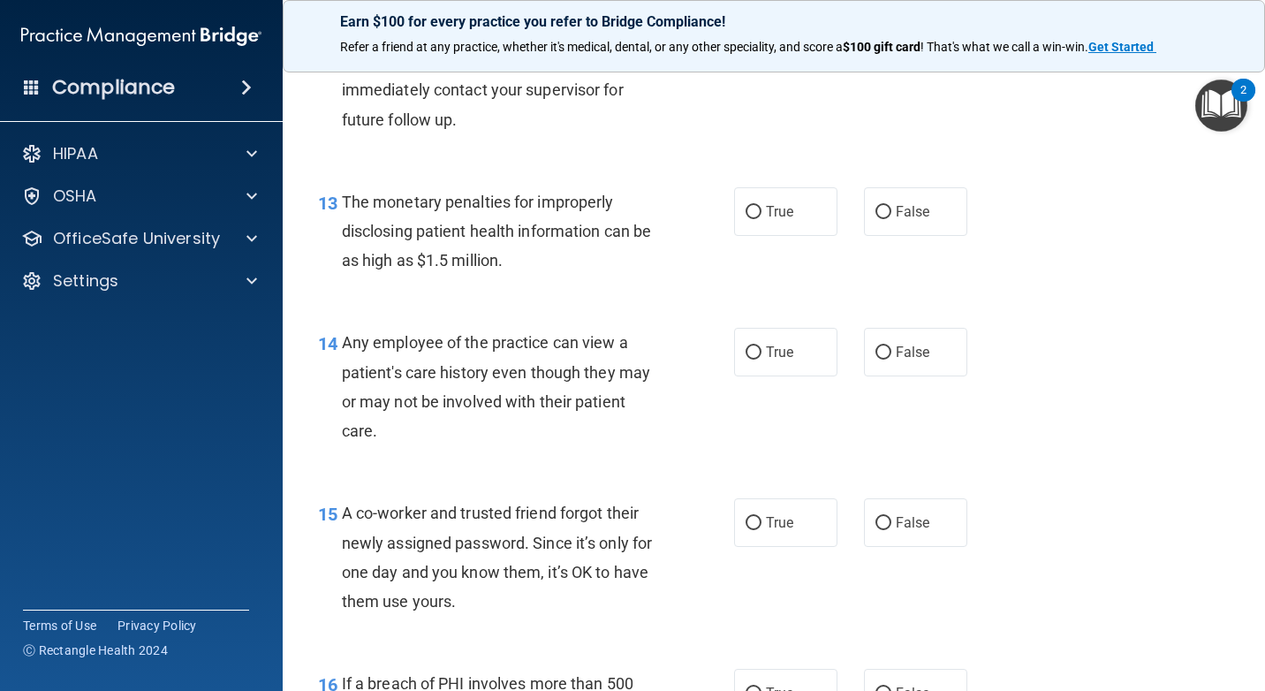
scroll to position [1856, 0]
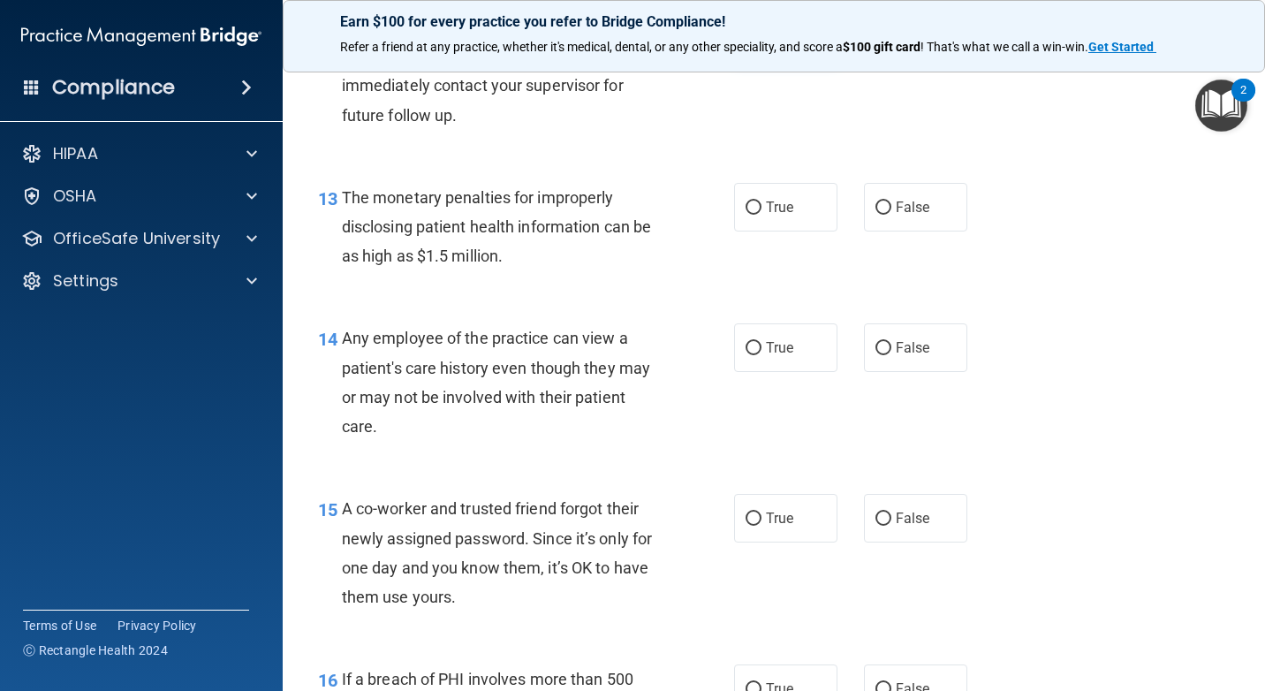
click at [804, 61] on label "True" at bounding box center [785, 36] width 103 height 49
click at [762, 44] on input "True" at bounding box center [754, 37] width 16 height 13
radio input "true"
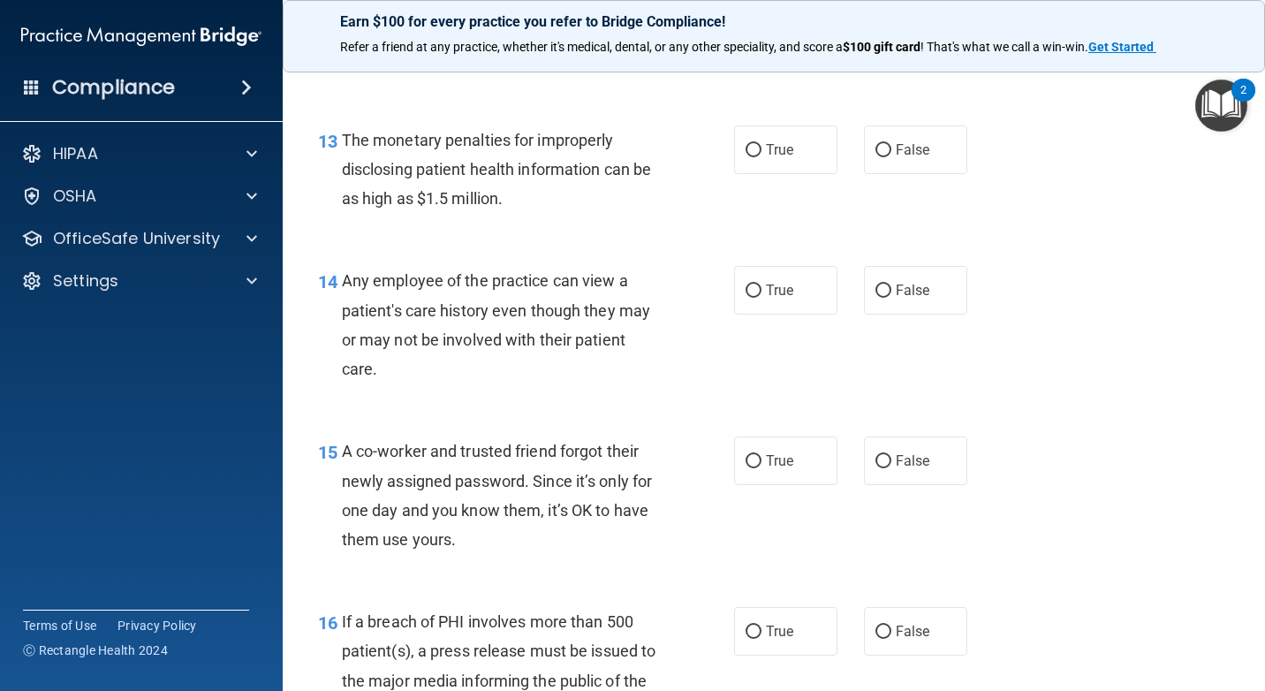
scroll to position [1944, 0]
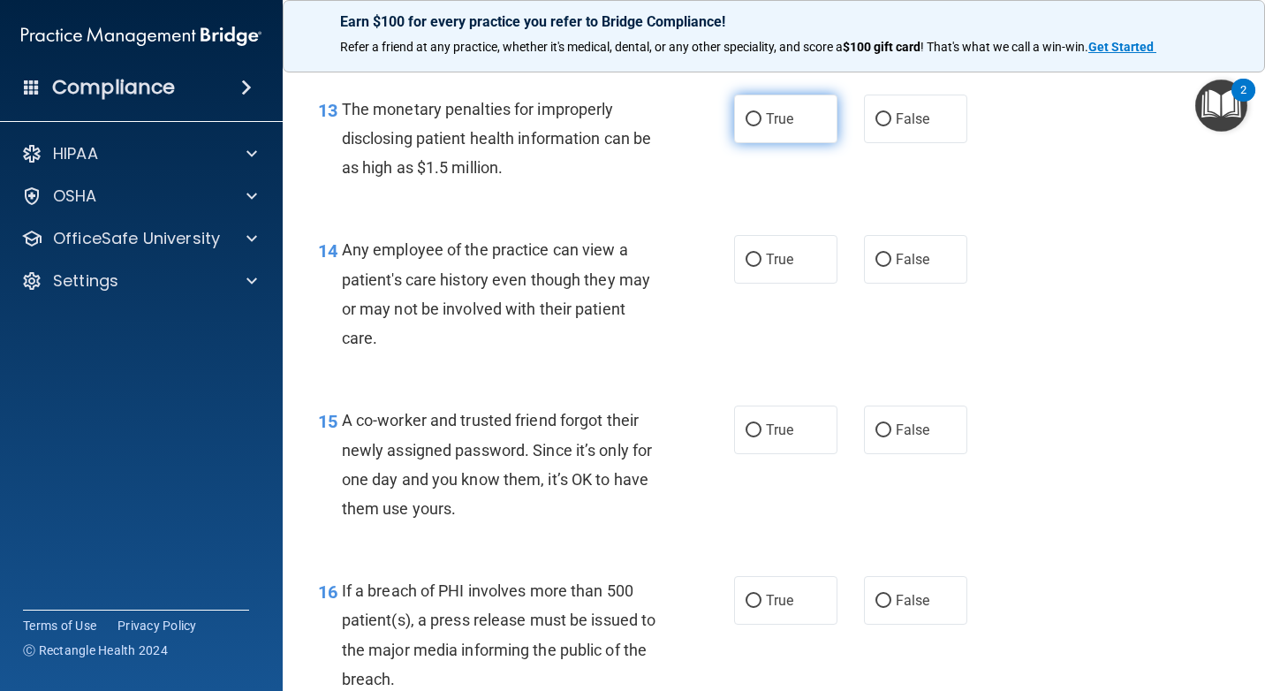
click at [810, 143] on label "True" at bounding box center [785, 119] width 103 height 49
click at [762, 126] on input "True" at bounding box center [754, 119] width 16 height 13
radio input "true"
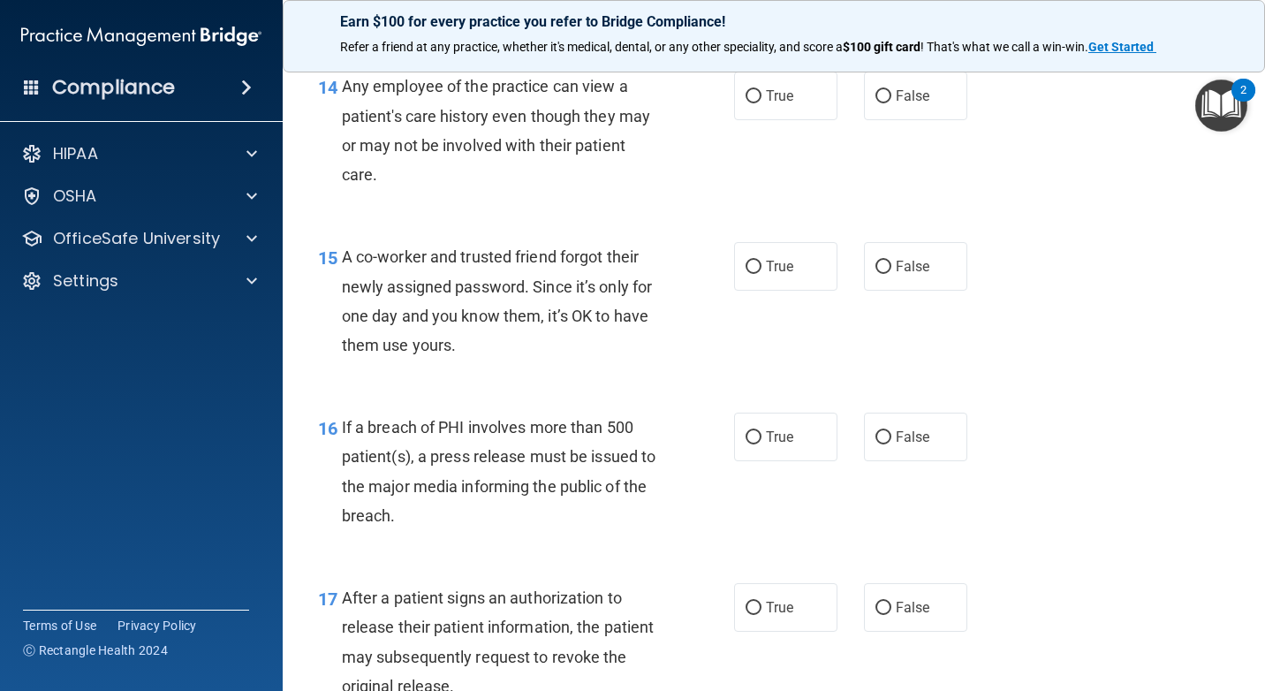
scroll to position [2121, 0]
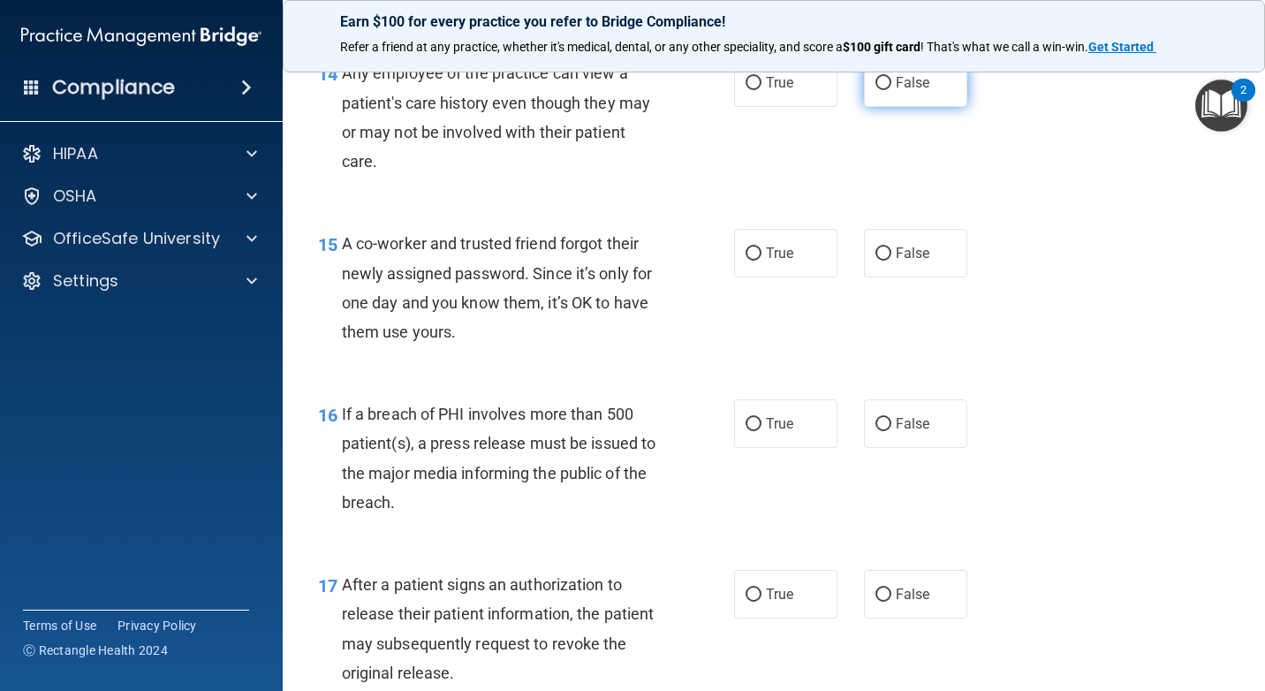
click at [935, 107] on label "False" at bounding box center [915, 82] width 103 height 49
click at [892, 90] on input "False" at bounding box center [884, 83] width 16 height 13
radio input "true"
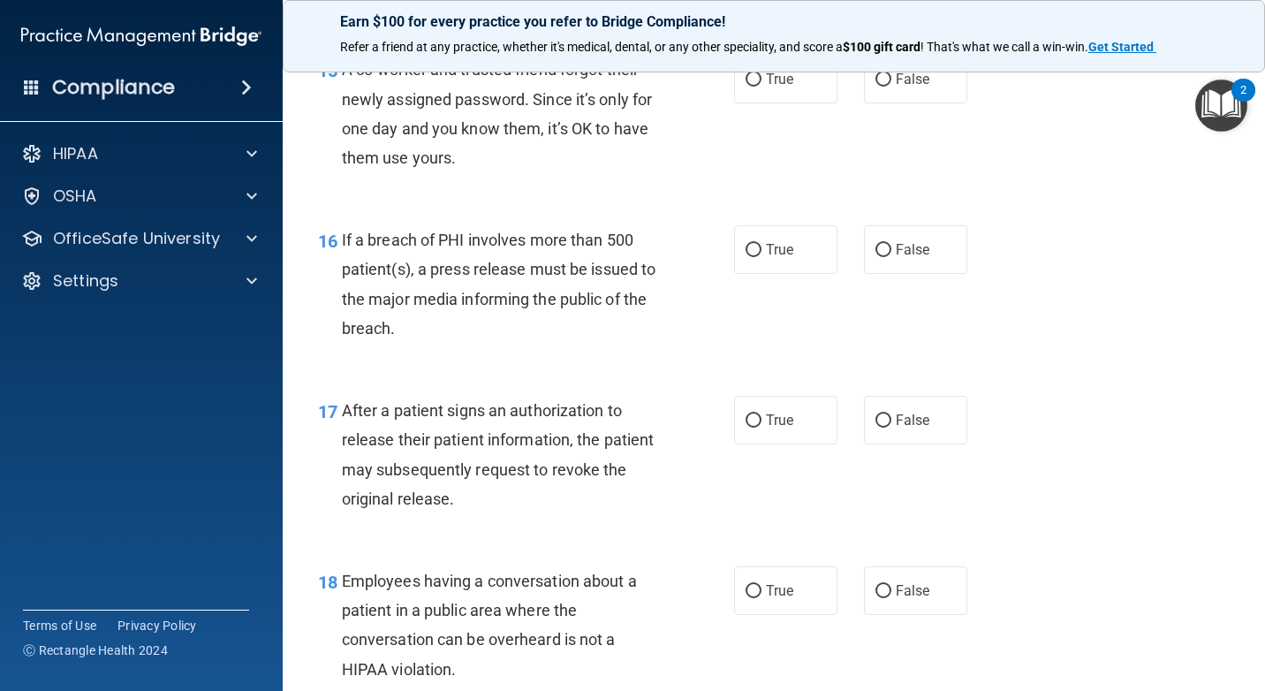
scroll to position [2297, 0]
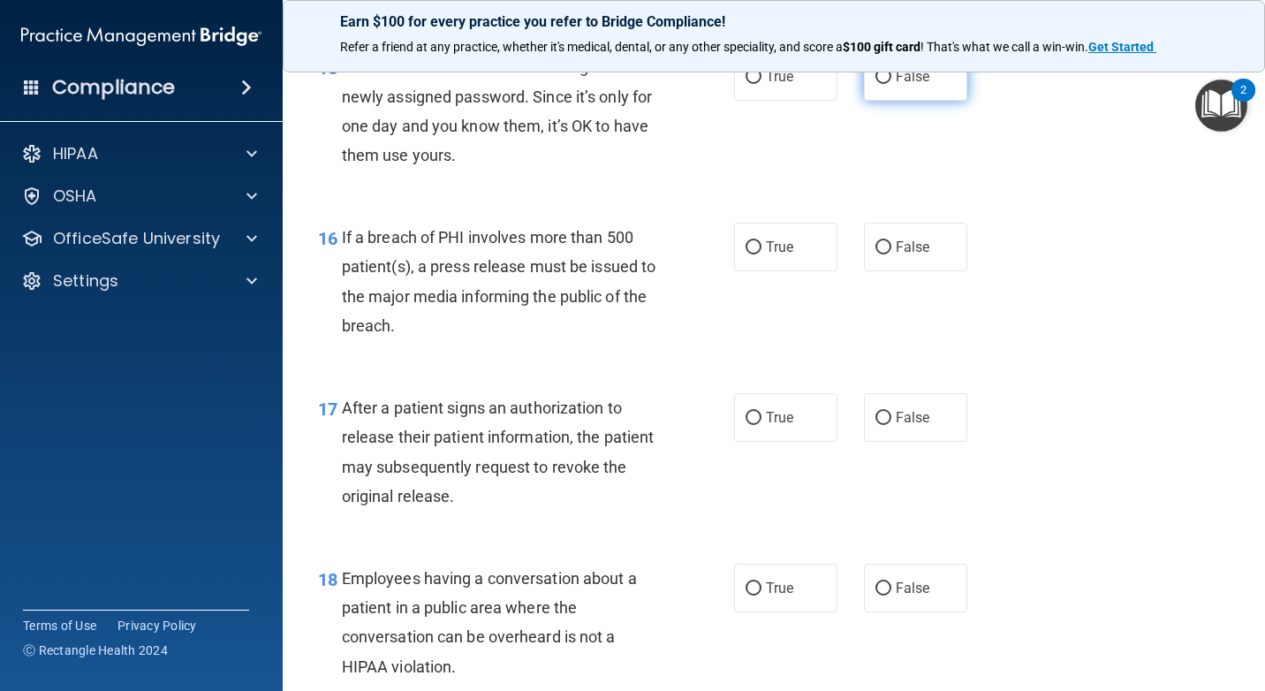
click at [884, 101] on label "False" at bounding box center [915, 76] width 103 height 49
click at [884, 84] on input "False" at bounding box center [884, 77] width 16 height 13
radio input "true"
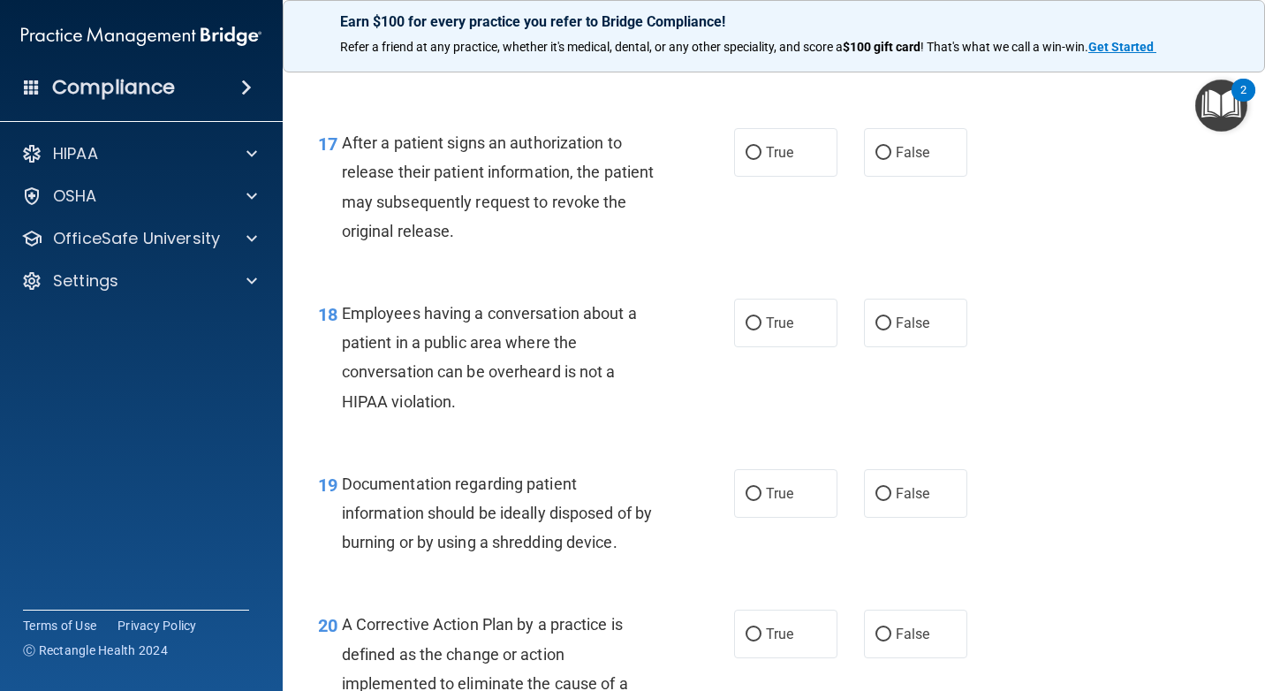
scroll to position [2474, 0]
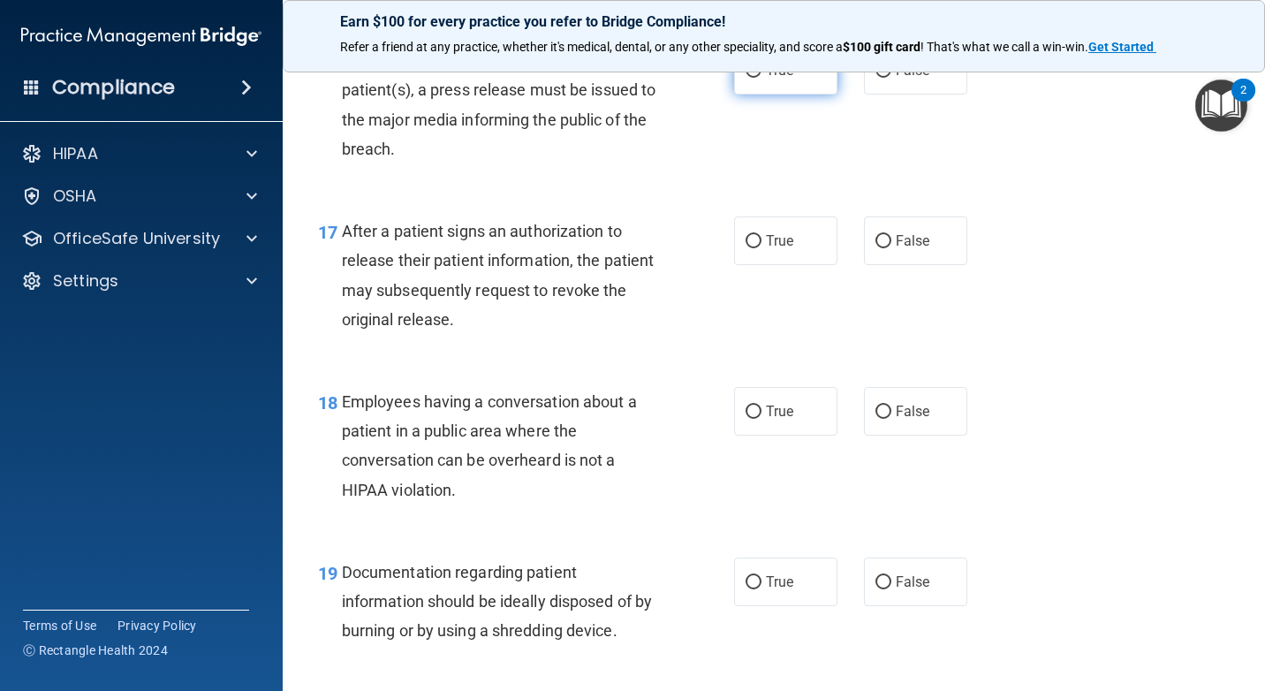
click at [794, 95] on label "True" at bounding box center [785, 70] width 103 height 49
click at [762, 78] on input "True" at bounding box center [754, 71] width 16 height 13
radio input "true"
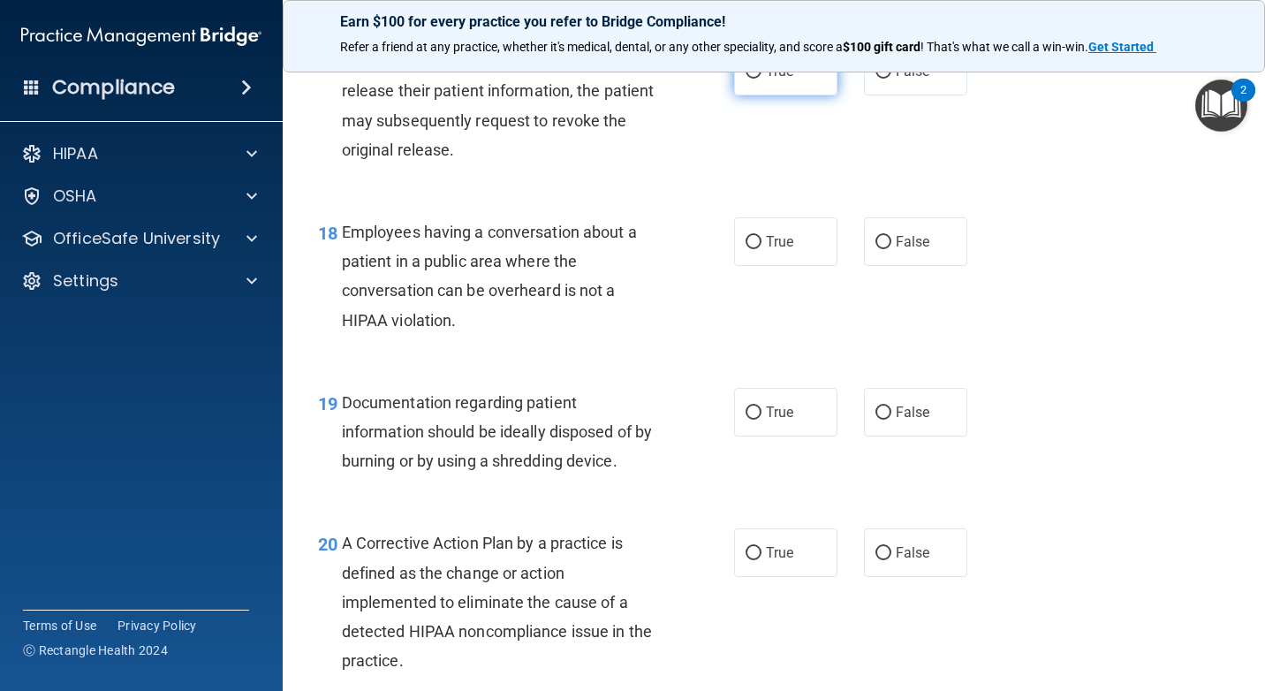
scroll to position [2651, 0]
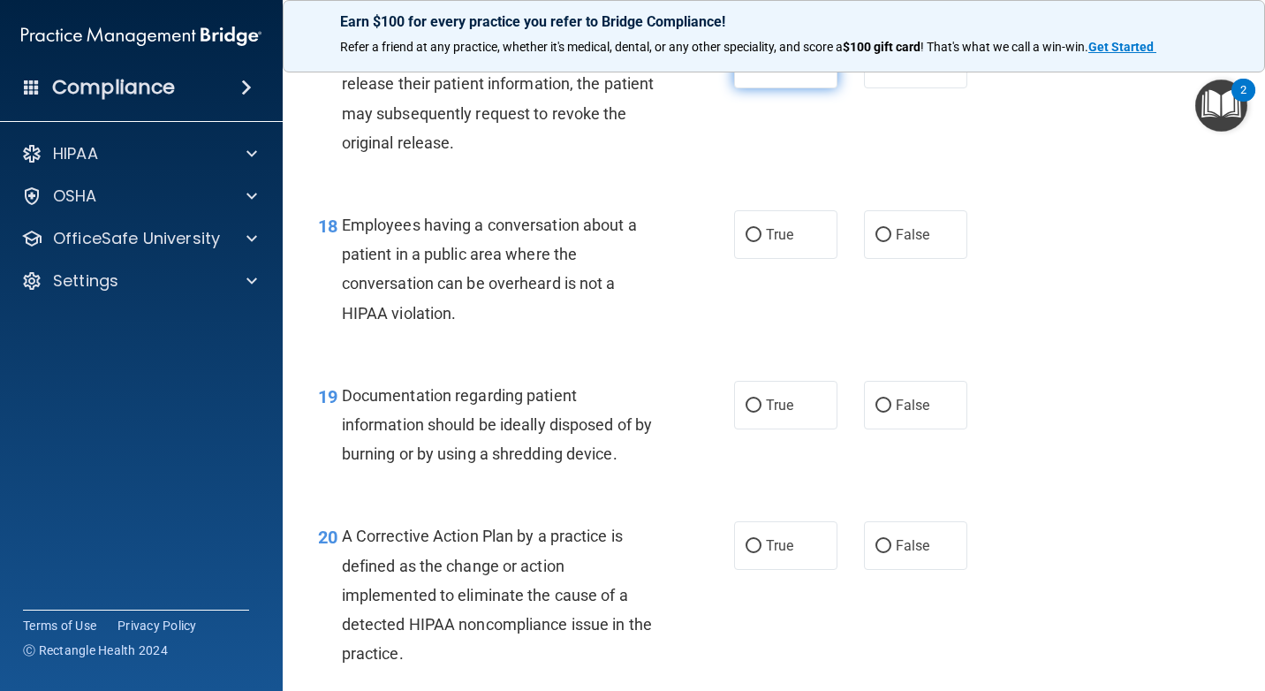
click at [763, 88] on label "True" at bounding box center [785, 64] width 103 height 49
click at [762, 72] on input "True" at bounding box center [754, 64] width 16 height 13
radio input "true"
click at [864, 259] on label "False" at bounding box center [915, 234] width 103 height 49
click at [876, 242] on input "False" at bounding box center [884, 235] width 16 height 13
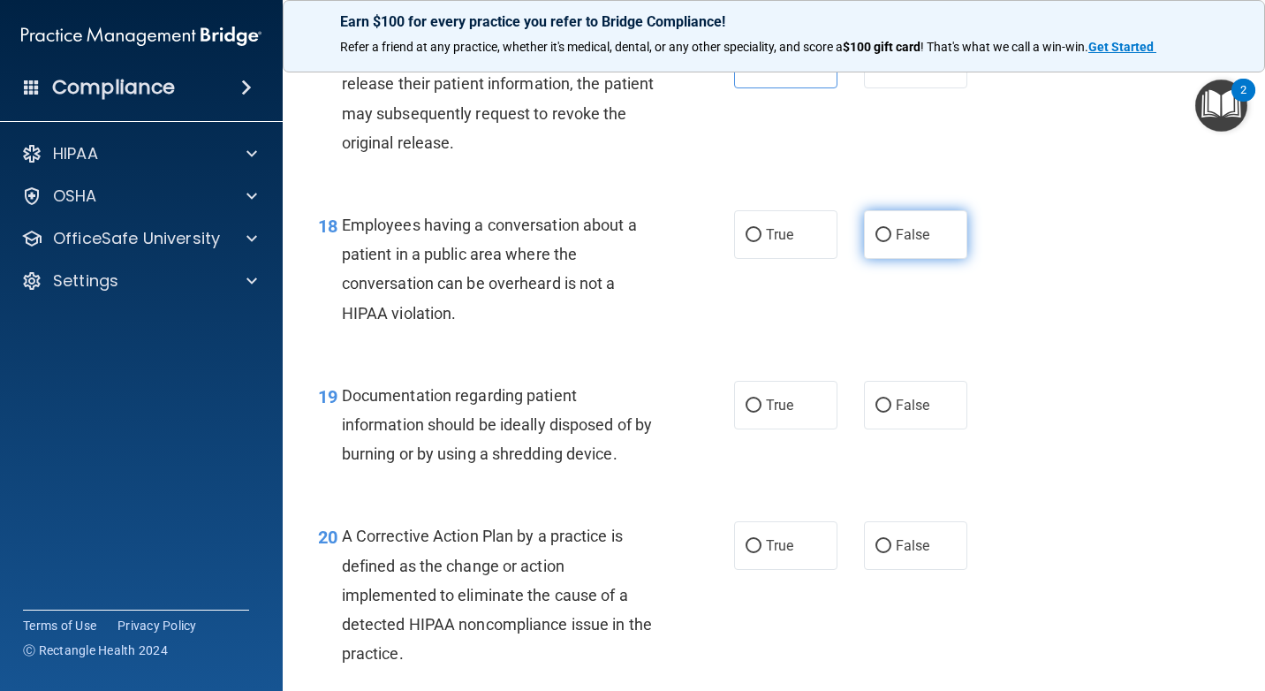
radio input "true"
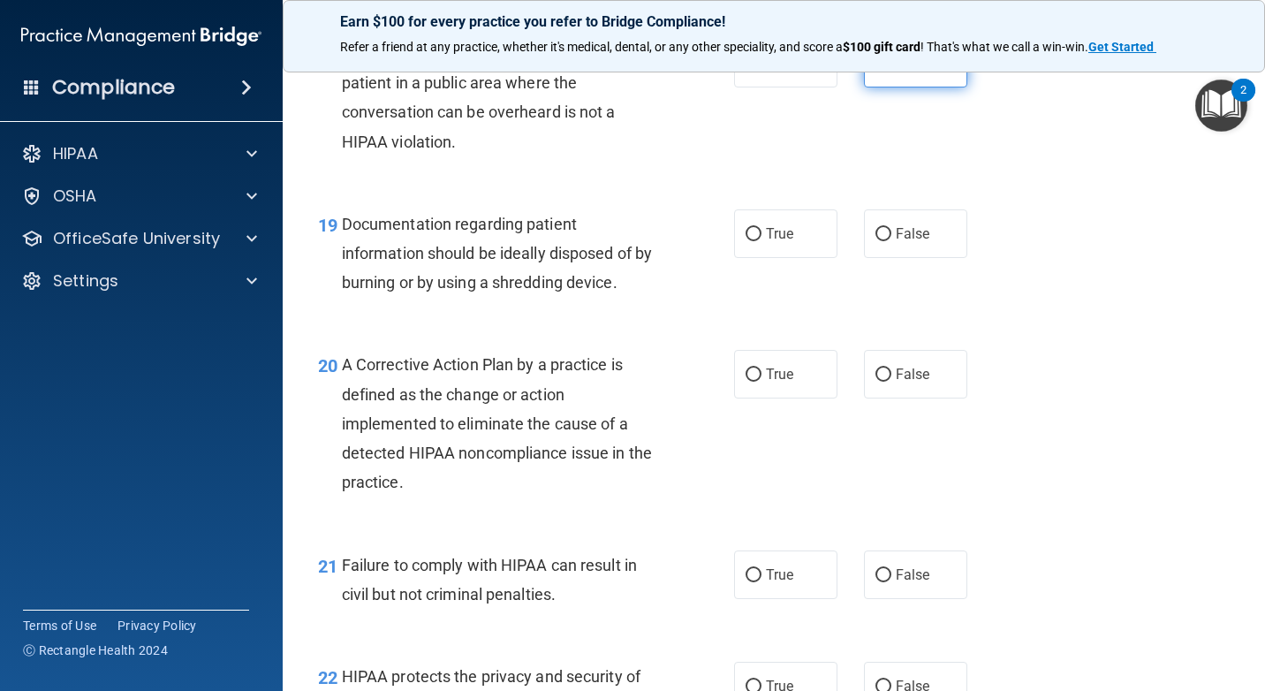
scroll to position [2827, 0]
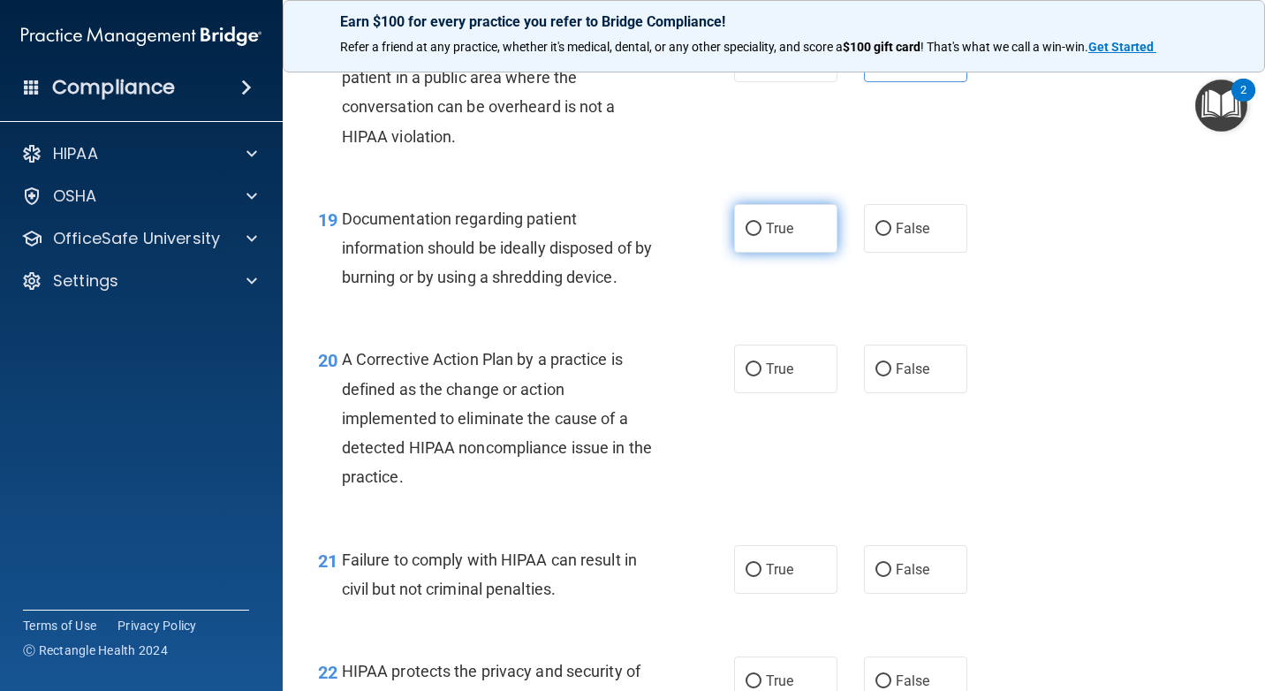
click at [790, 253] on label "True" at bounding box center [785, 228] width 103 height 49
click at [762, 236] on input "True" at bounding box center [754, 229] width 16 height 13
radio input "true"
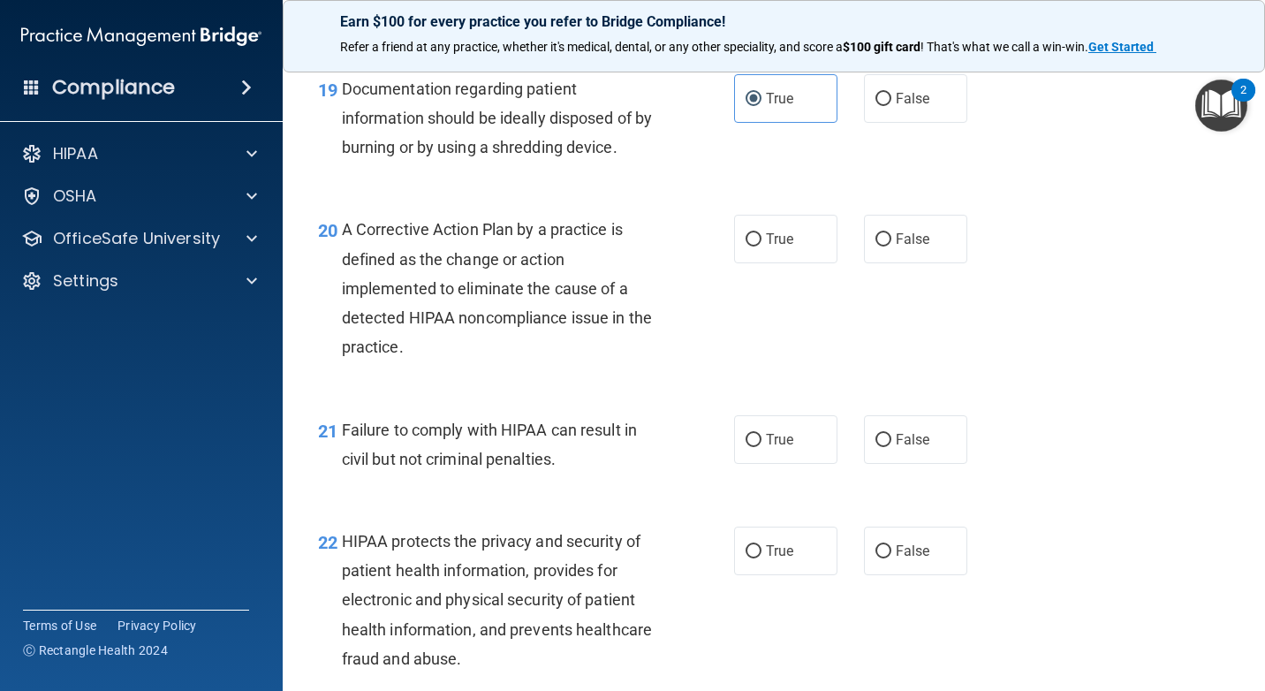
scroll to position [3004, 0]
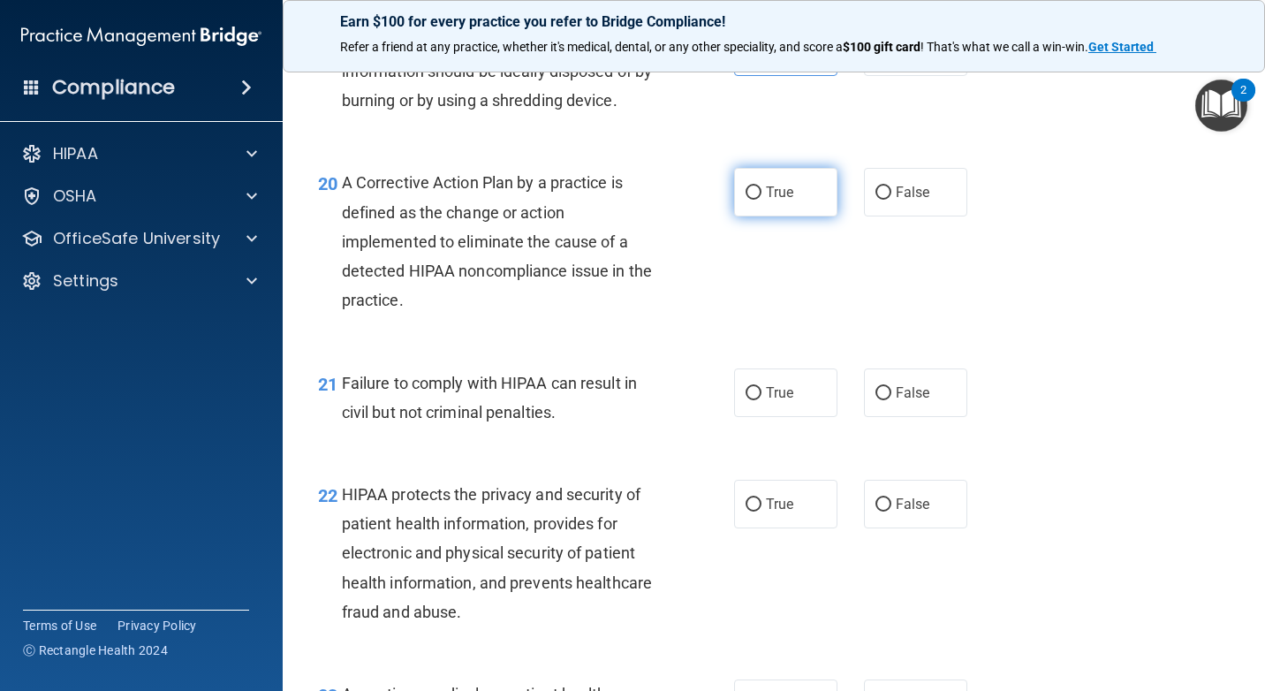
click at [776, 201] on span "True" at bounding box center [779, 192] width 27 height 17
click at [762, 200] on input "True" at bounding box center [754, 192] width 16 height 13
radio input "true"
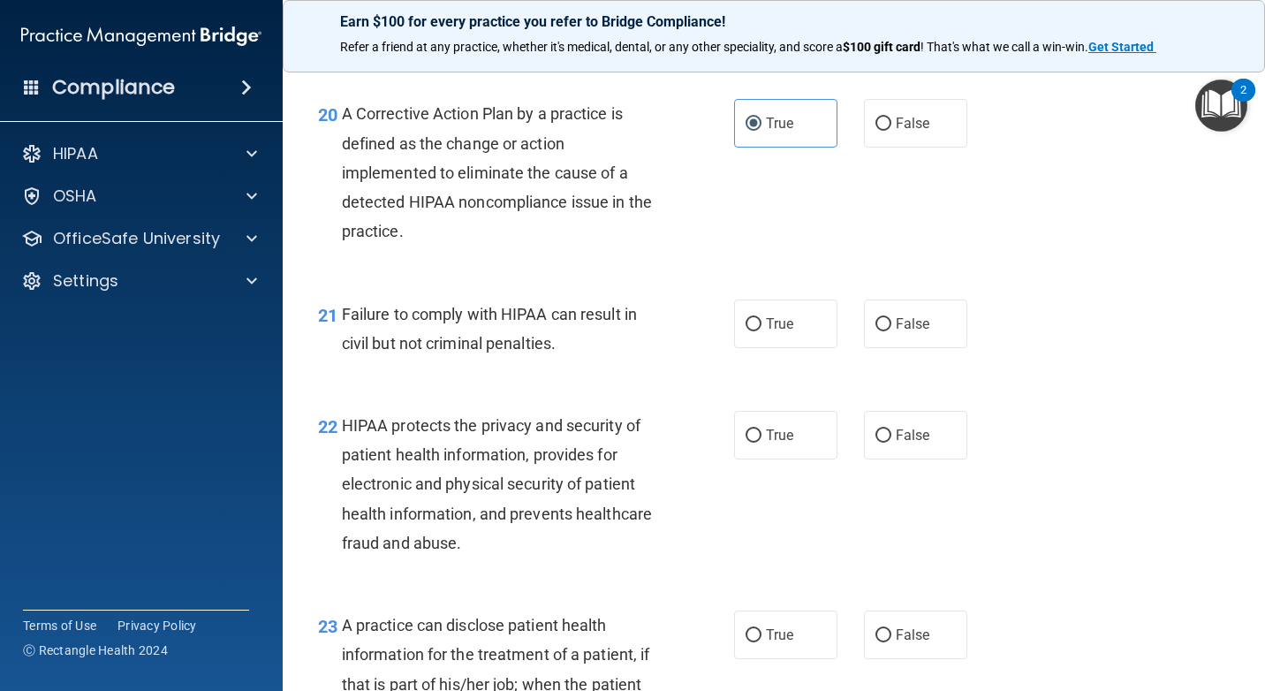
scroll to position [3181, 0]
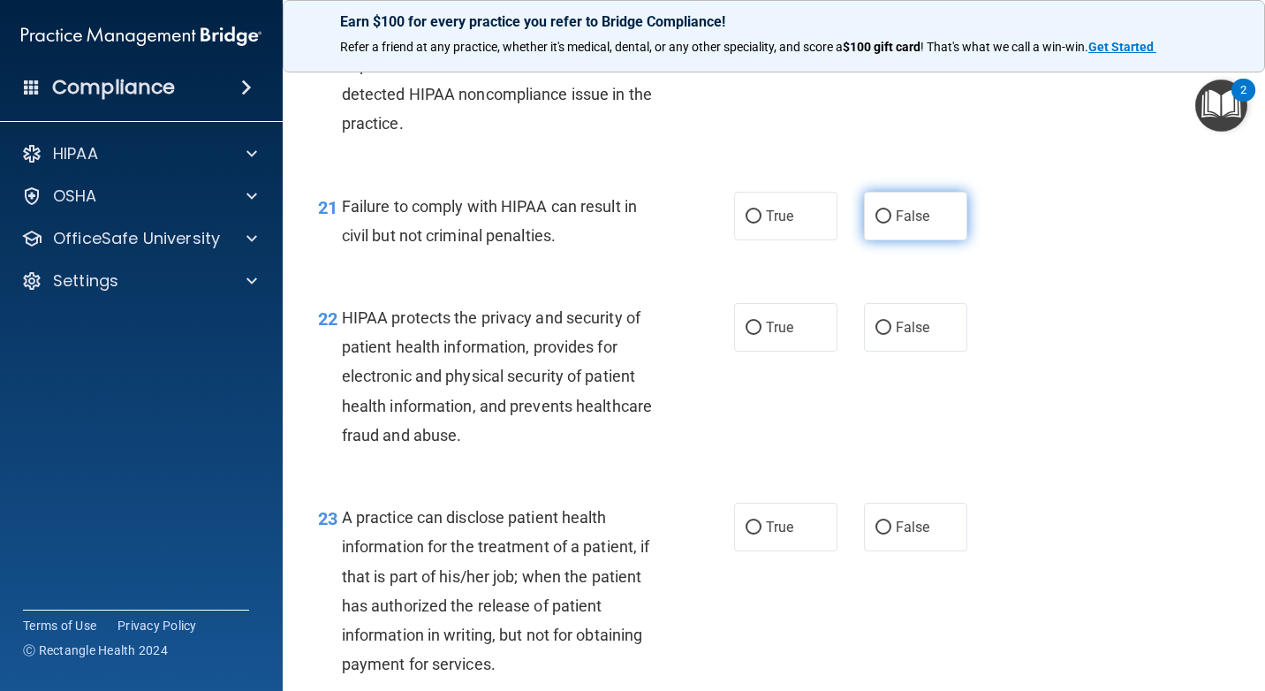
click at [876, 224] on input "False" at bounding box center [884, 216] width 16 height 13
radio input "true"
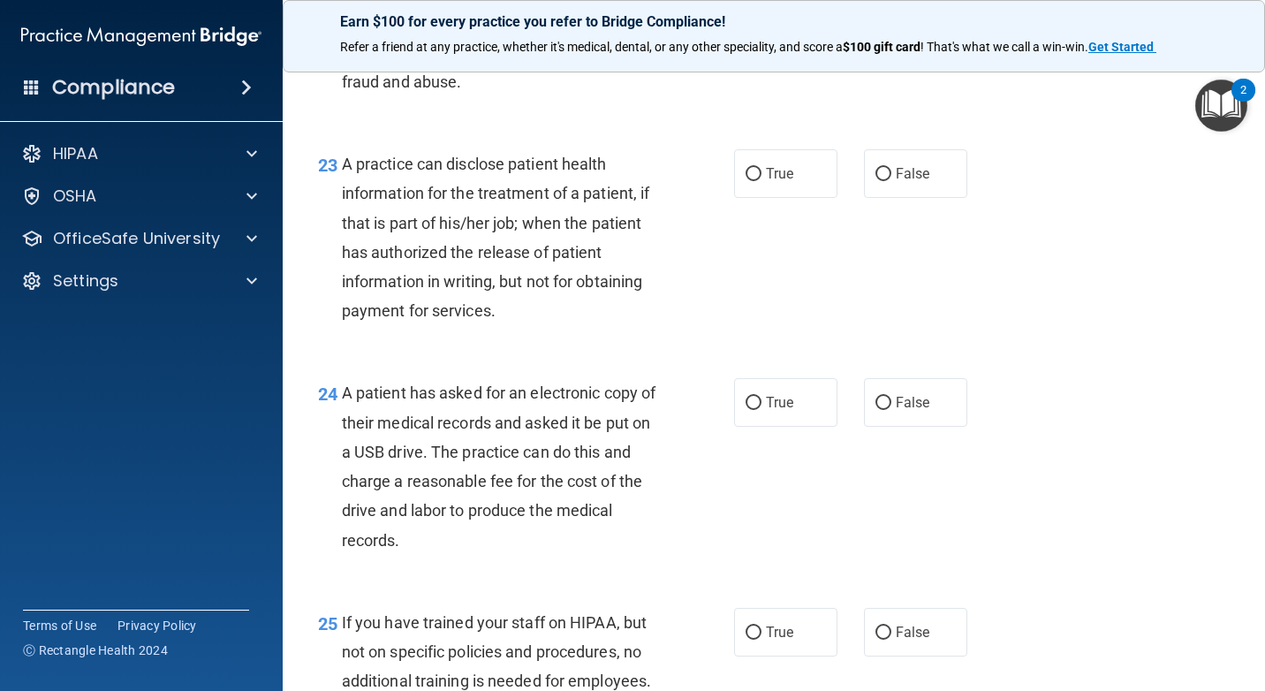
scroll to position [3446, 0]
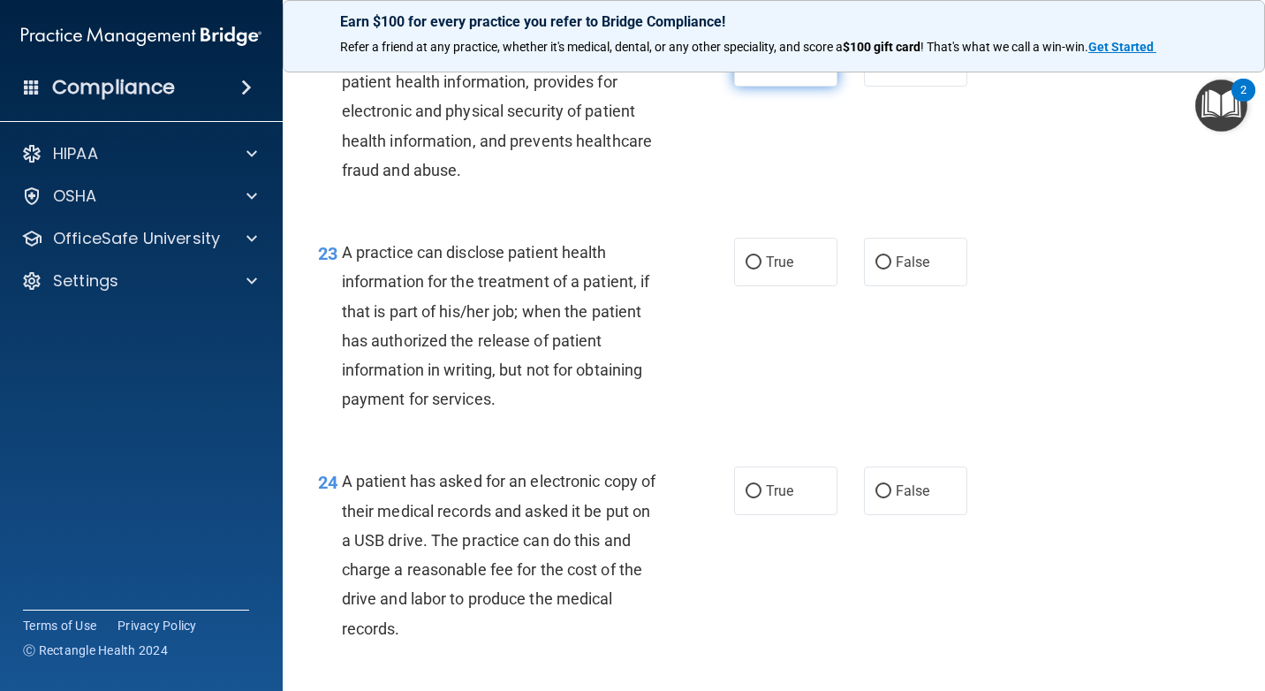
click at [796, 87] on label "True" at bounding box center [785, 62] width 103 height 49
click at [762, 70] on input "True" at bounding box center [754, 63] width 16 height 13
radio input "true"
click at [791, 286] on label "True" at bounding box center [785, 262] width 103 height 49
click at [762, 269] on input "True" at bounding box center [754, 262] width 16 height 13
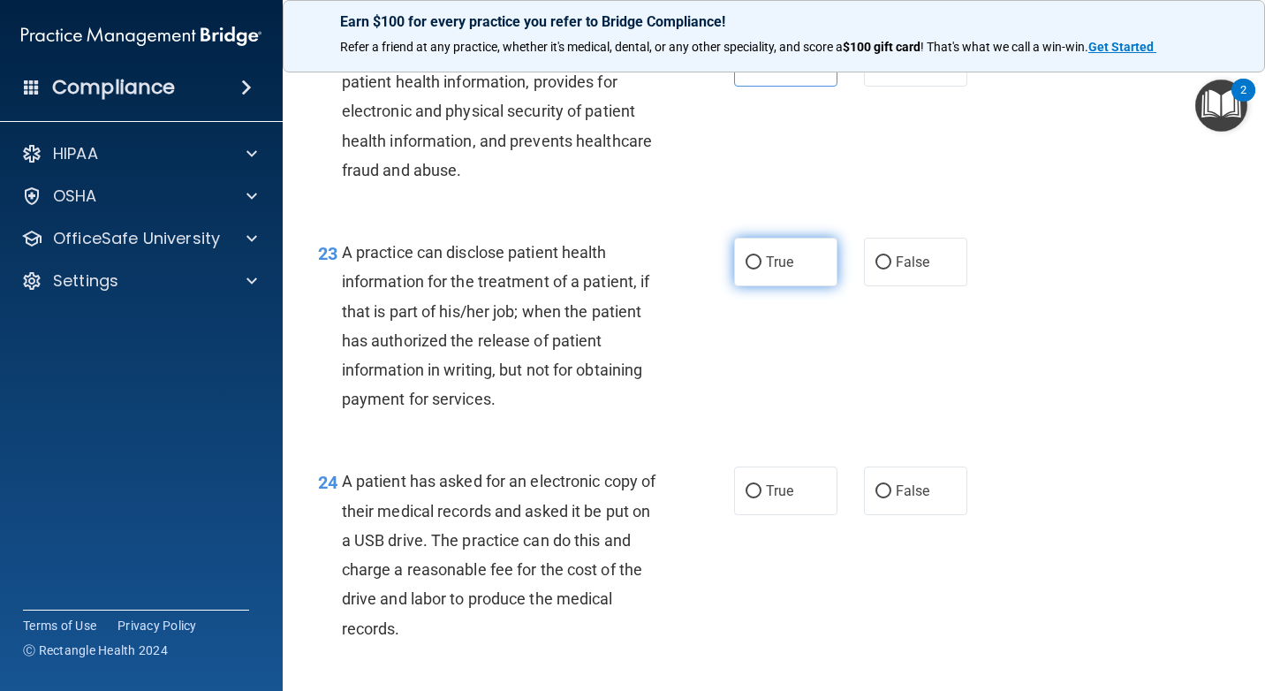
radio input "true"
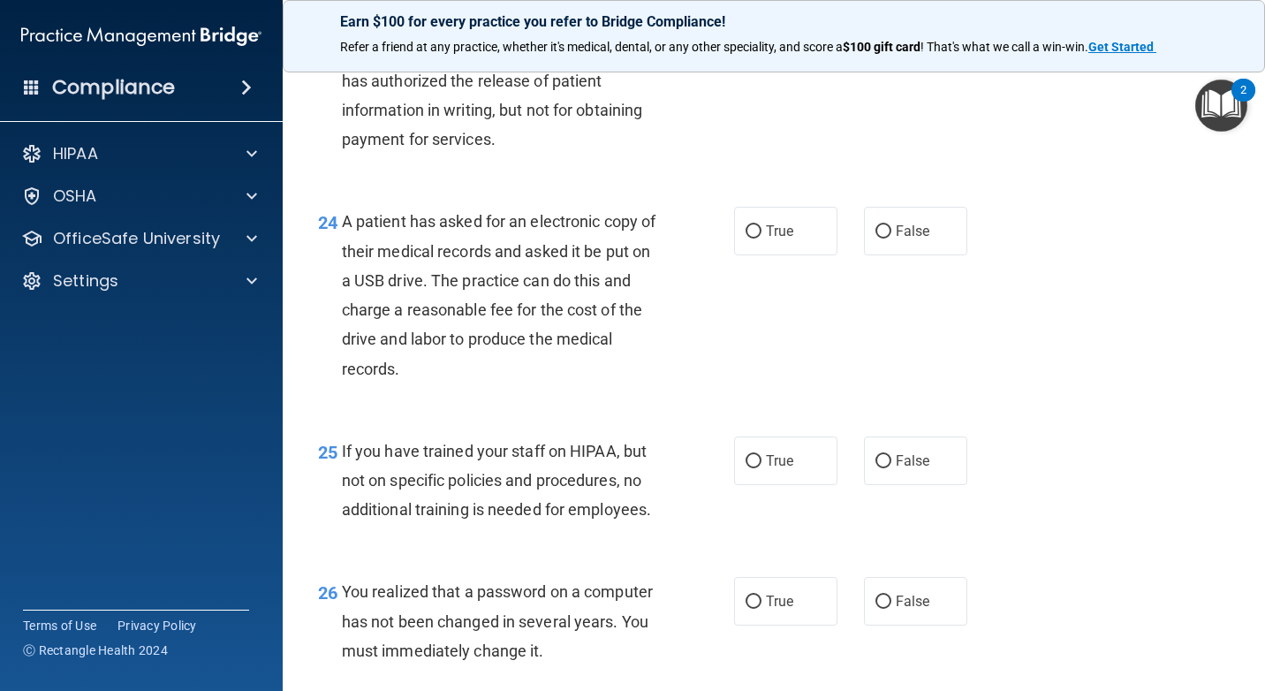
scroll to position [3711, 0]
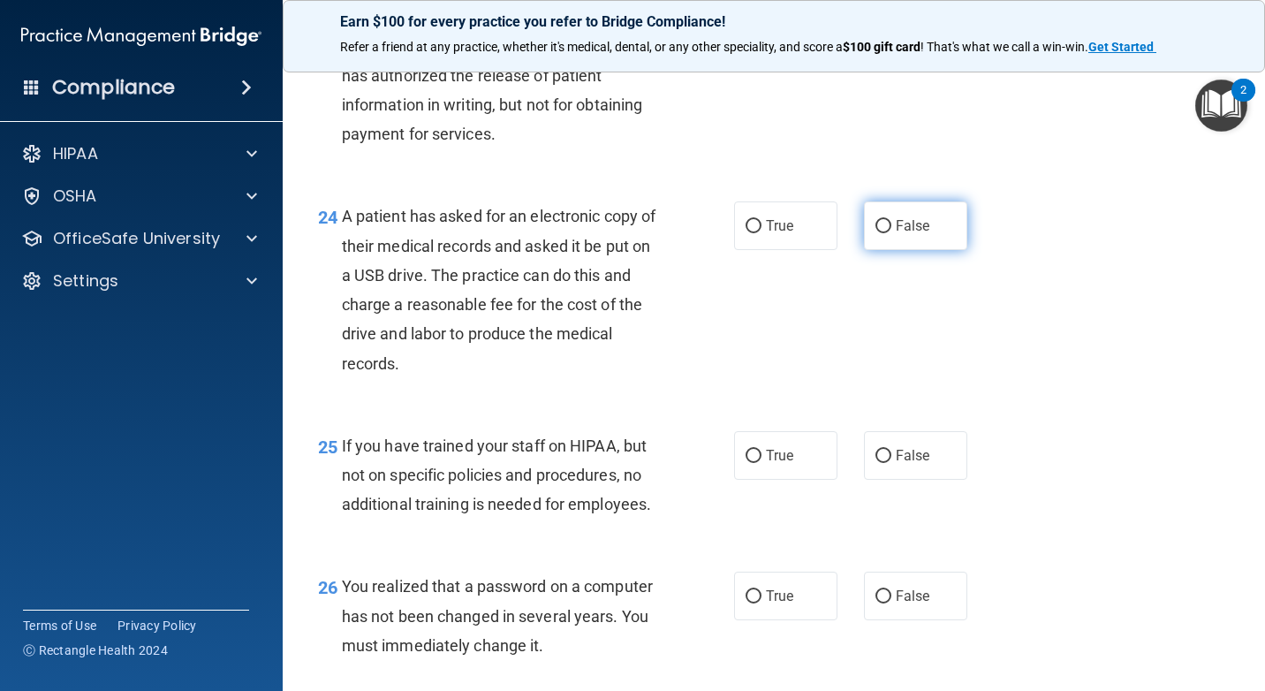
click at [880, 233] on input "False" at bounding box center [884, 226] width 16 height 13
radio input "true"
click at [835, 250] on div "True False" at bounding box center [858, 225] width 248 height 49
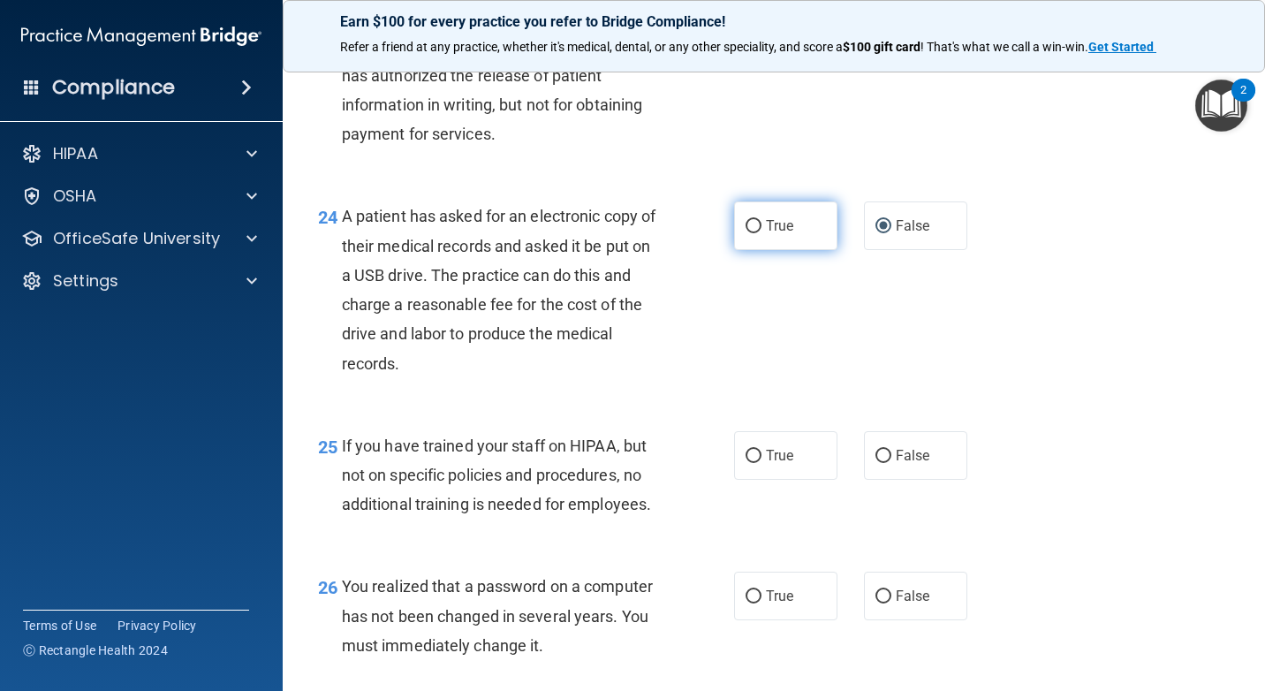
click at [813, 250] on label "True" at bounding box center [785, 225] width 103 height 49
click at [762, 233] on input "True" at bounding box center [754, 226] width 16 height 13
radio input "true"
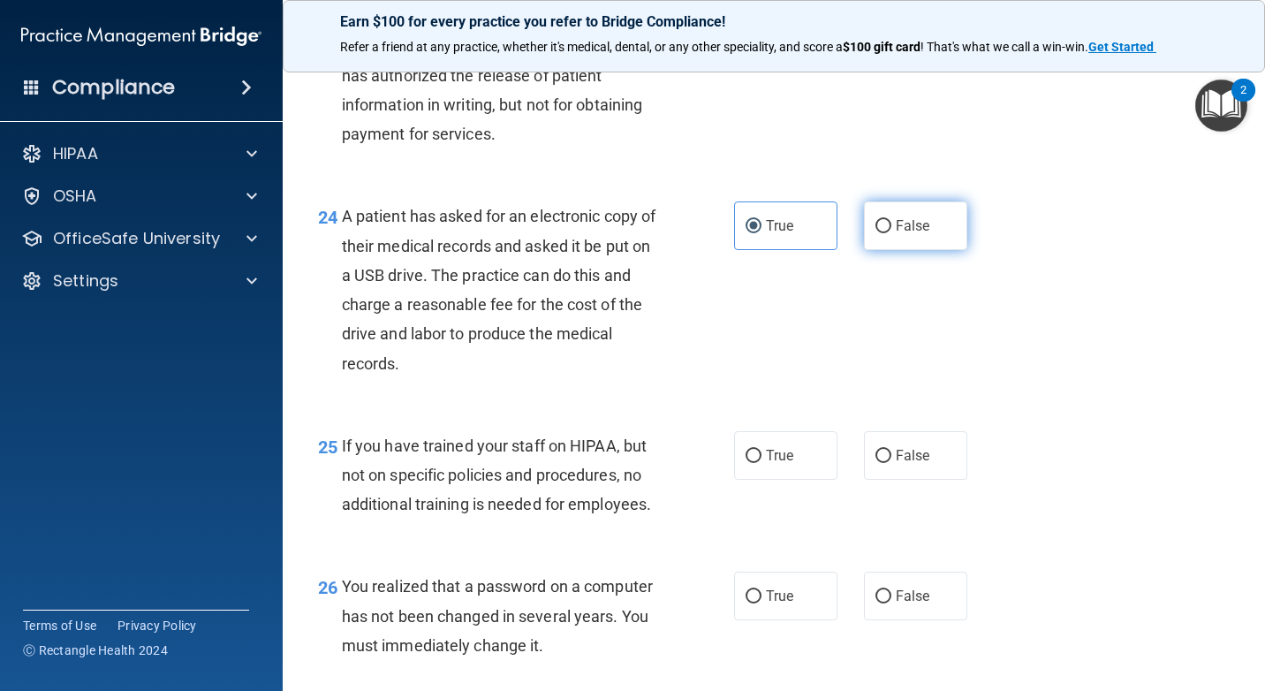
click at [931, 250] on label "False" at bounding box center [915, 225] width 103 height 49
click at [892, 233] on input "False" at bounding box center [884, 226] width 16 height 13
radio input "true"
radio input "false"
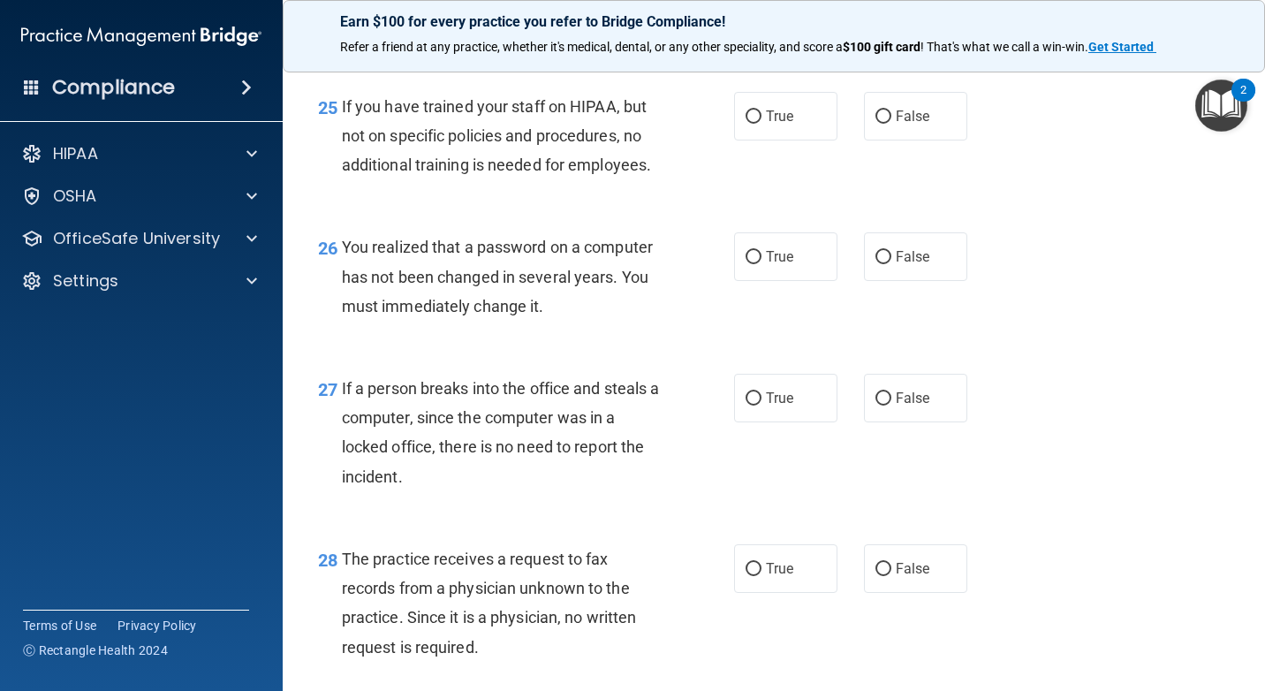
scroll to position [4065, 0]
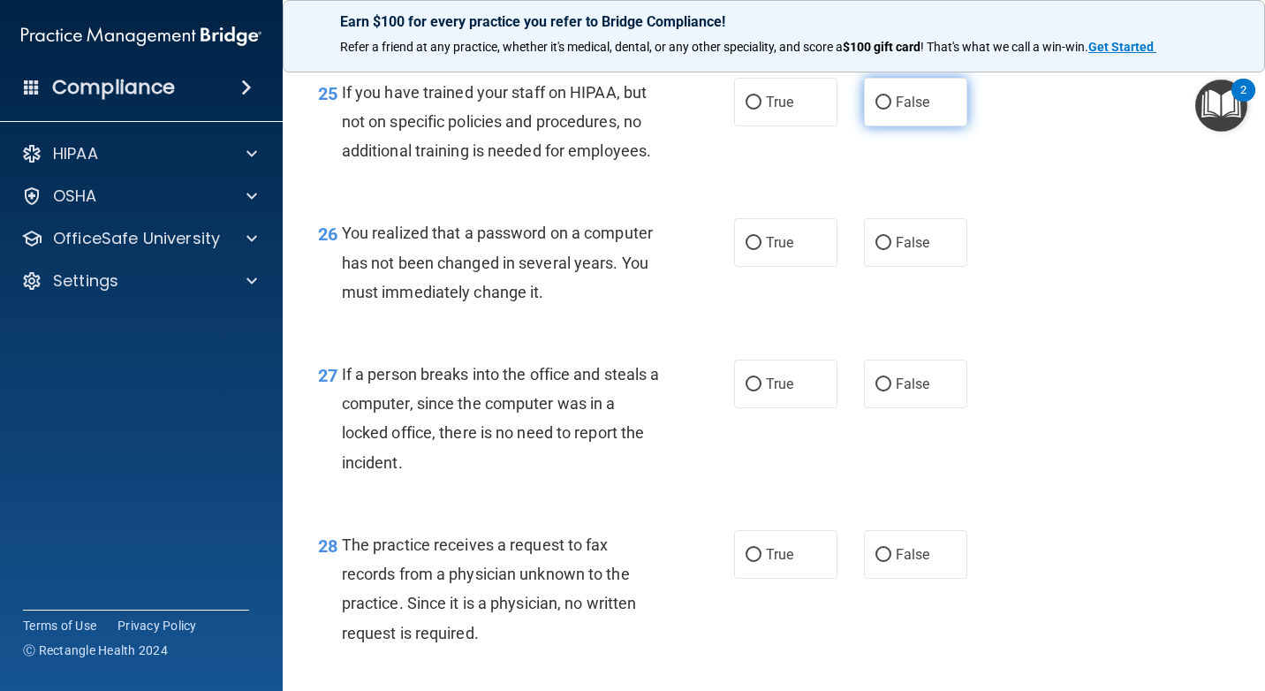
click at [877, 126] on label "False" at bounding box center [915, 102] width 103 height 49
click at [877, 110] on input "False" at bounding box center [884, 102] width 16 height 13
radio input "true"
click at [876, 267] on label "False" at bounding box center [915, 242] width 103 height 49
click at [876, 250] on input "False" at bounding box center [884, 243] width 16 height 13
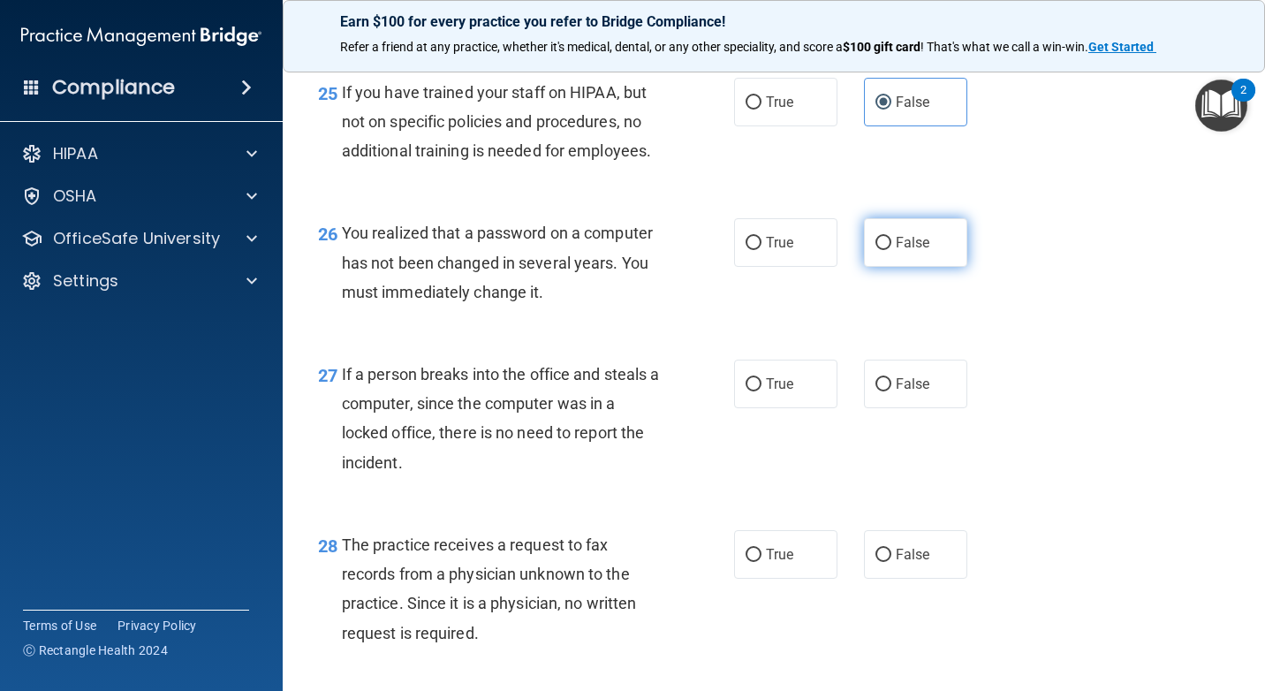
radio input "true"
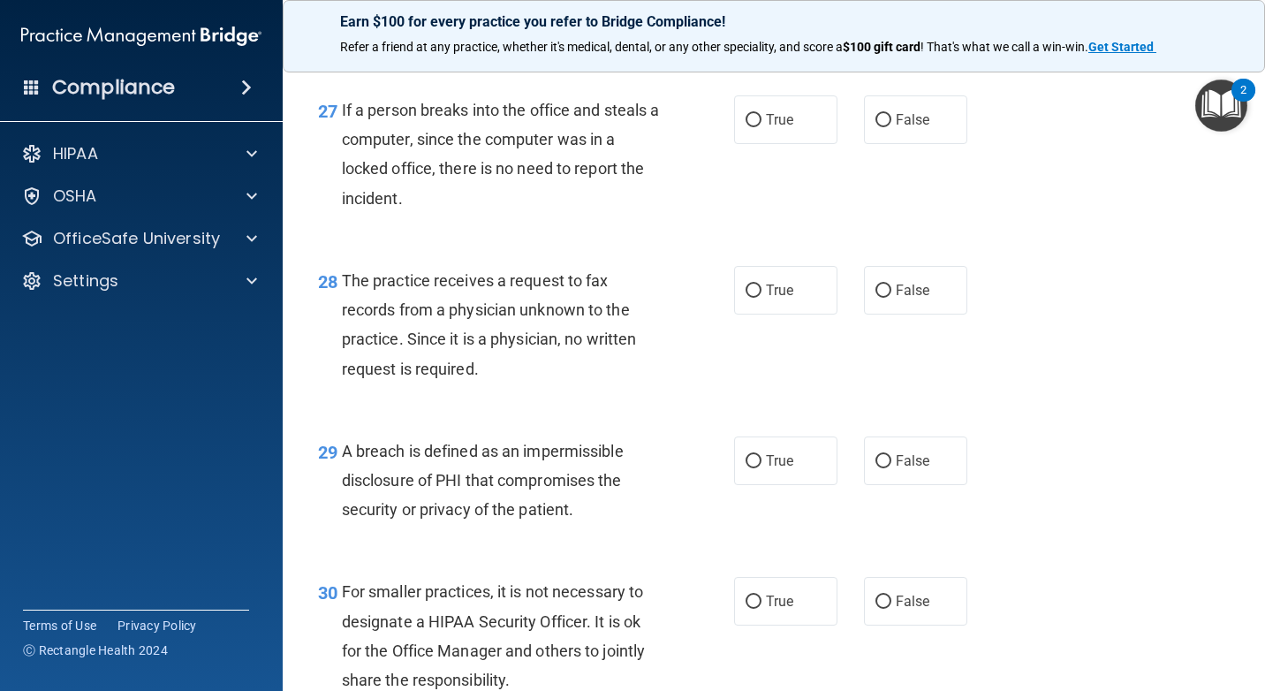
scroll to position [4330, 0]
click at [891, 143] on label "False" at bounding box center [915, 119] width 103 height 49
click at [891, 126] on input "False" at bounding box center [884, 119] width 16 height 13
radio input "true"
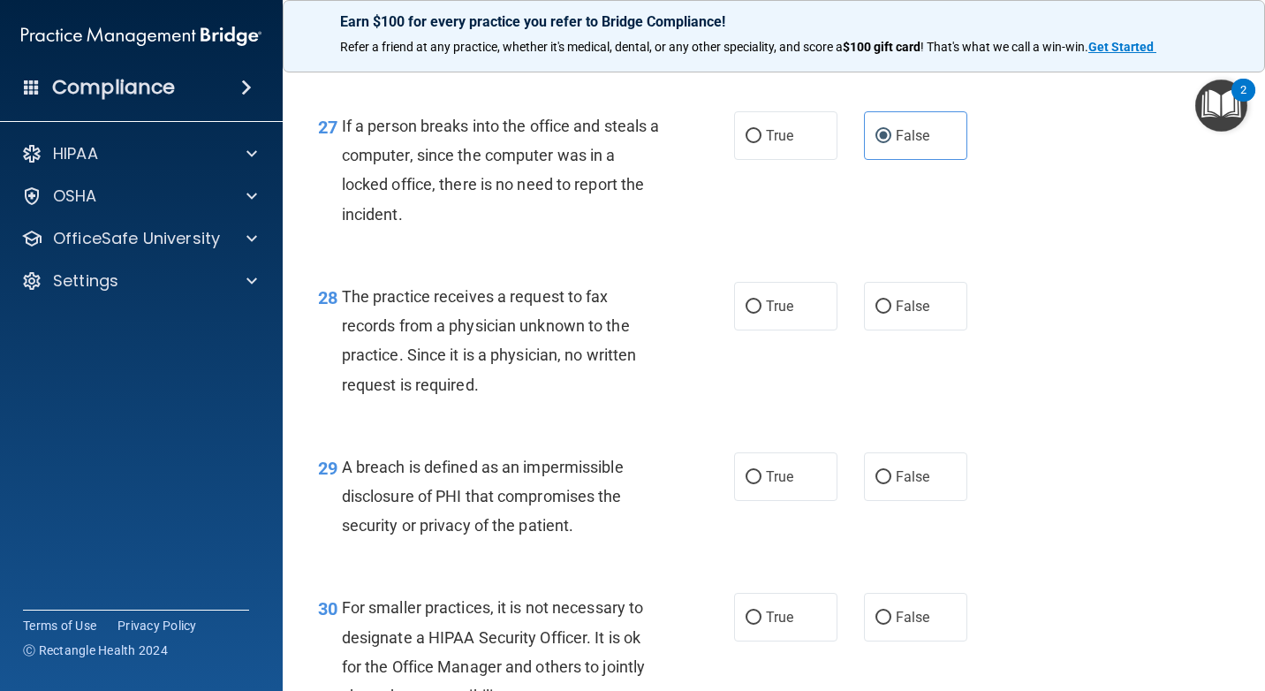
scroll to position [4272, 0]
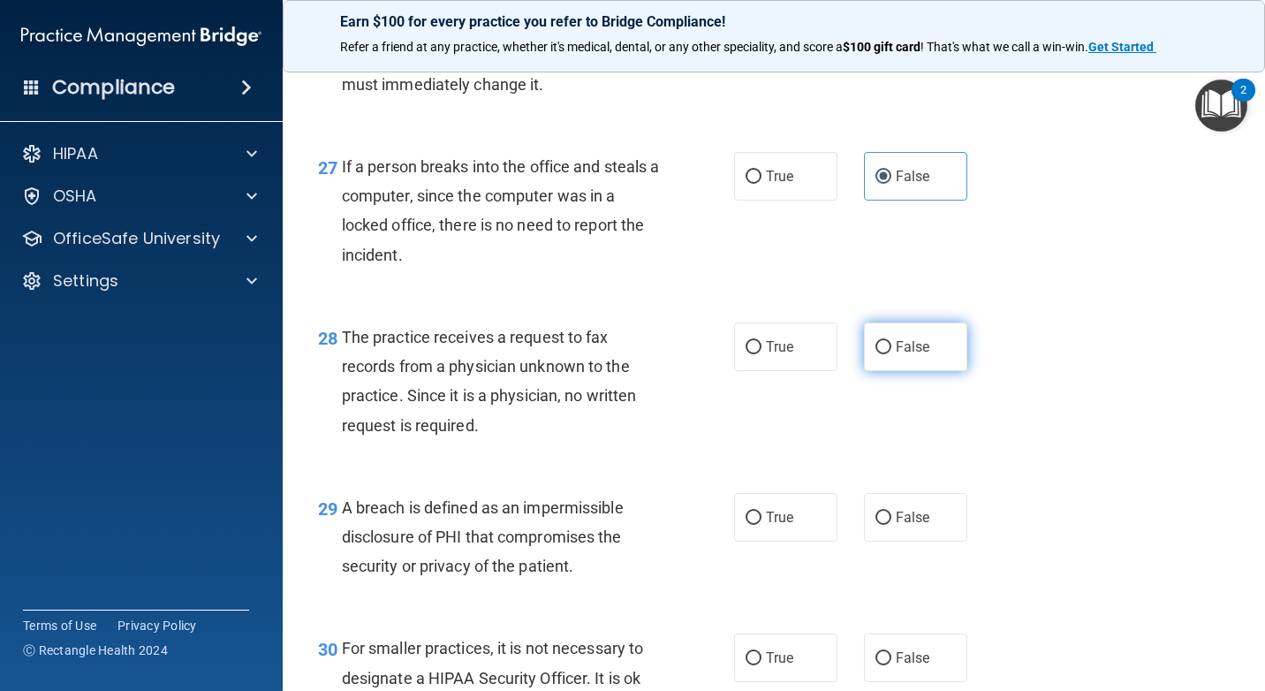
click at [922, 371] on label "False" at bounding box center [915, 347] width 103 height 49
click at [892, 354] on input "False" at bounding box center [884, 347] width 16 height 13
radio input "true"
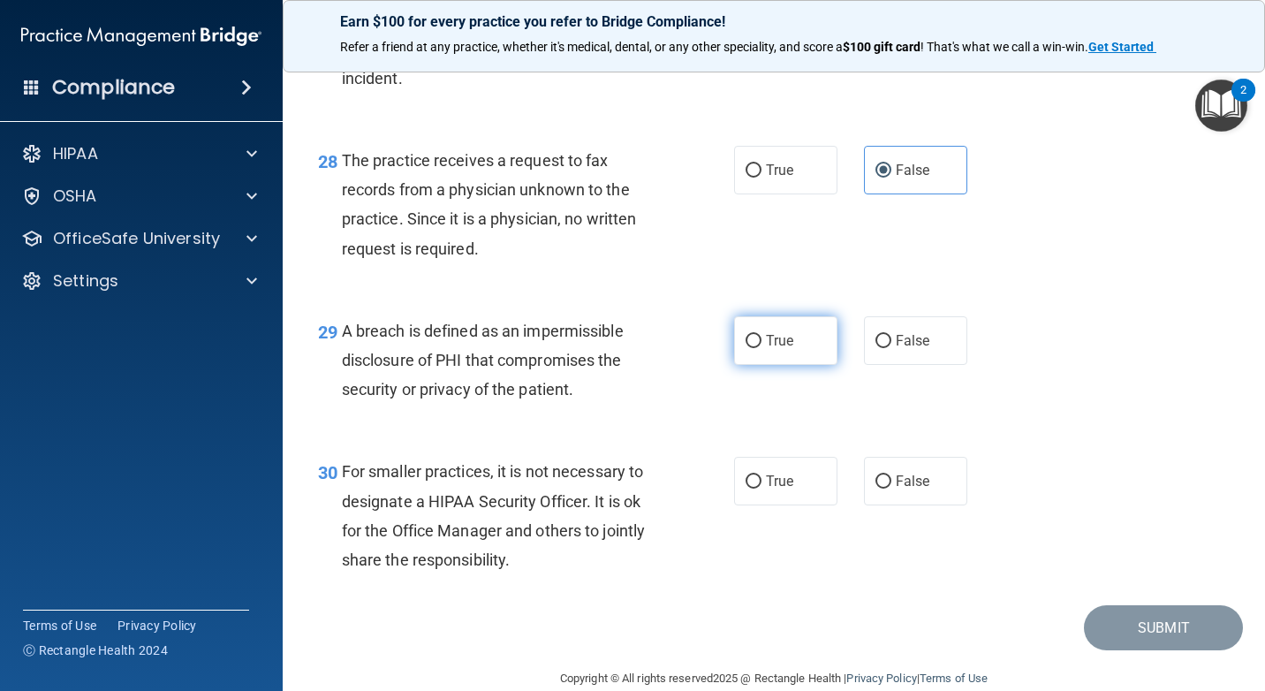
click at [783, 349] on span "True" at bounding box center [779, 340] width 27 height 17
click at [762, 348] on input "True" at bounding box center [754, 341] width 16 height 13
radio input "true"
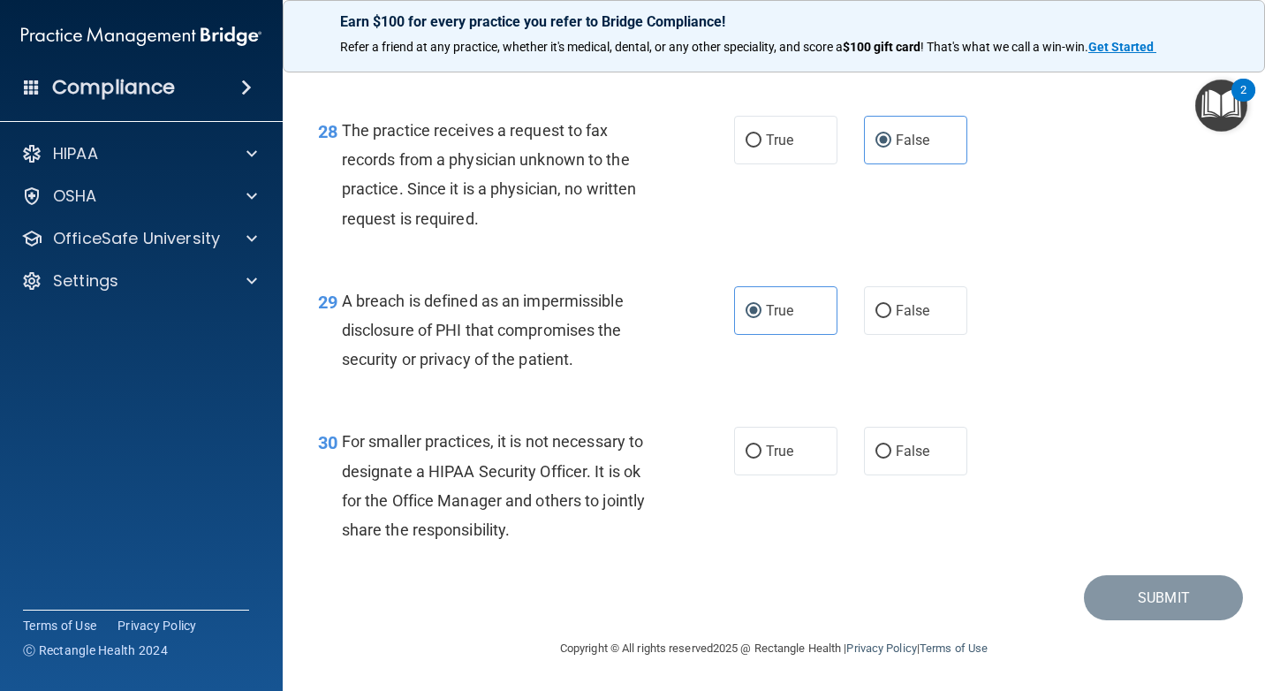
scroll to position [4537, 0]
click at [801, 462] on label "True" at bounding box center [785, 451] width 103 height 49
click at [762, 459] on input "True" at bounding box center [754, 451] width 16 height 13
radio input "true"
click at [1135, 595] on button "Submit" at bounding box center [1163, 597] width 159 height 45
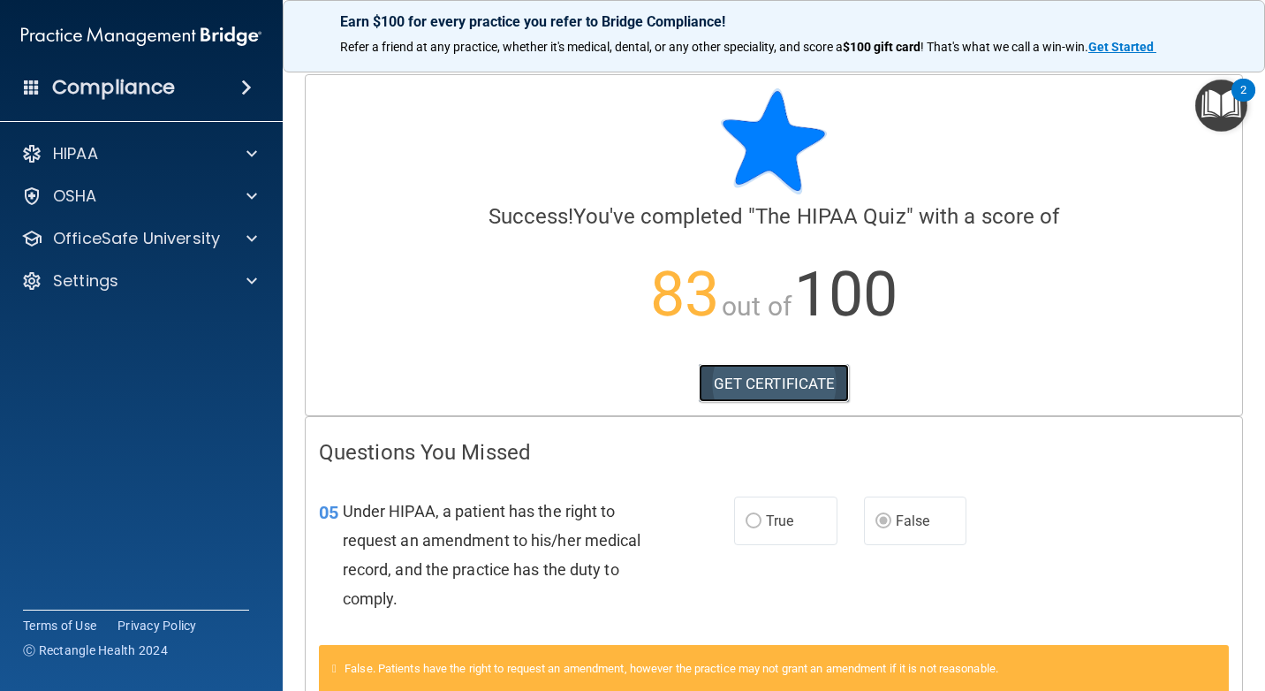
click at [823, 374] on link "GET CERTIFICATE" at bounding box center [774, 383] width 151 height 39
